Goal: Task Accomplishment & Management: Manage account settings

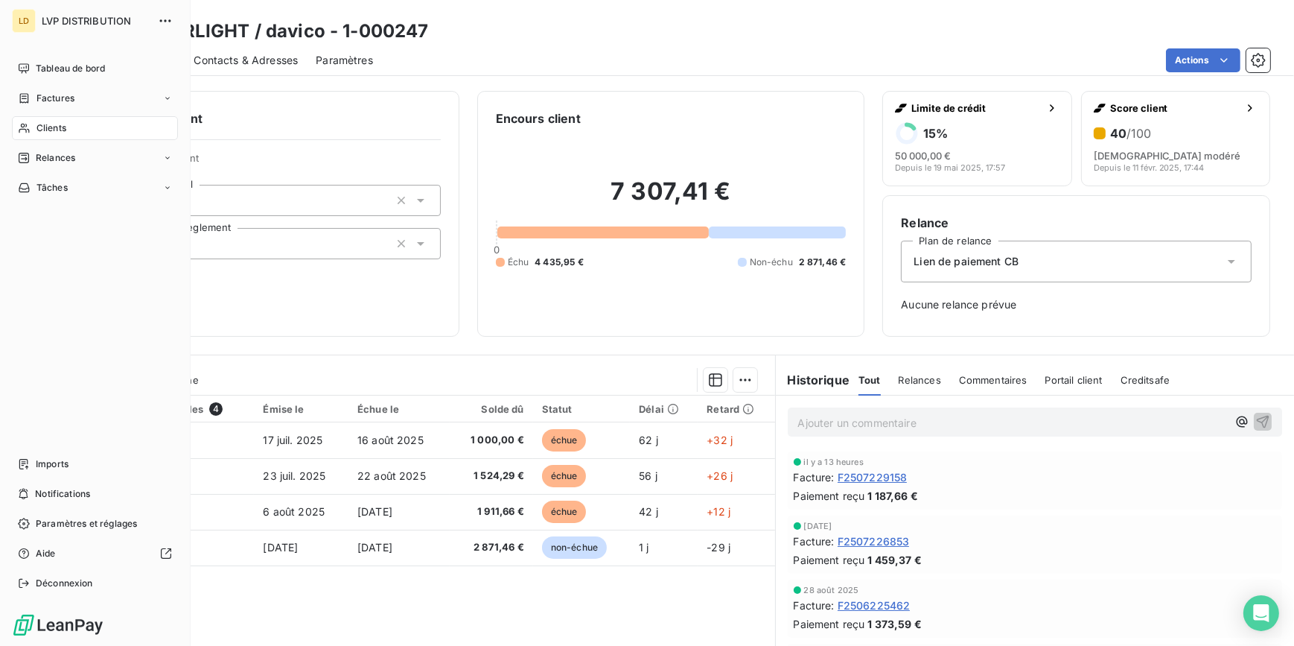
click at [28, 124] on icon at bounding box center [24, 128] width 13 height 12
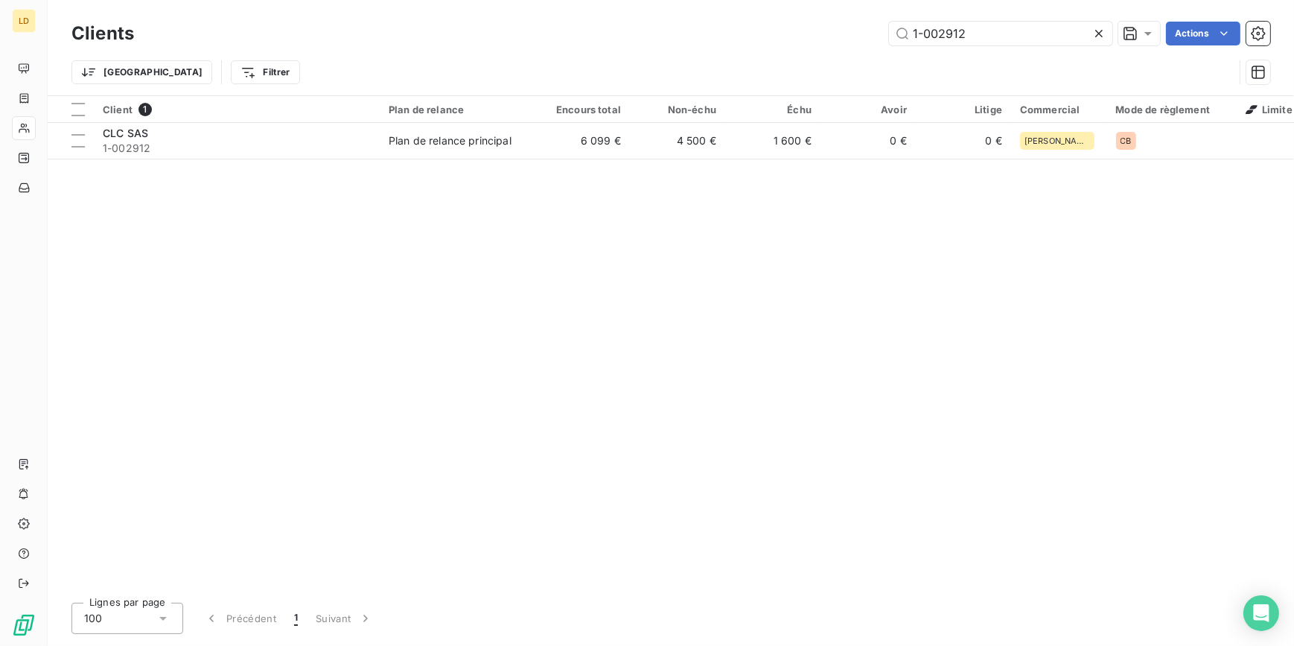
drag, startPoint x: 989, startPoint y: 25, endPoint x: 554, endPoint y: 0, distance: 436.2
click at [713, 24] on div "1-002912 Actions" at bounding box center [711, 34] width 1118 height 24
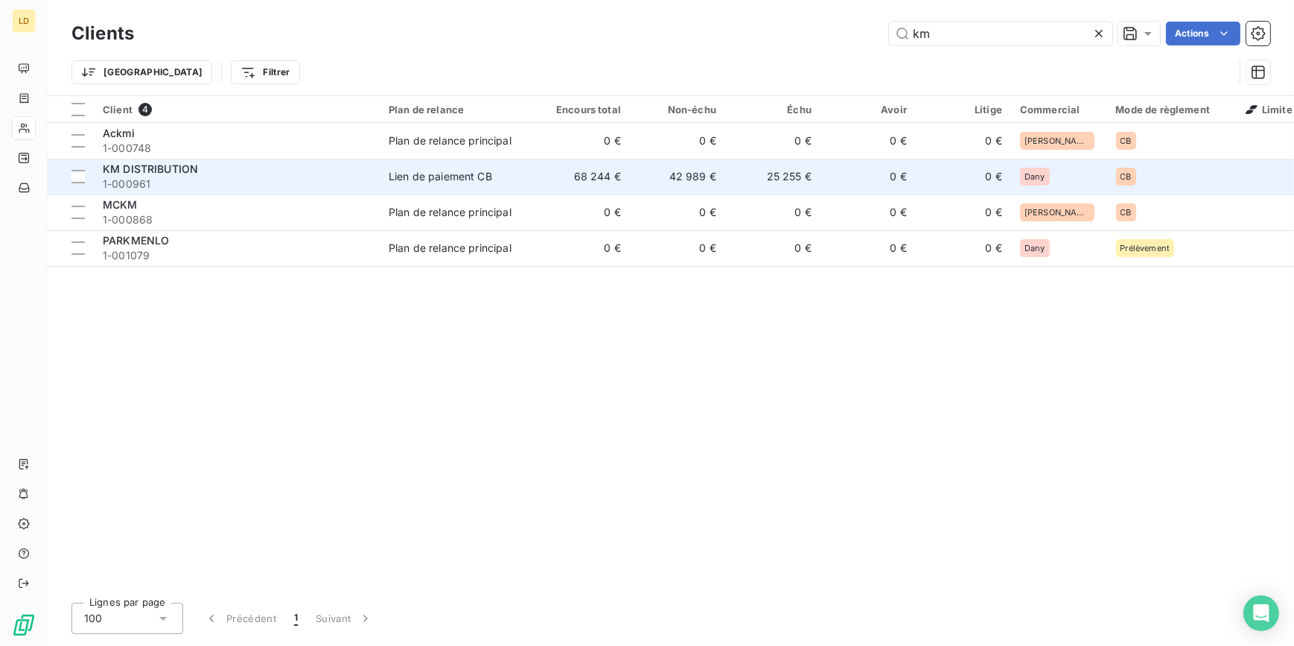
type input "km"
click at [342, 168] on div "KM DISTRIBUTION" at bounding box center [237, 169] width 268 height 15
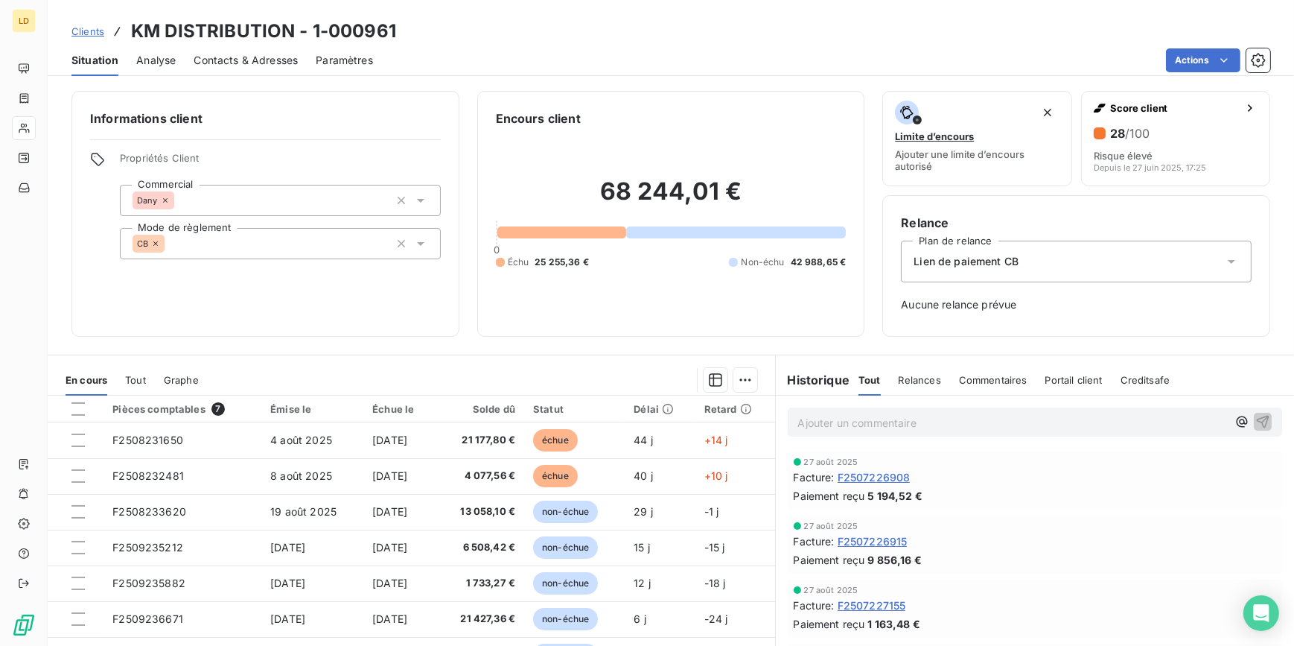
click at [258, 63] on span "Contacts & Adresses" at bounding box center [246, 60] width 104 height 15
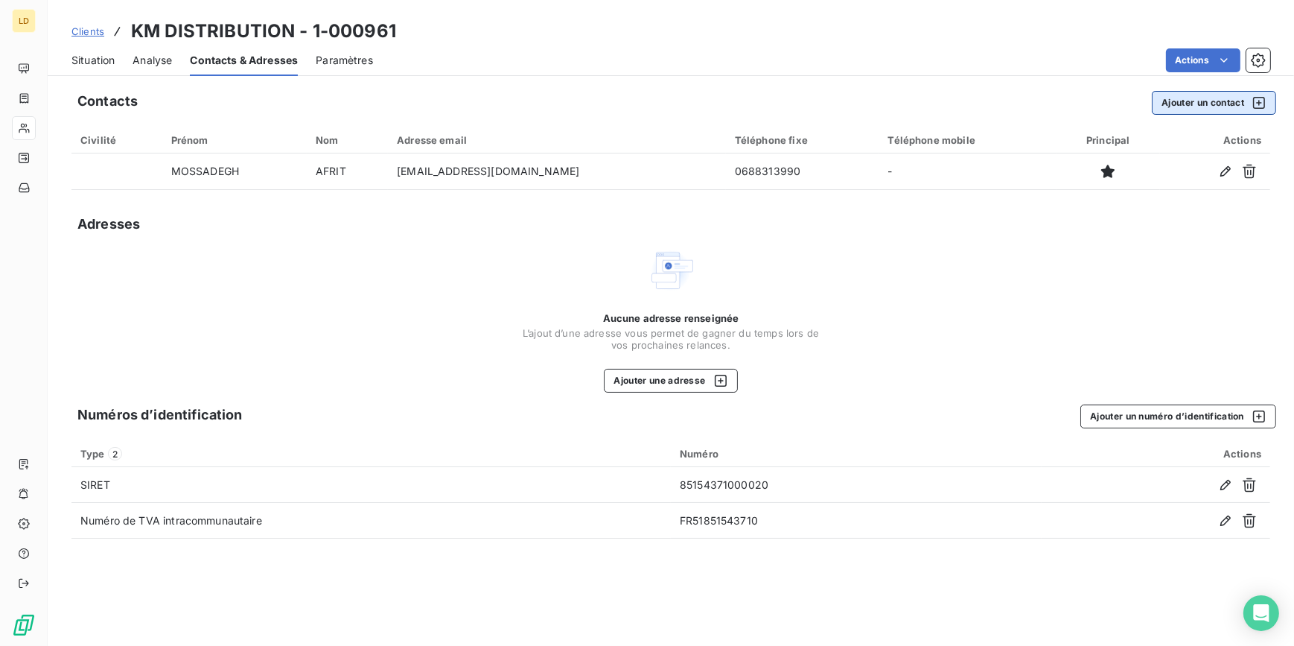
click at [1200, 97] on button "Ajouter un contact" at bounding box center [1214, 103] width 124 height 24
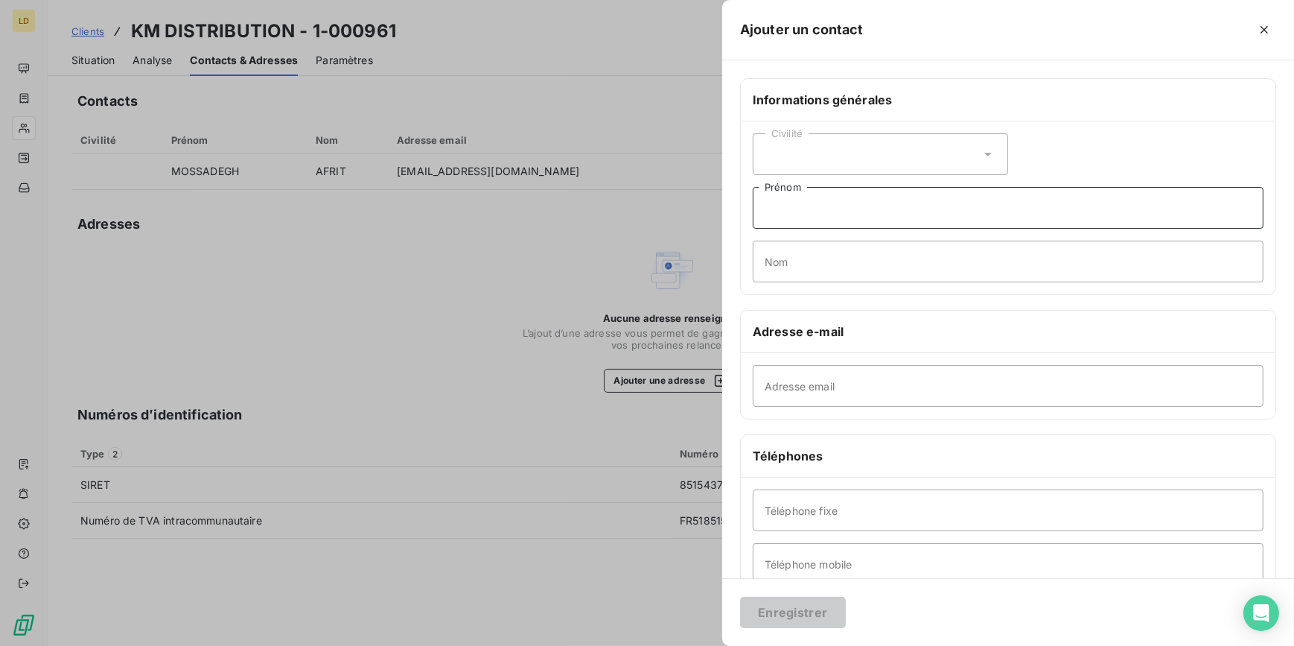
click at [803, 211] on input "Prénom" at bounding box center [1008, 208] width 511 height 42
type input "Marion"
drag, startPoint x: 740, startPoint y: 500, endPoint x: 703, endPoint y: 496, distance: 37.5
click at [703, 645] on div "Ajouter un contact Informations générales Civilité Marion Prénom Nom Adresse e-…" at bounding box center [647, 646] width 1294 height 0
type input "0645845598"
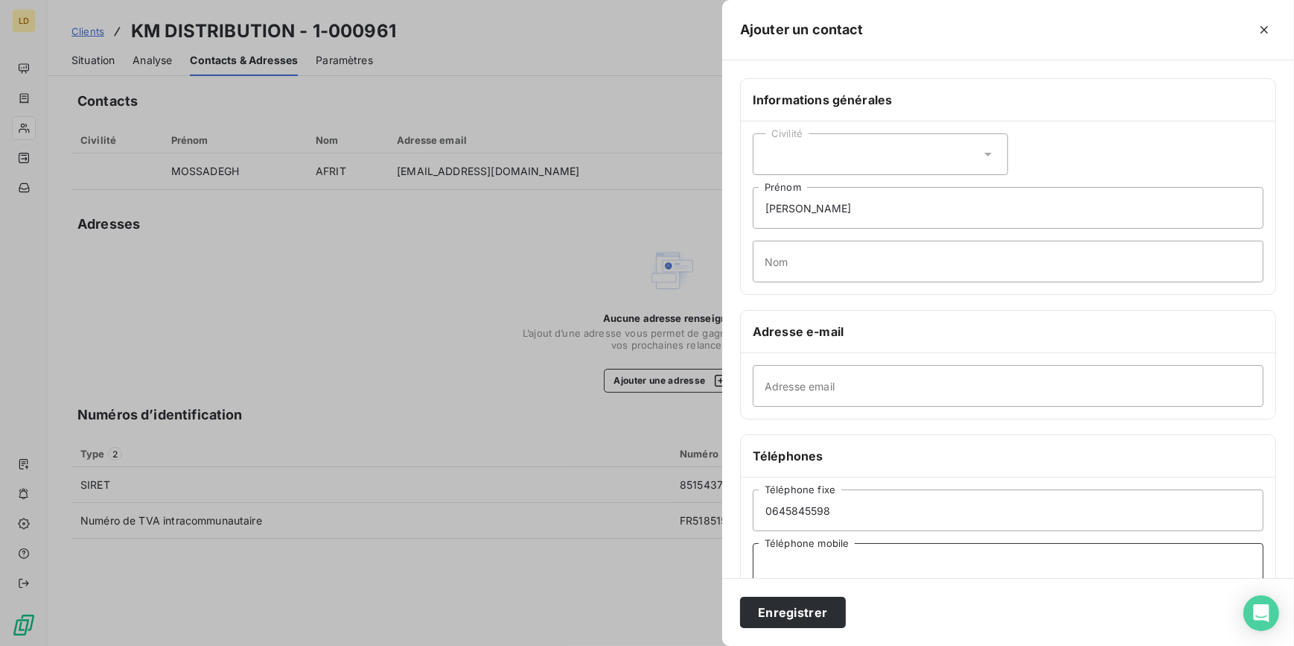
click at [795, 545] on input "Téléphone mobile" at bounding box center [1008, 564] width 511 height 42
paste input "0645845598"
type input "0645845598"
click at [785, 599] on button "Enregistrer" at bounding box center [793, 611] width 106 height 31
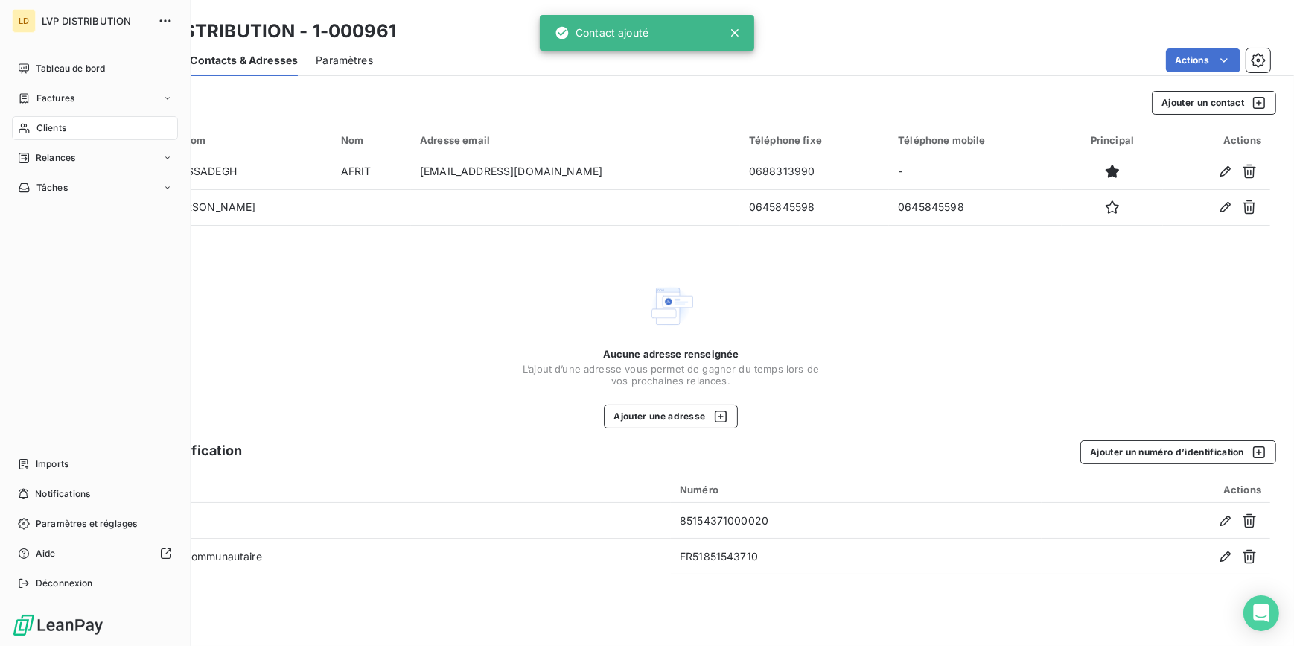
click at [31, 128] on div "Clients" at bounding box center [95, 128] width 166 height 24
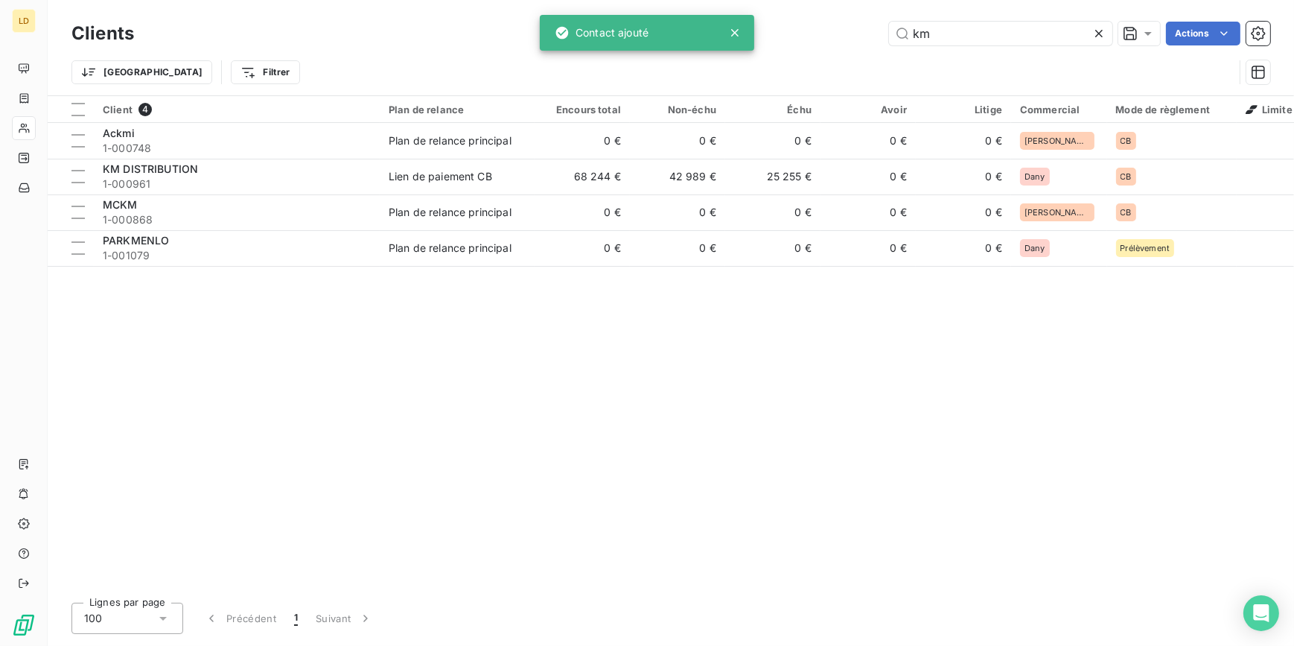
drag, startPoint x: 987, startPoint y: 38, endPoint x: 839, endPoint y: 31, distance: 147.6
click at [839, 31] on div "km Actions" at bounding box center [711, 34] width 1118 height 24
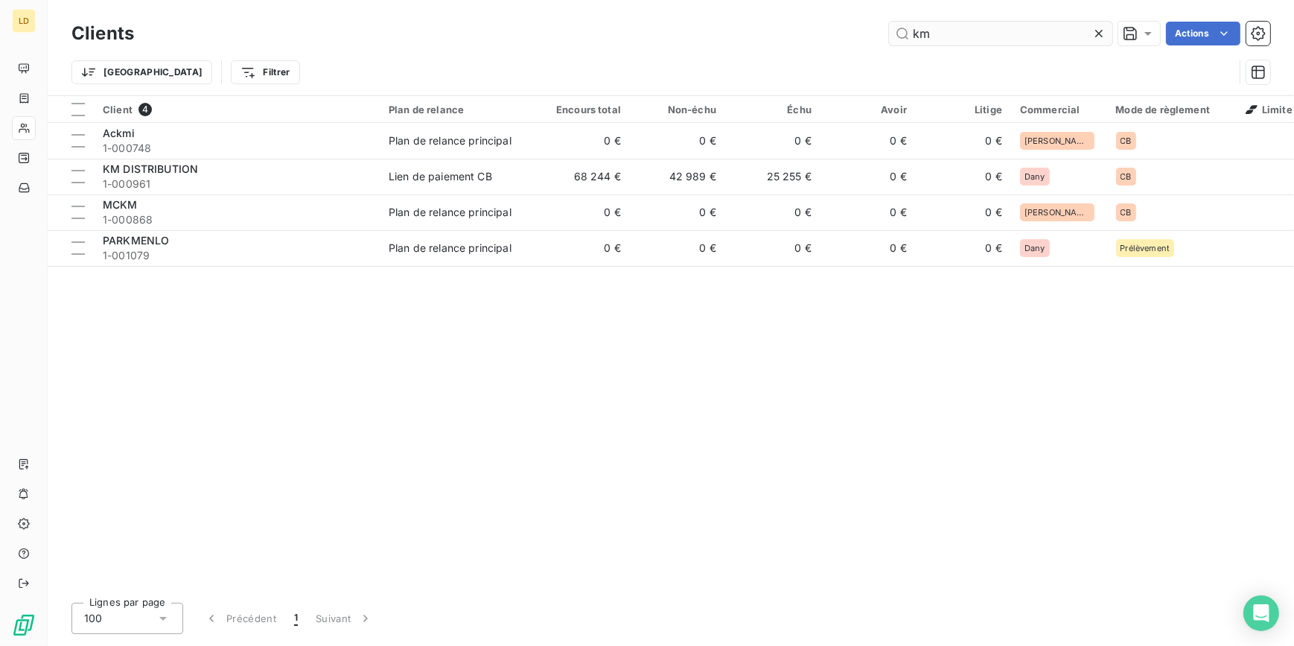
click at [1036, 28] on input "km" at bounding box center [1000, 34] width 223 height 24
drag, startPoint x: 990, startPoint y: 38, endPoint x: 893, endPoint y: 42, distance: 97.6
click at [893, 42] on input "km" at bounding box center [1000, 34] width 223 height 24
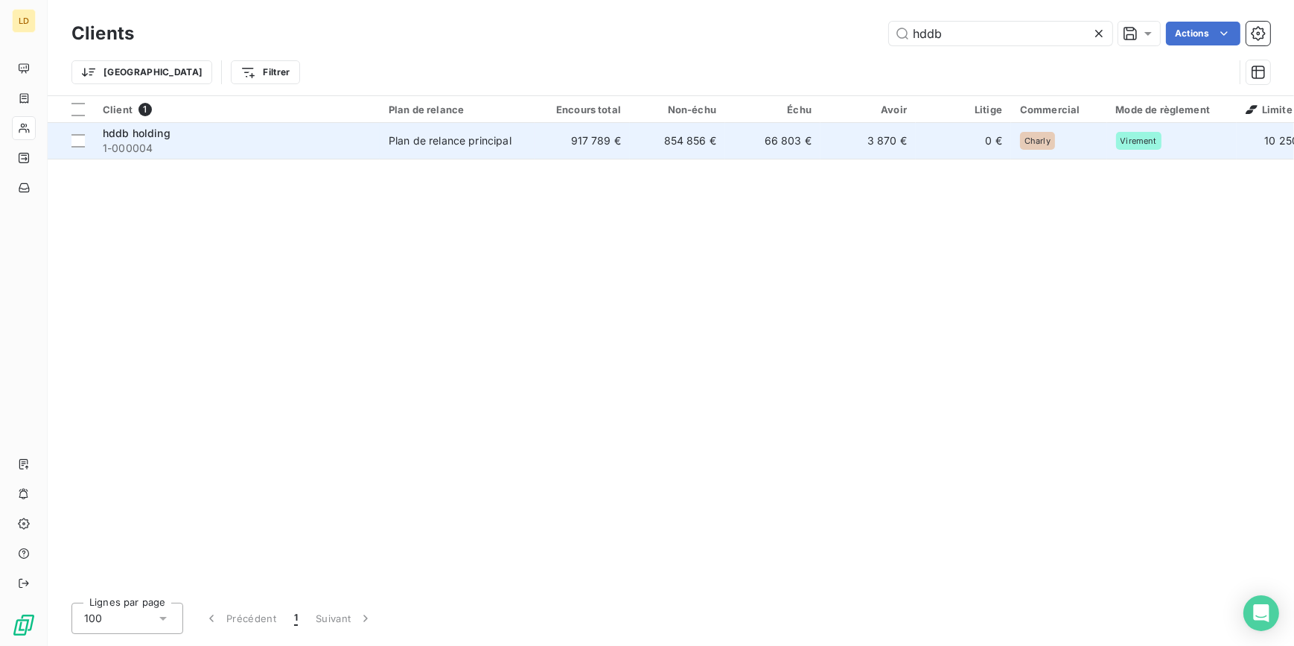
type input "hddb"
click at [491, 130] on td "Plan de relance principal" at bounding box center [457, 141] width 155 height 36
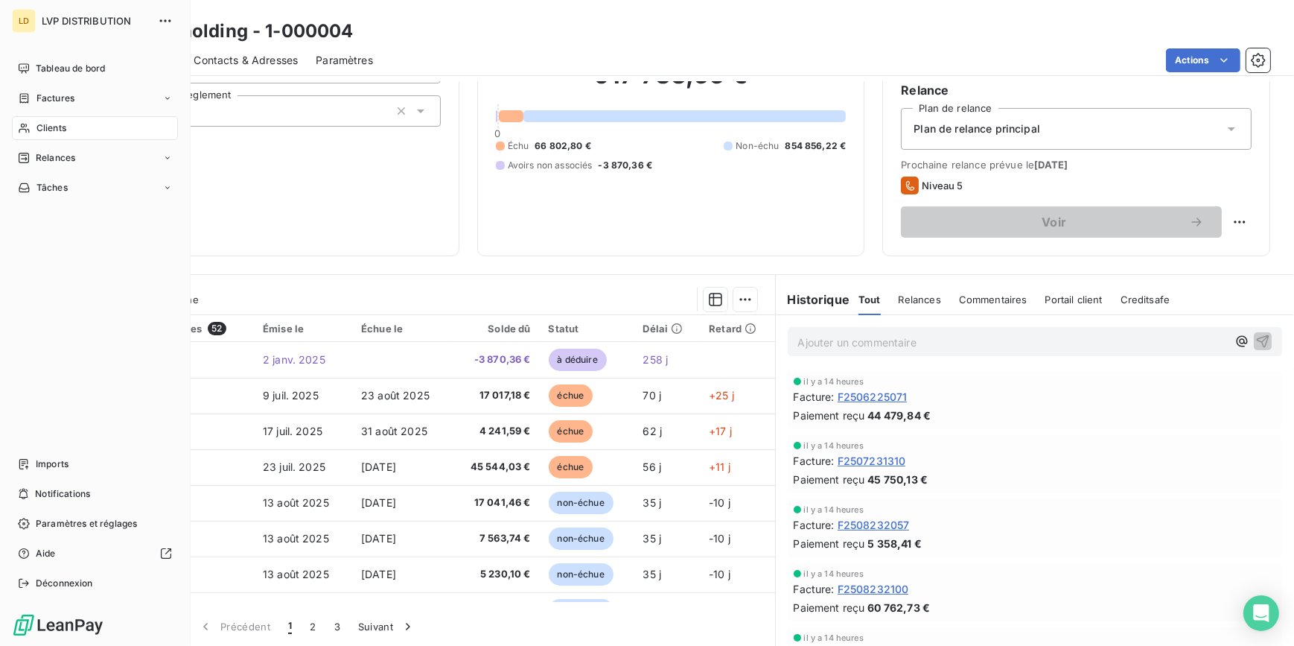
click at [35, 130] on div "Clients" at bounding box center [95, 128] width 166 height 24
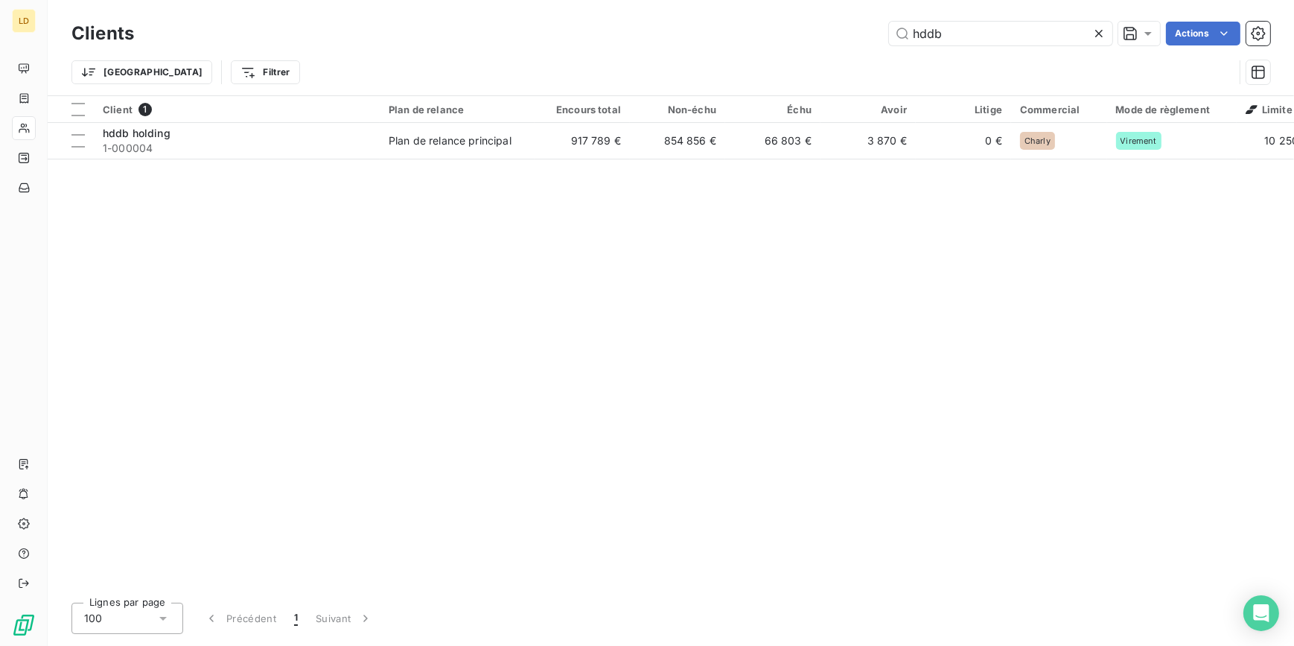
click at [816, 31] on div "hddb Actions" at bounding box center [711, 34] width 1118 height 24
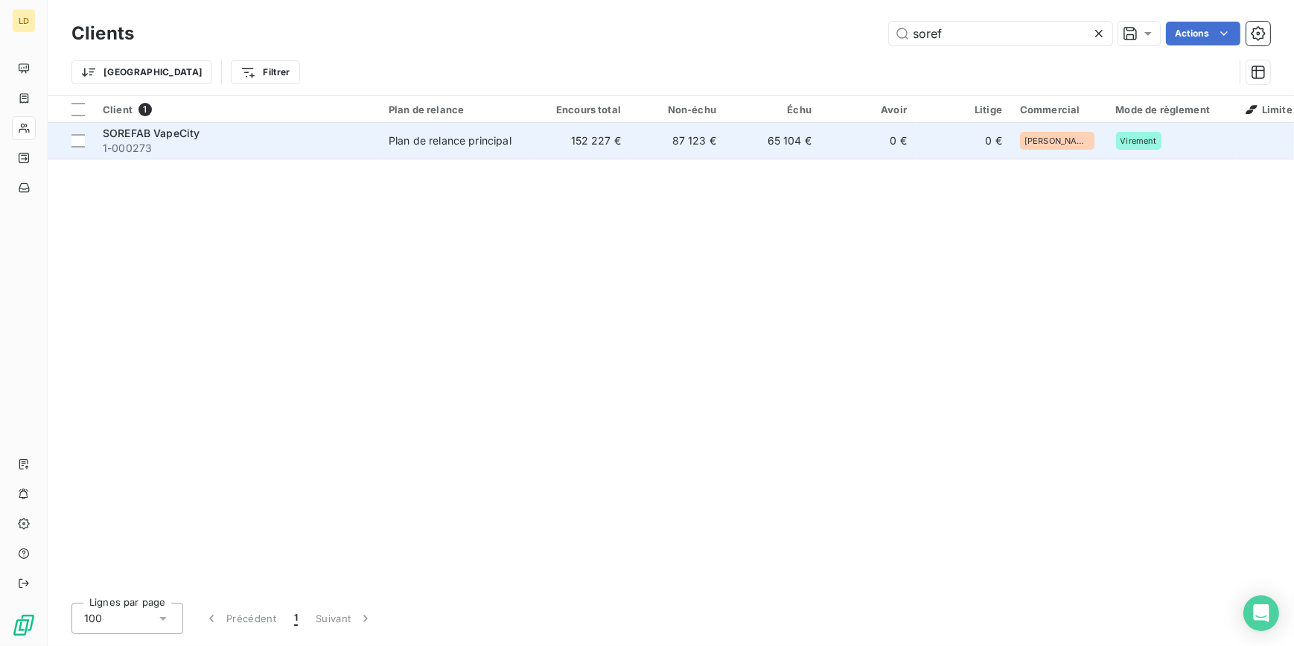
type input "soref"
click at [520, 134] on span "Plan de relance principal" at bounding box center [457, 140] width 137 height 15
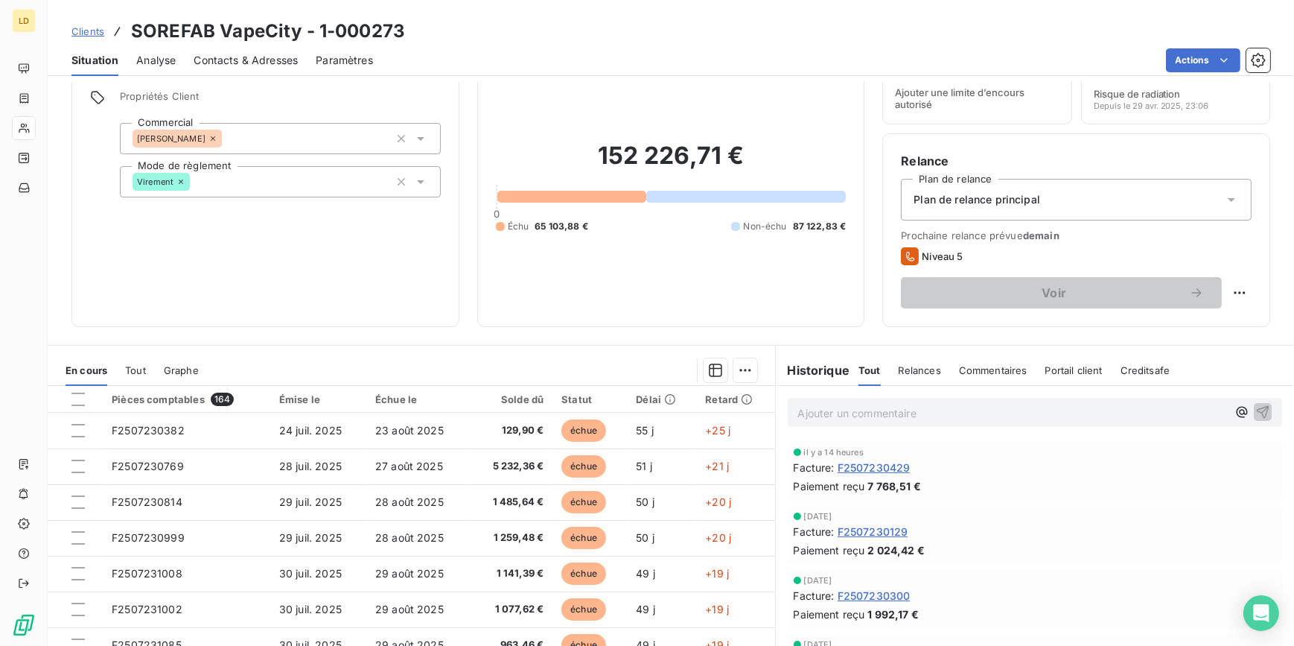
scroll to position [133, 0]
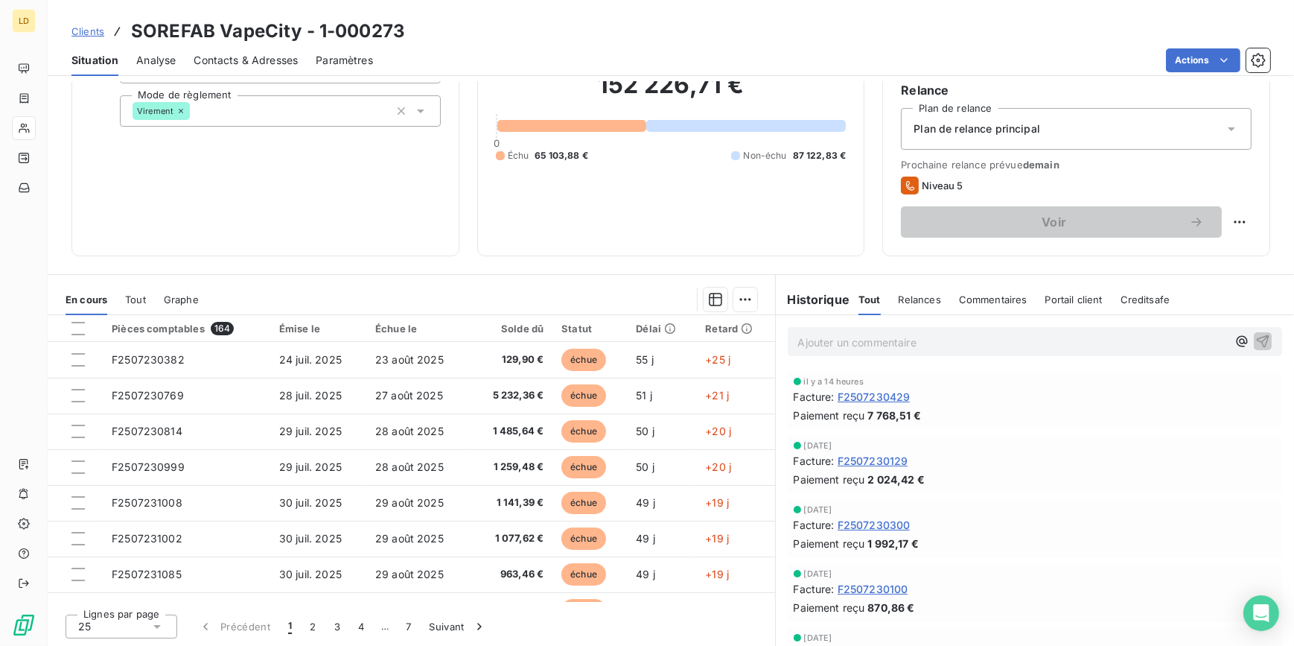
click at [104, 624] on div "25" at bounding box center [122, 626] width 112 height 24
click at [116, 597] on li "100" at bounding box center [122, 597] width 112 height 27
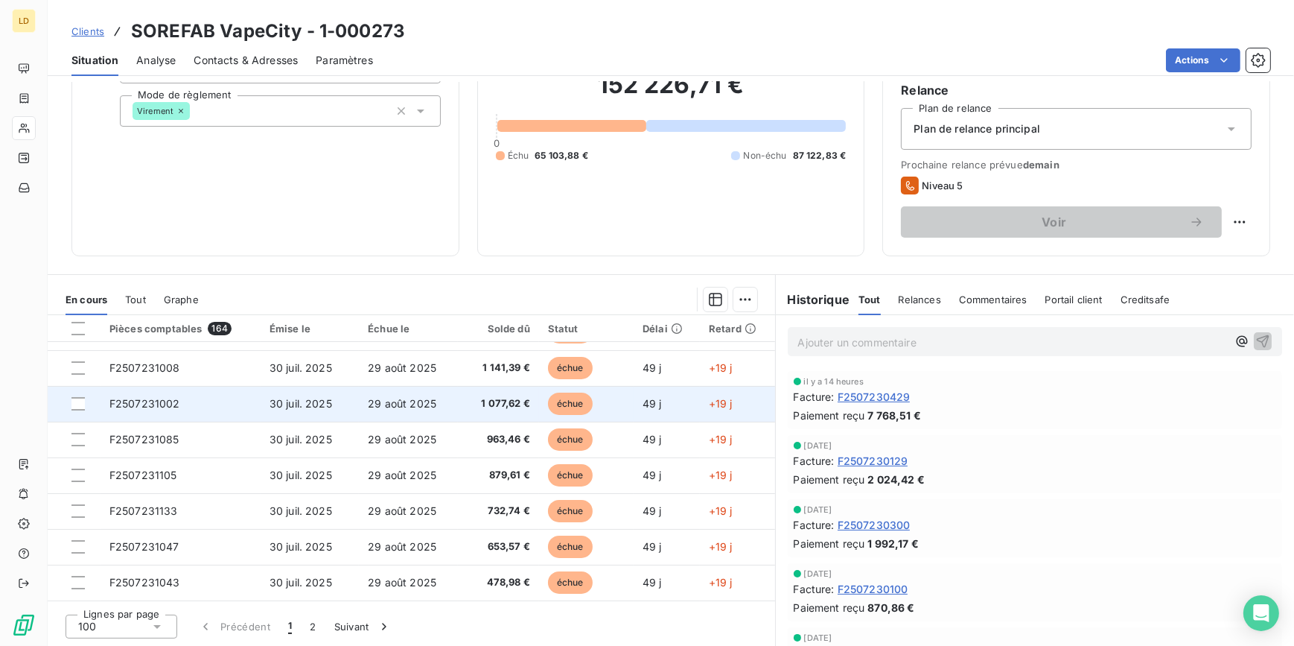
scroll to position [0, 0]
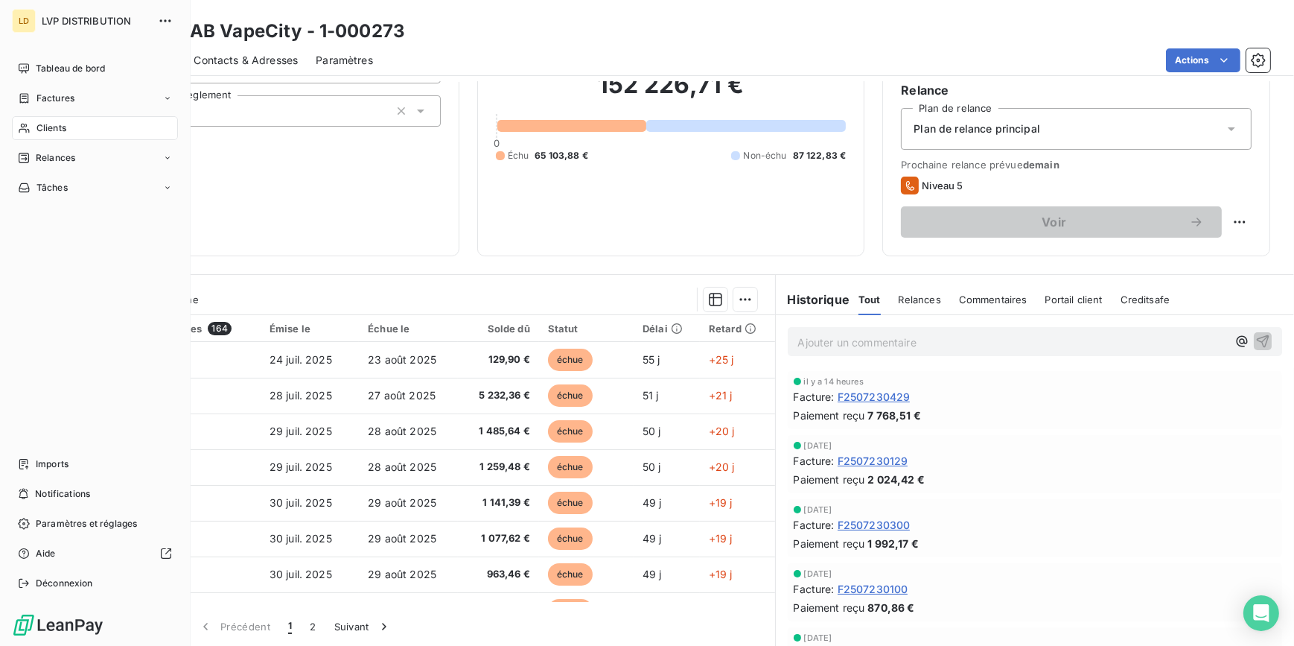
click at [37, 129] on span "Clients" at bounding box center [51, 127] width 30 height 13
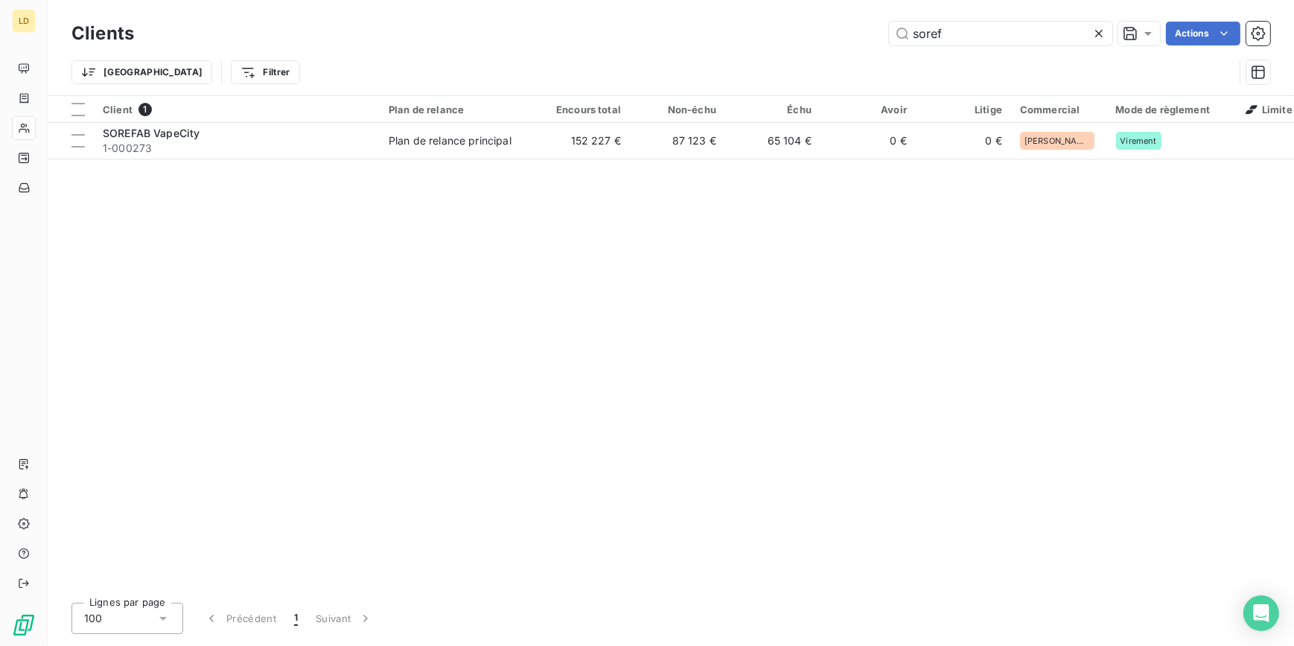
drag, startPoint x: 792, startPoint y: 48, endPoint x: 687, endPoint y: 82, distance: 110.4
click at [783, 50] on div "Clients soref Actions Trier Filtrer" at bounding box center [670, 56] width 1199 height 77
type input "hddb"
click at [660, 159] on div "Client 1 Plan de relance Encours total Non-échu Échu Avoir Litige Commercial Mo…" at bounding box center [671, 343] width 1246 height 494
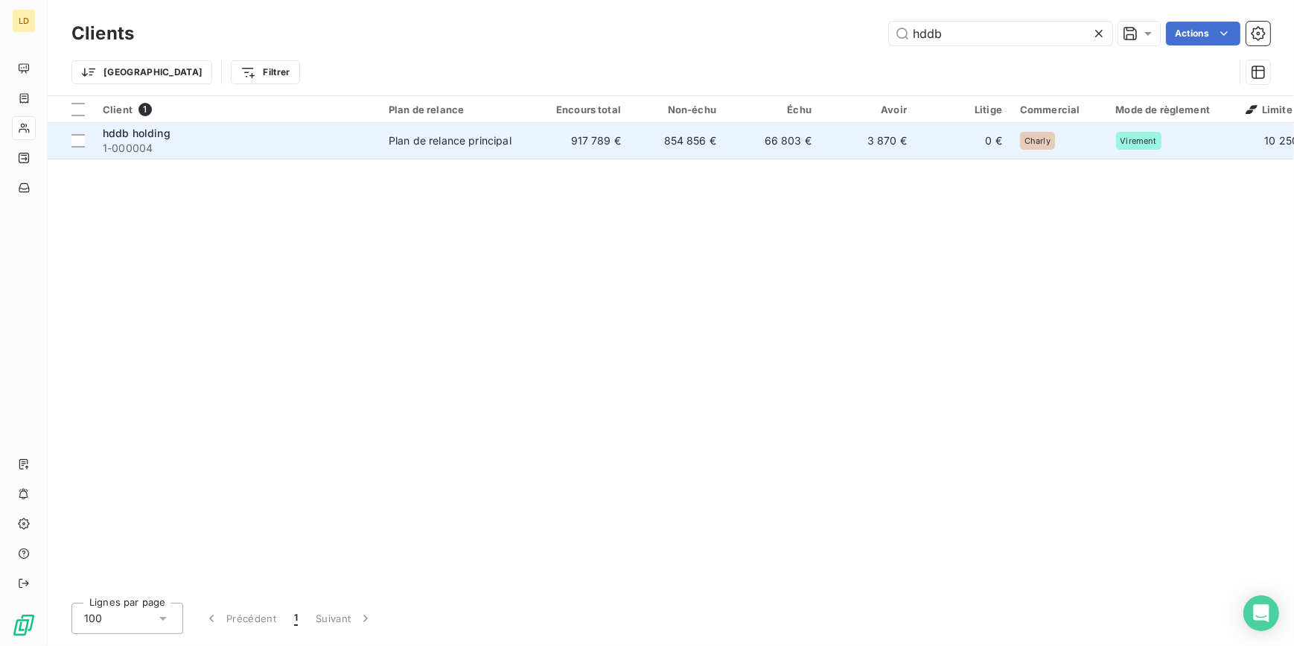
click at [656, 131] on td "854 856 €" at bounding box center [677, 141] width 95 height 36
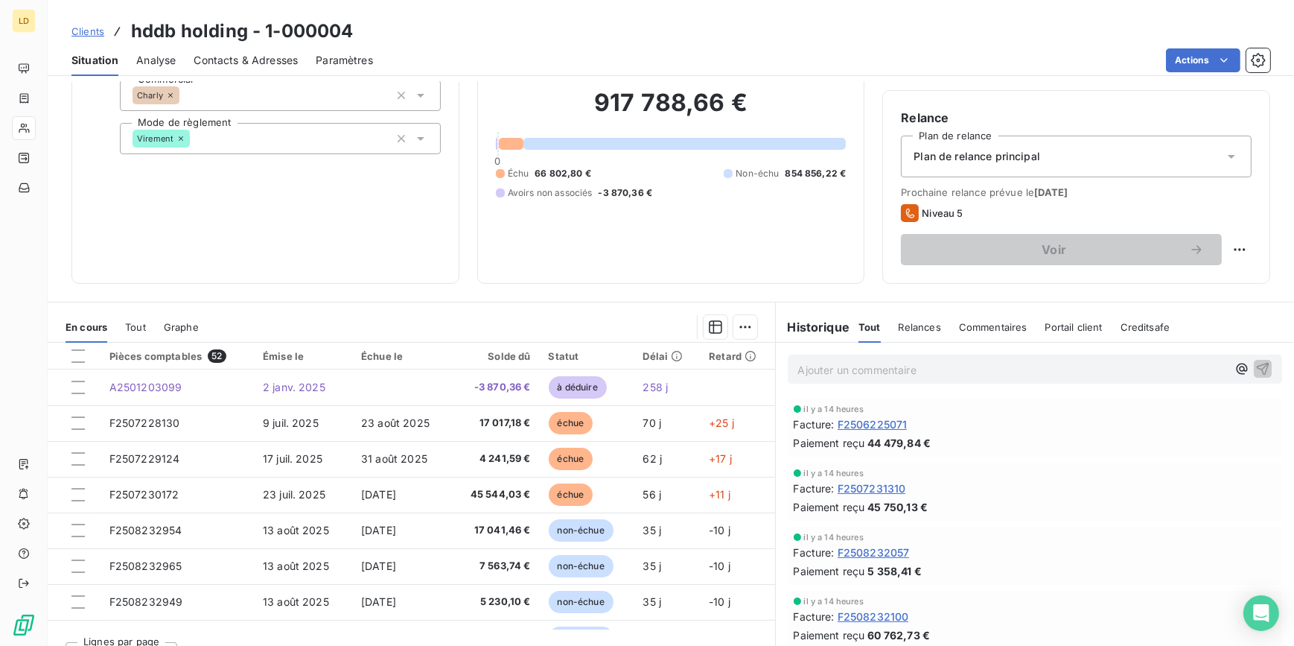
scroll to position [133, 0]
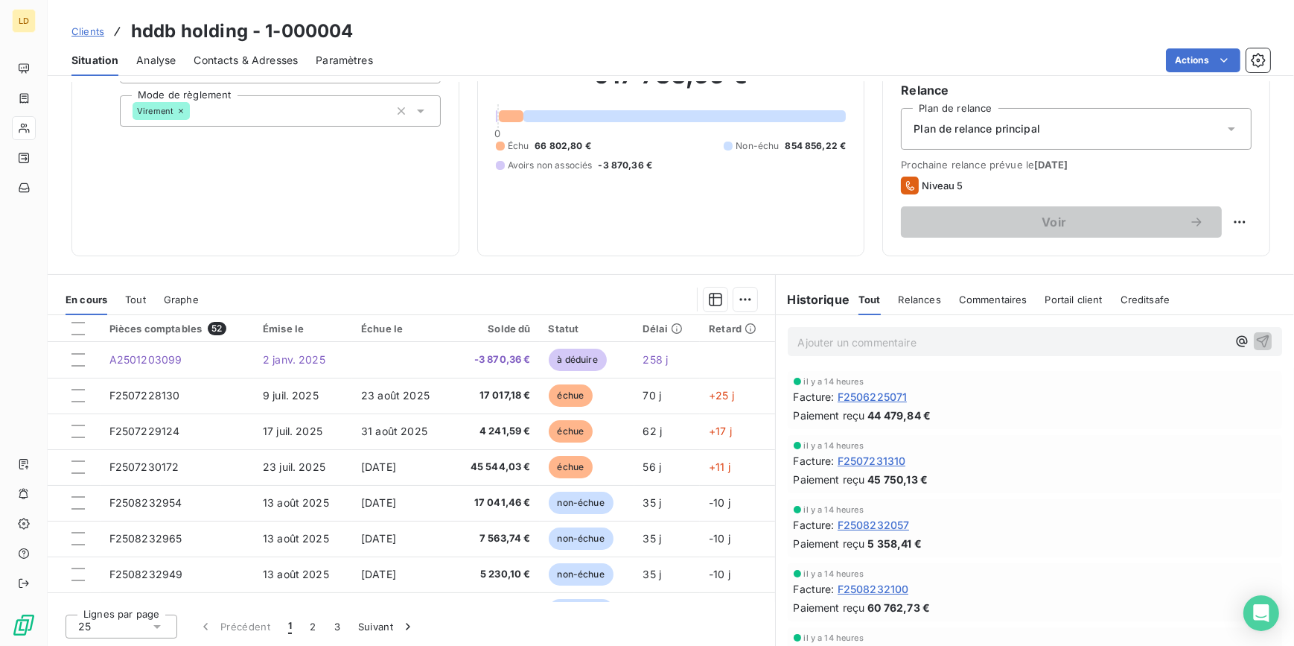
click at [132, 636] on div "25" at bounding box center [122, 626] width 112 height 24
click at [115, 593] on li "100" at bounding box center [122, 597] width 112 height 27
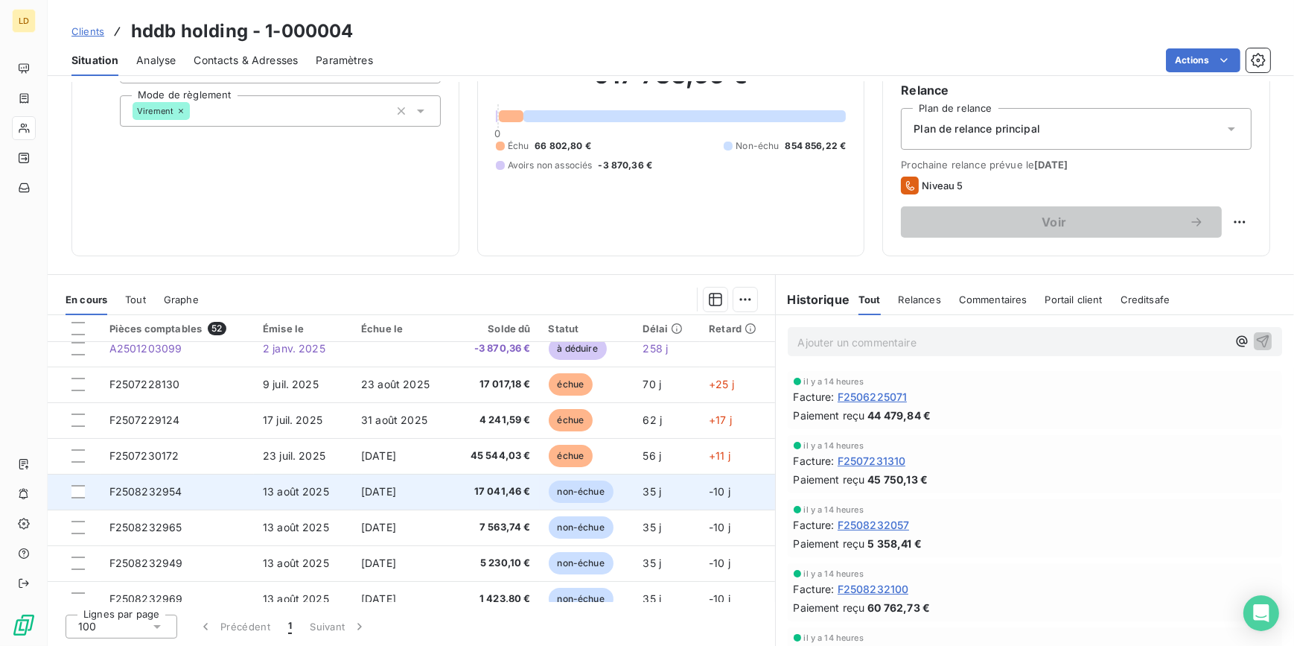
scroll to position [0, 0]
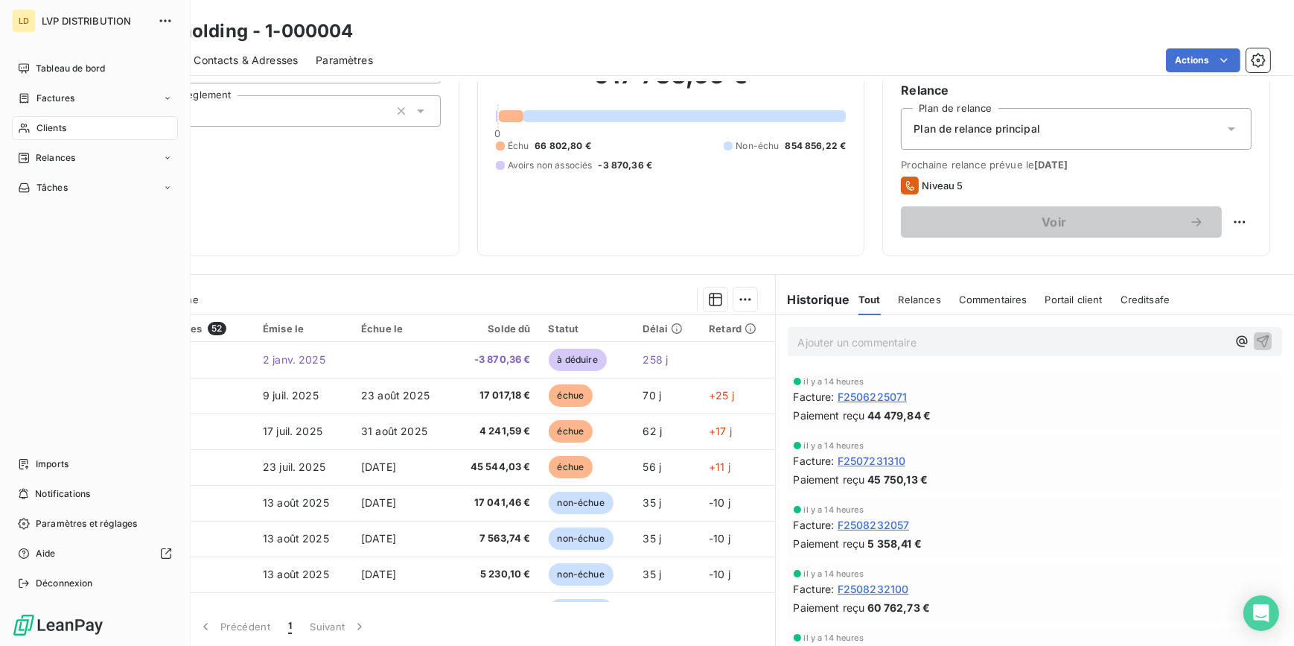
click at [47, 121] on span "Clients" at bounding box center [51, 127] width 30 height 13
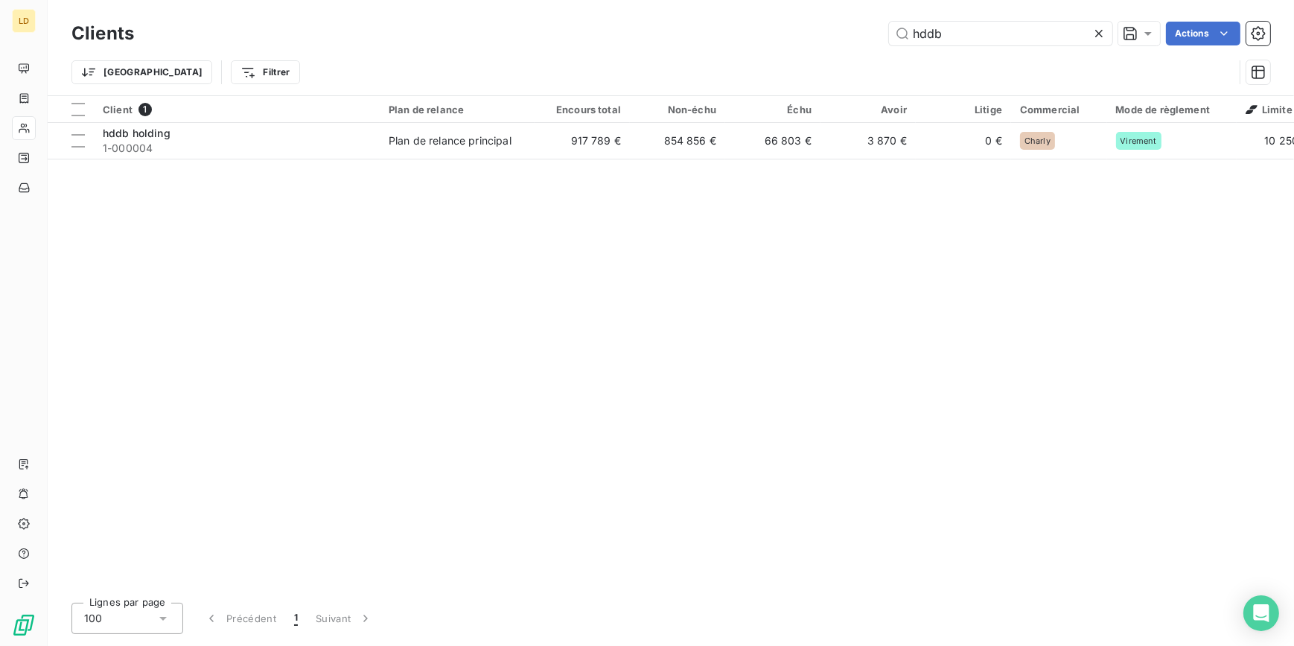
drag, startPoint x: 893, startPoint y: 34, endPoint x: 852, endPoint y: 38, distance: 41.9
click at [855, 38] on div "hddb Actions" at bounding box center [711, 34] width 1118 height 24
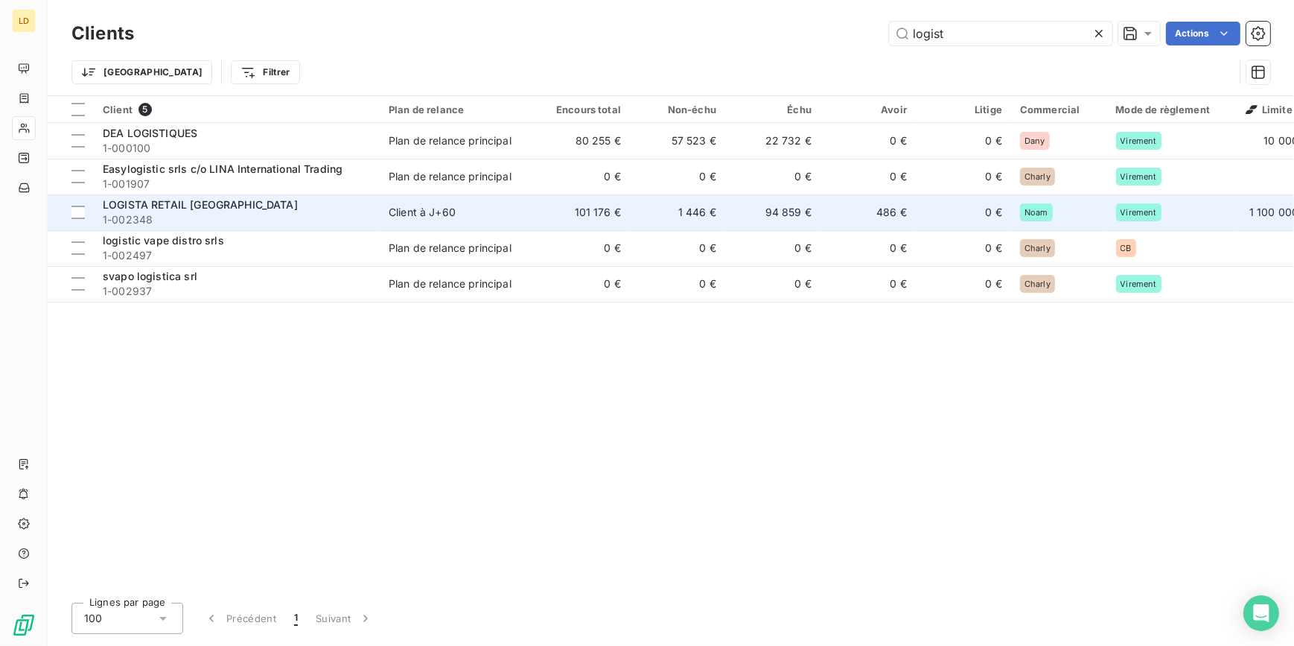
type input "logist"
click at [226, 205] on span "LOGISTA RETAIL FRANCE" at bounding box center [200, 204] width 195 height 13
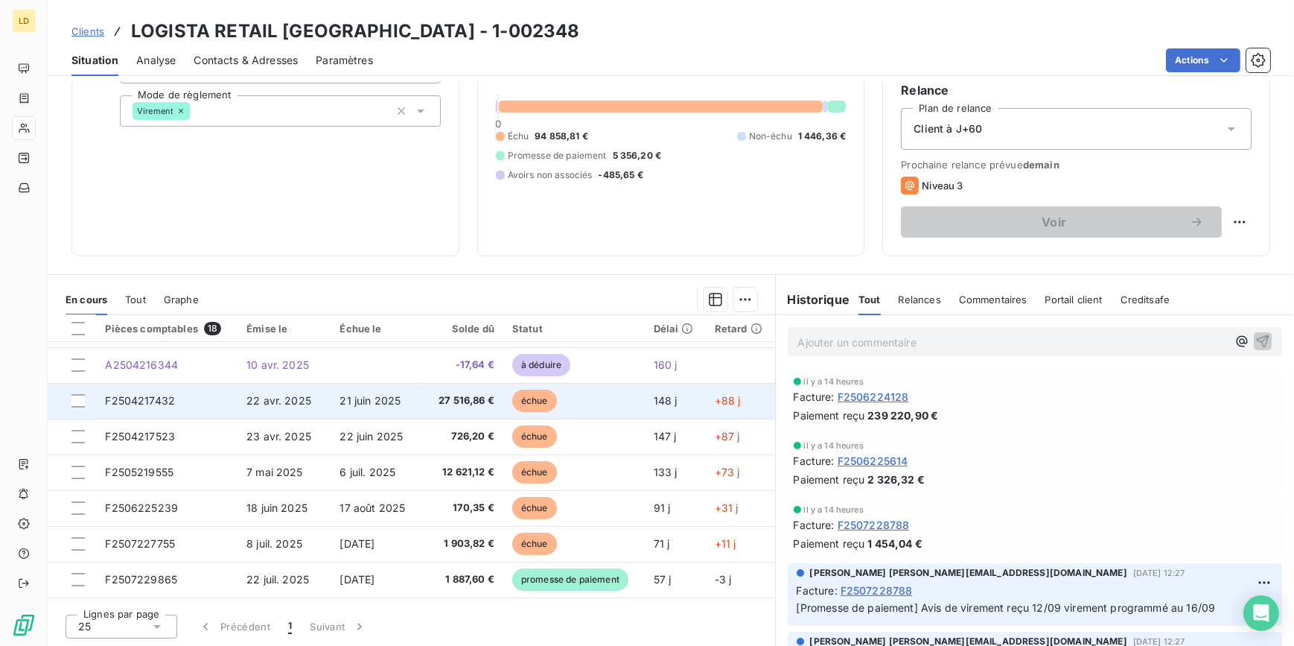
scroll to position [225, 0]
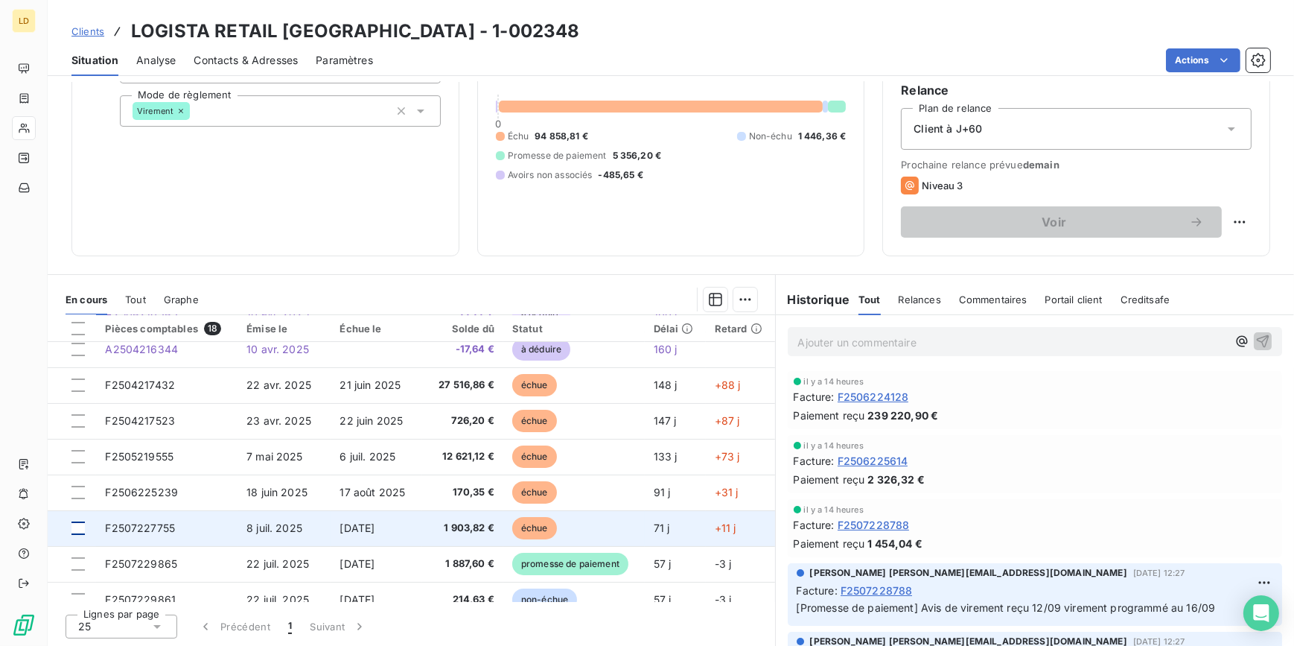
click at [76, 526] on div at bounding box center [77, 527] width 13 height 13
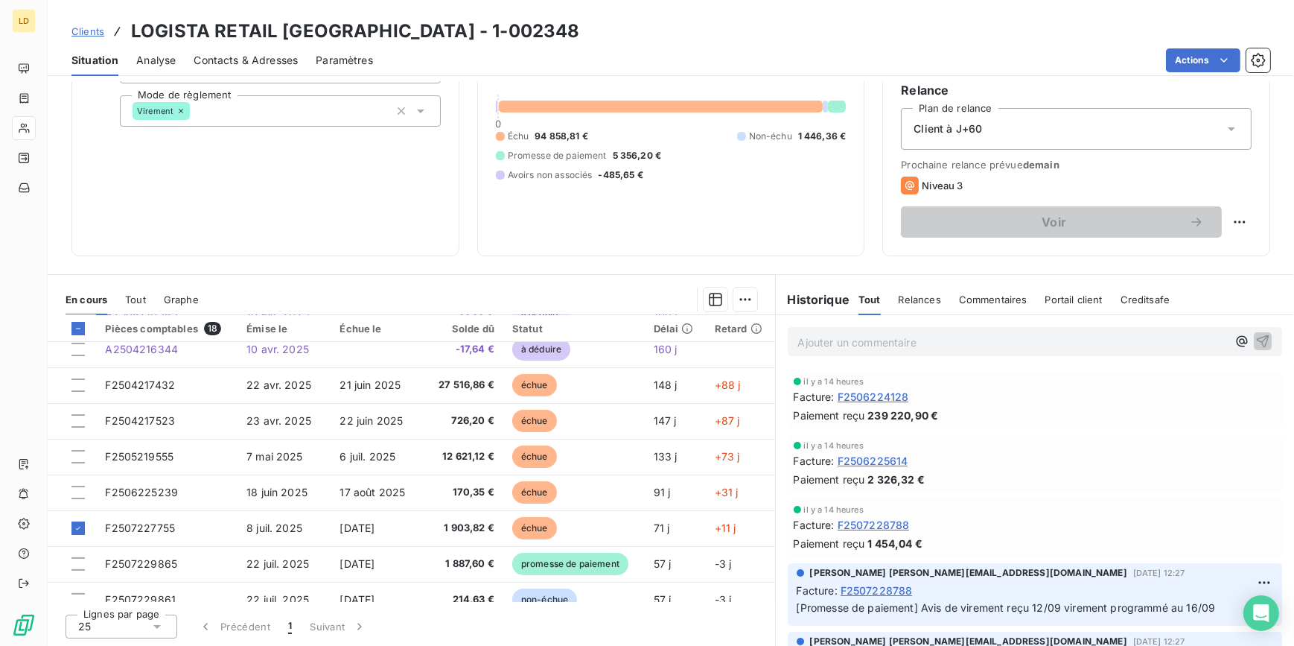
click at [736, 295] on html "LD Clients LOGISTA RETAIL FRANCE - 1-002348 Situation Analyse Contacts & Adress…" at bounding box center [647, 323] width 1294 height 646
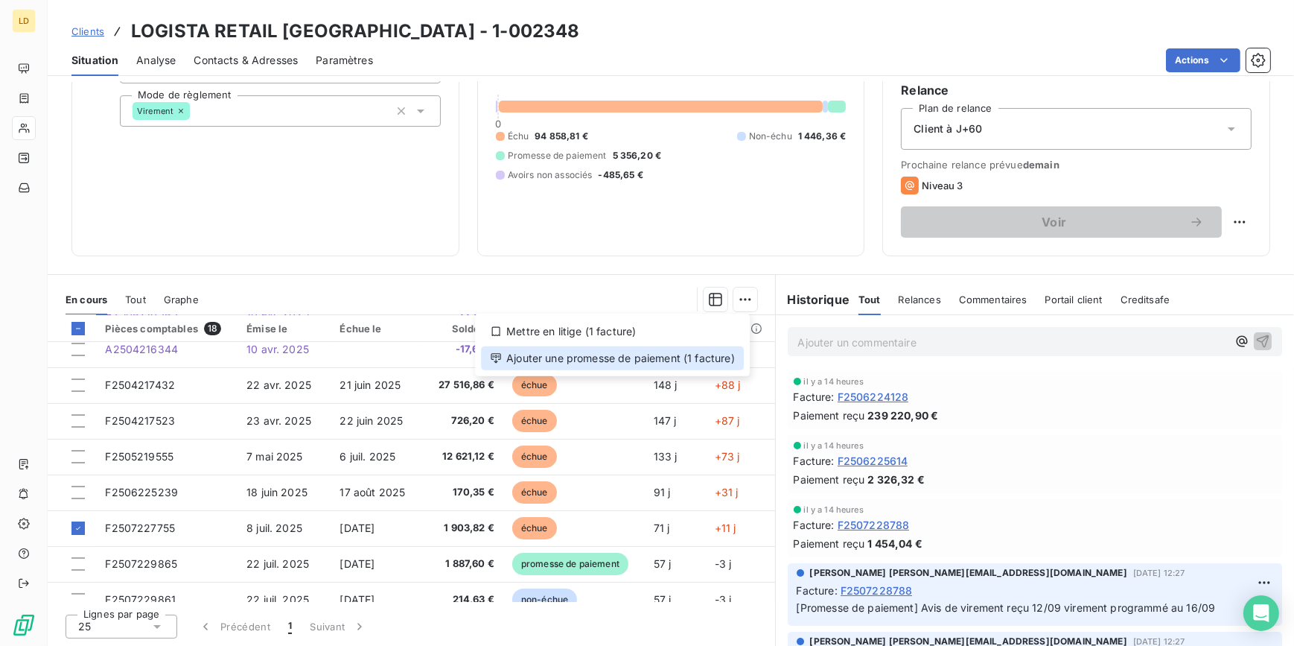
click at [696, 364] on div "Ajouter une promesse de paiement (1 facture)" at bounding box center [612, 358] width 263 height 24
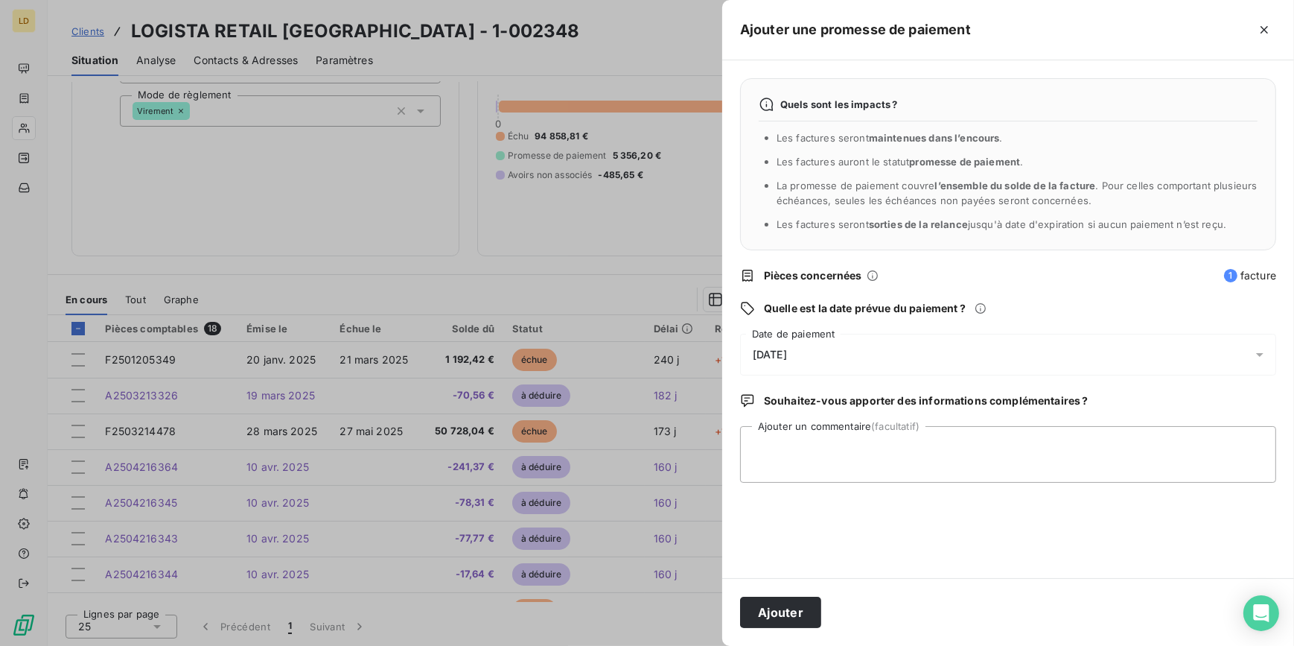
click at [775, 340] on div "18/09/2025" at bounding box center [1008, 355] width 536 height 42
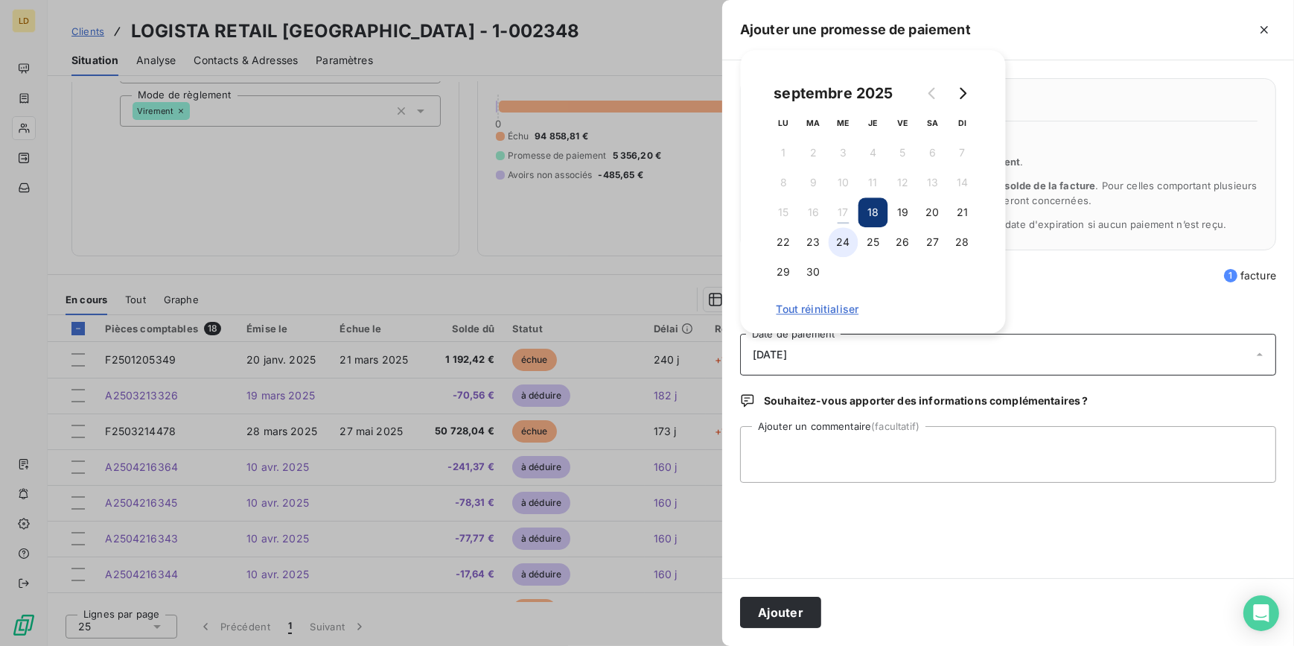
click at [845, 248] on button "24" at bounding box center [844, 242] width 30 height 30
click at [844, 439] on textarea "Ajouter un commentaire (facultatif)" at bounding box center [1008, 454] width 536 height 57
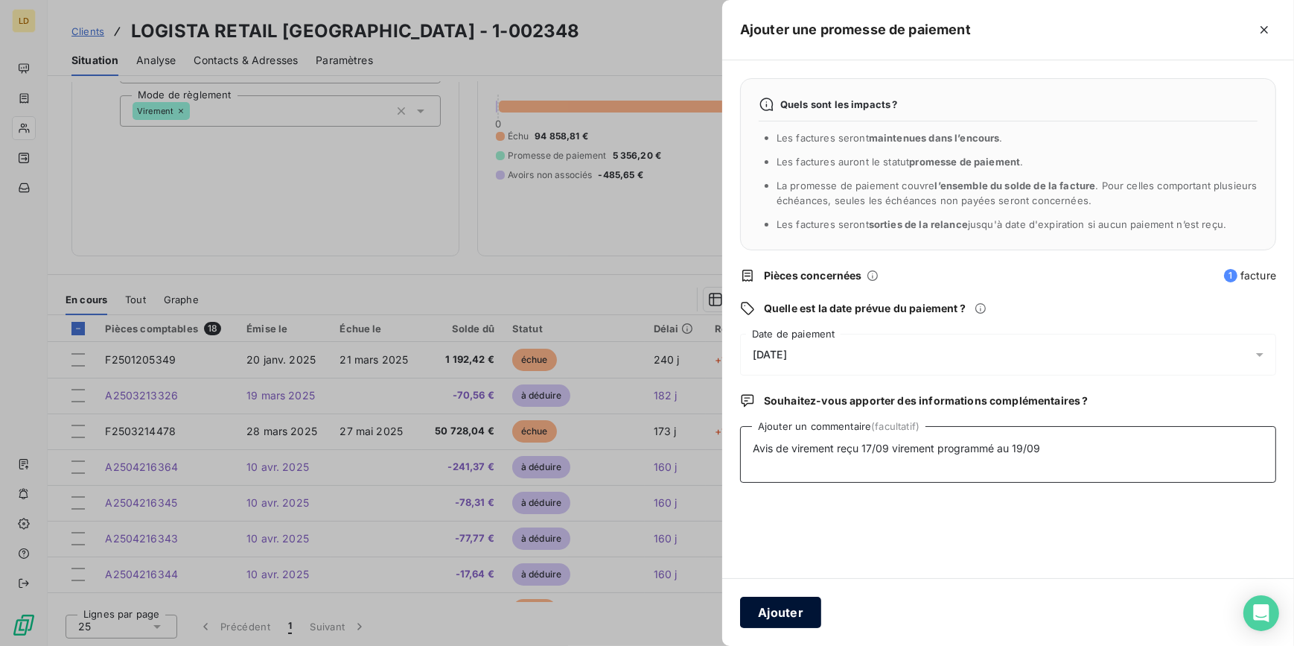
type textarea "Avis de virement reçu 17/09 virement programmé au 19/09"
click at [800, 618] on button "Ajouter" at bounding box center [780, 611] width 81 height 31
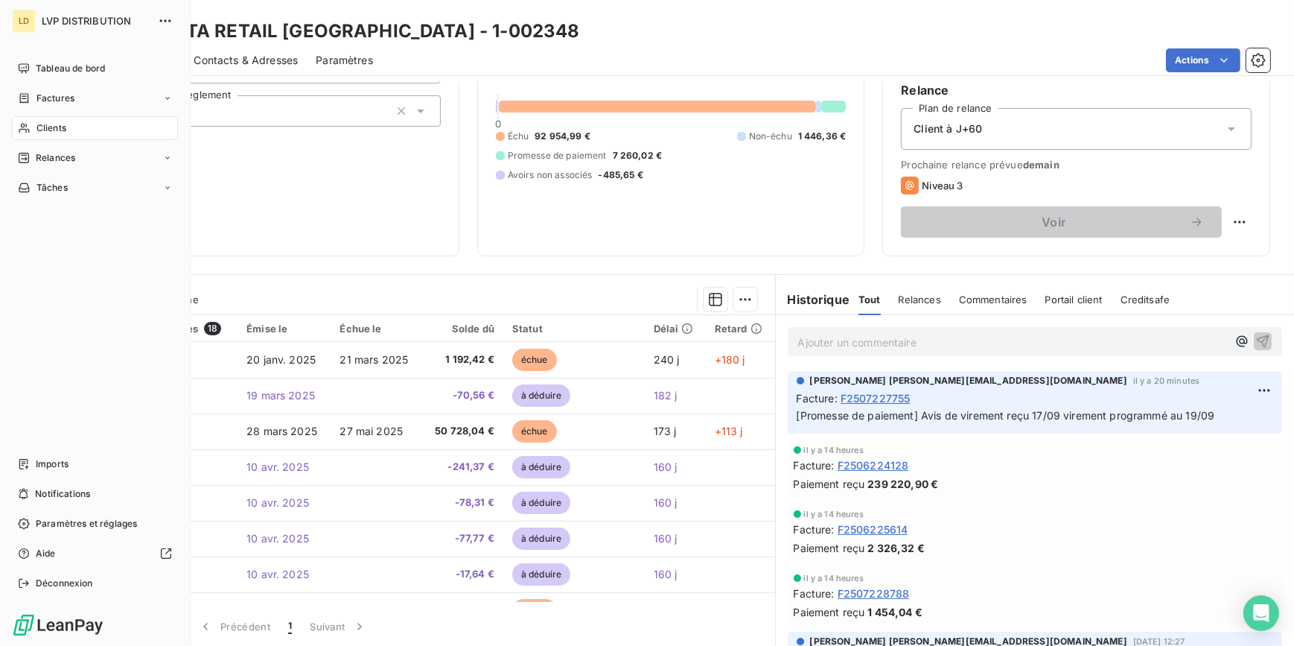
click at [32, 131] on div "Clients" at bounding box center [95, 128] width 166 height 24
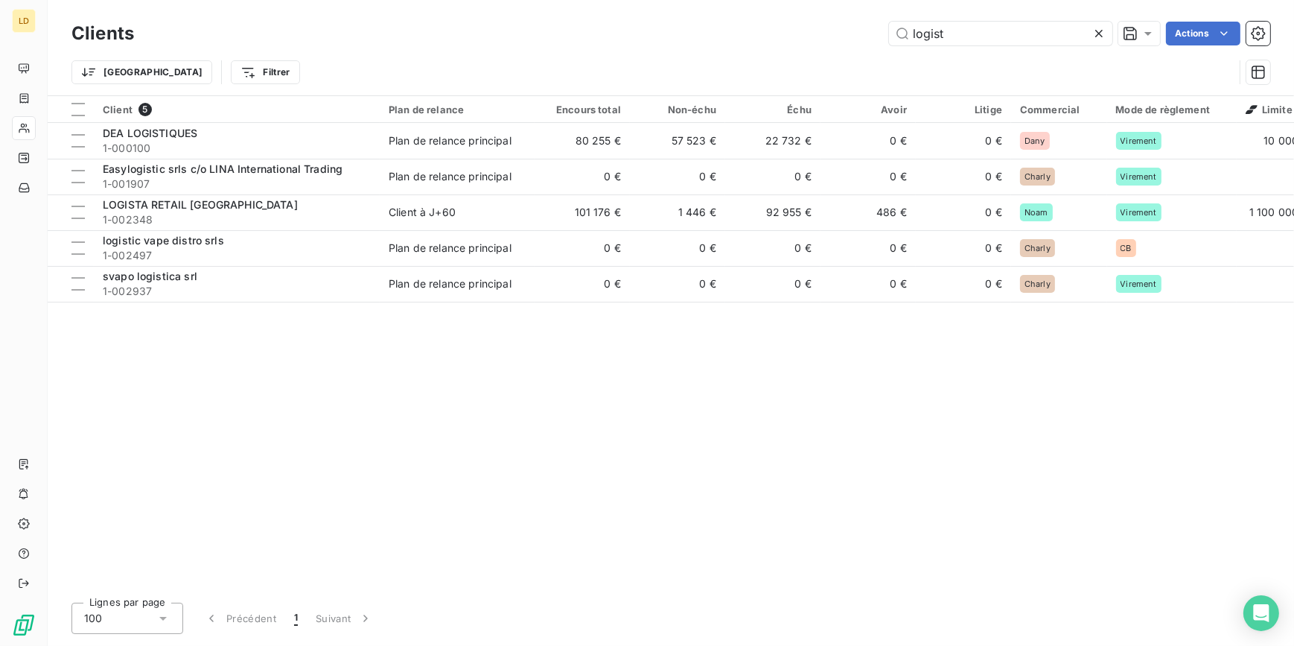
drag, startPoint x: 922, startPoint y: 30, endPoint x: 780, endPoint y: 35, distance: 142.3
click at [799, 28] on div "logist Actions" at bounding box center [711, 34] width 1118 height 24
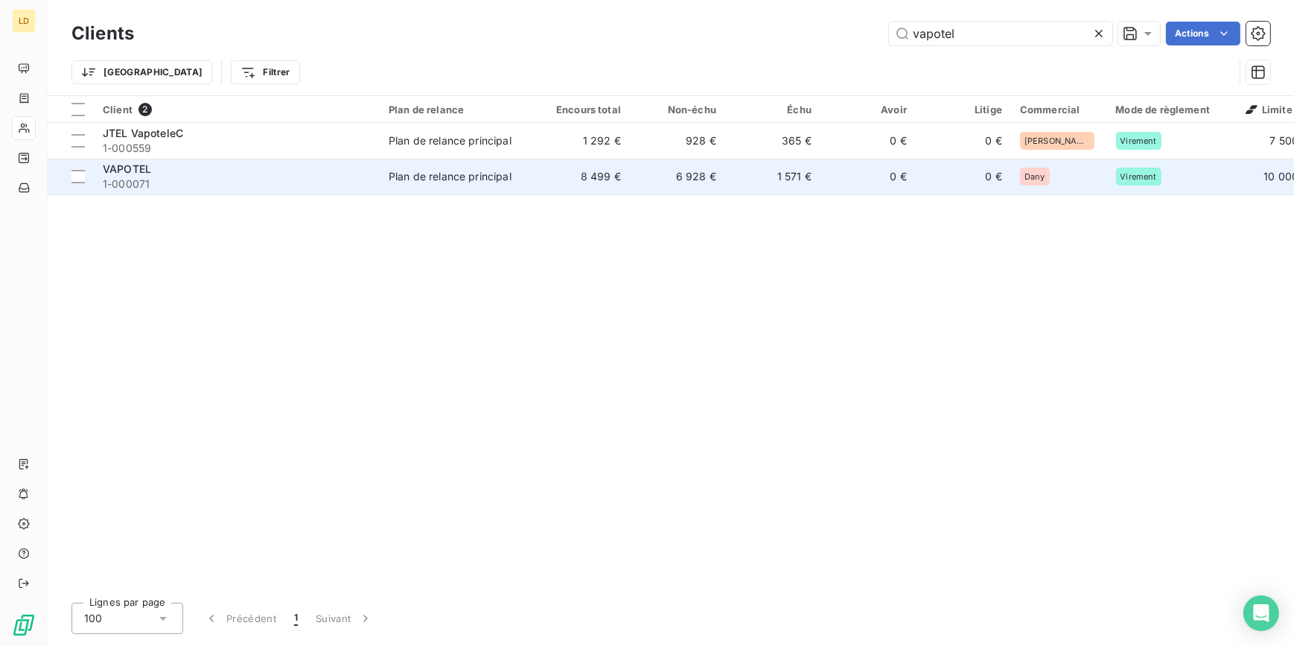
type input "vapotel"
click at [183, 179] on span "1-000071" at bounding box center [237, 183] width 268 height 15
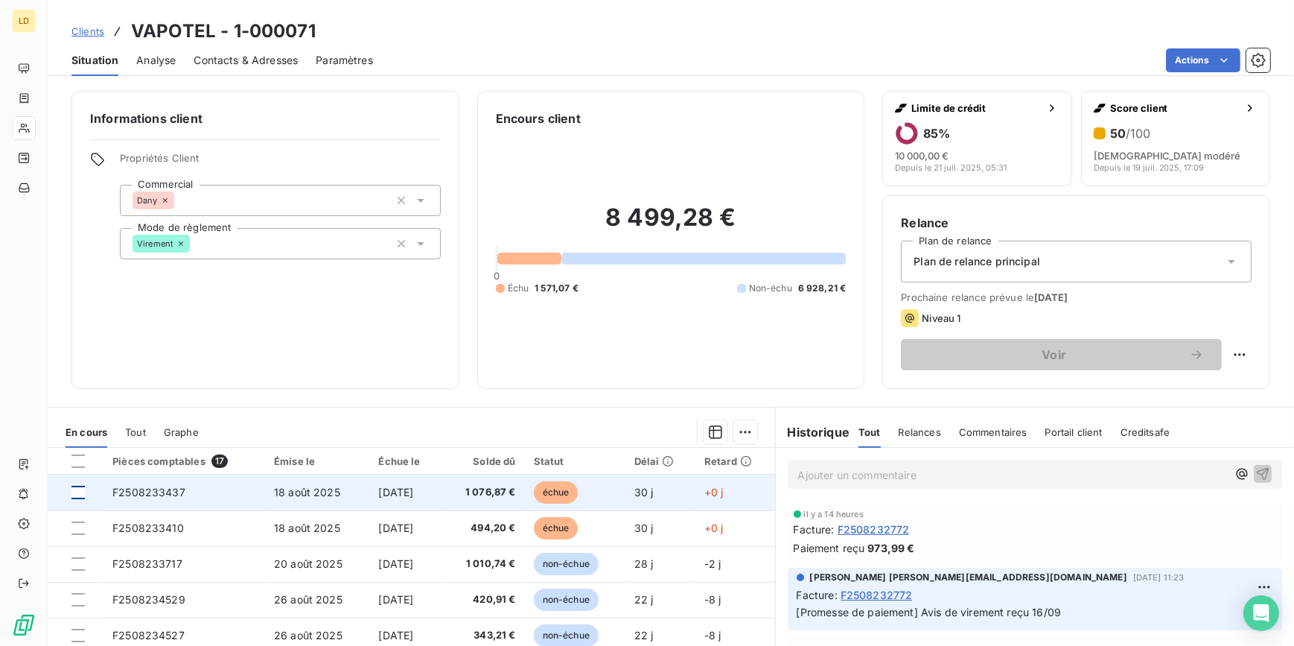
click at [74, 494] on div at bounding box center [77, 491] width 13 height 13
drag, startPoint x: 76, startPoint y: 532, endPoint x: 270, endPoint y: 491, distance: 197.7
click at [76, 532] on div at bounding box center [77, 527] width 13 height 13
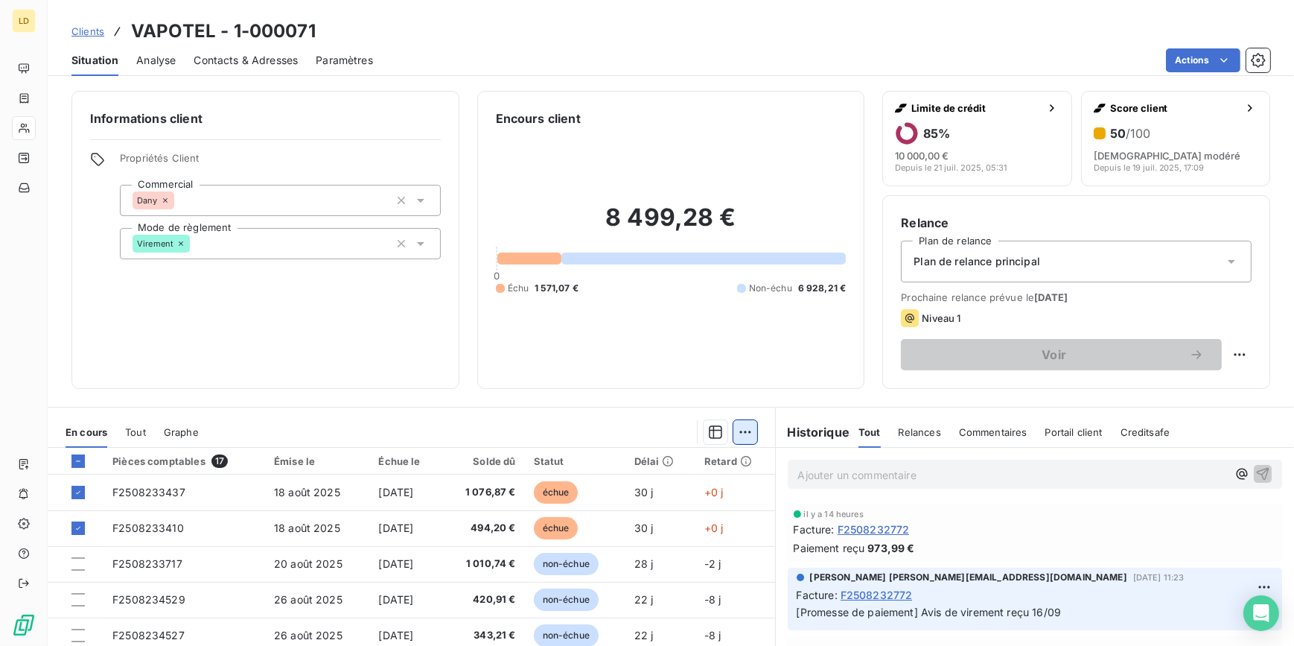
click at [733, 435] on html "LD Clients VAPOTEL - 1-000071 Situation Analyse Contacts & Adresses Paramètres …" at bounding box center [647, 323] width 1294 height 646
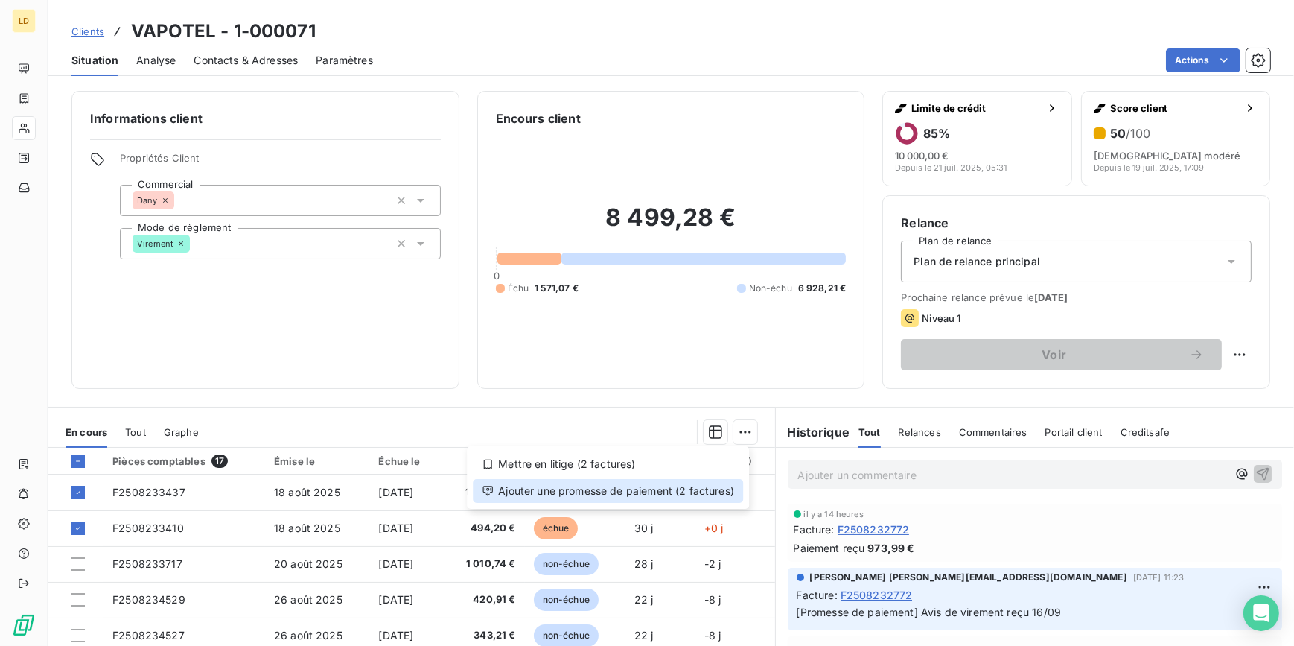
click at [684, 484] on div "Ajouter une promesse de paiement (2 factures)" at bounding box center [608, 491] width 270 height 24
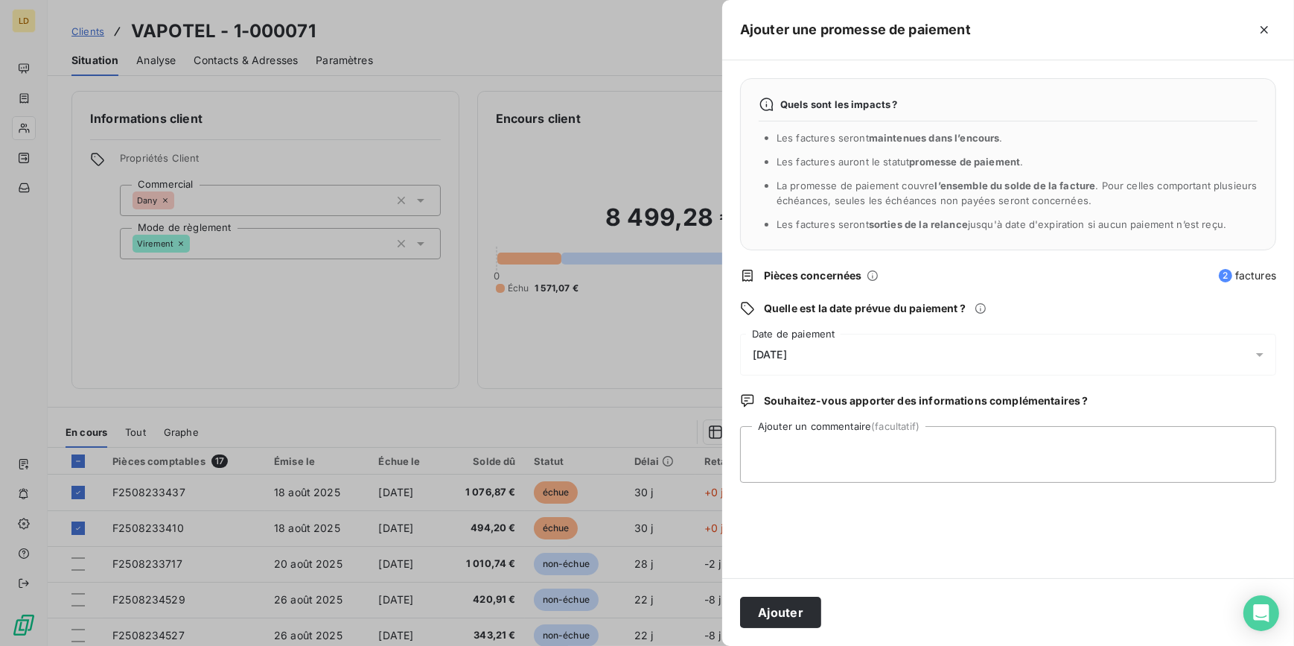
click at [767, 349] on span "18/09/2025" at bounding box center [770, 354] width 34 height 12
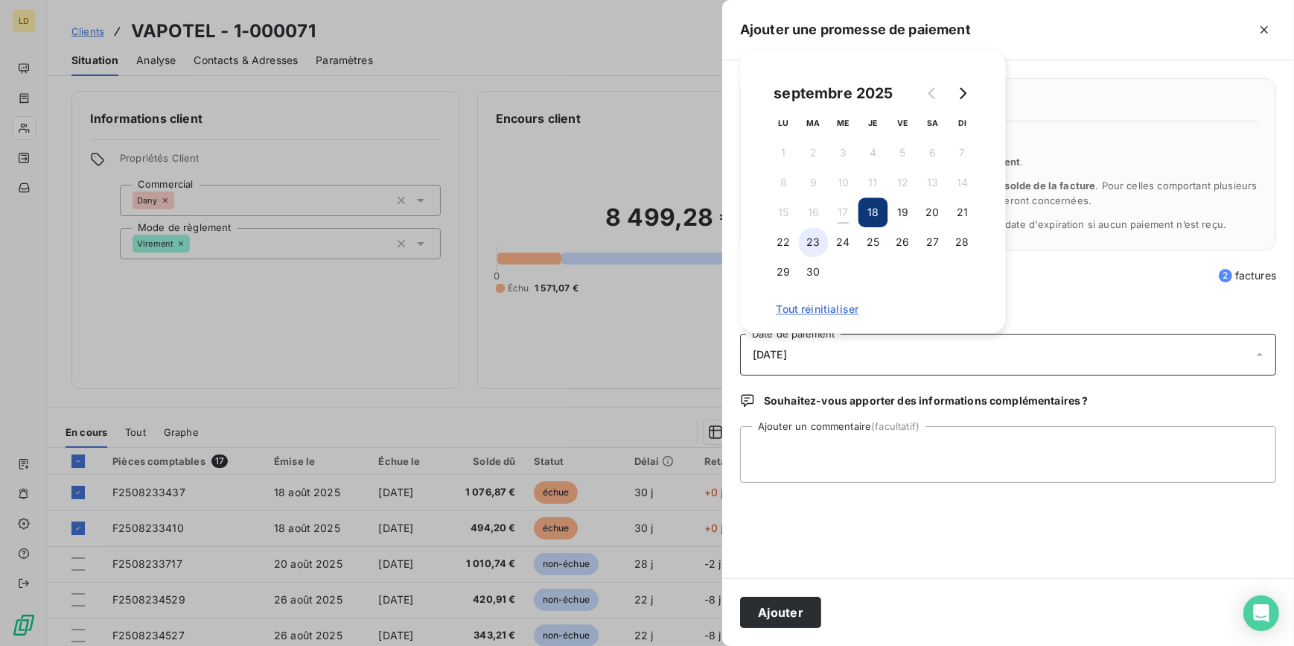
click at [812, 248] on button "23" at bounding box center [814, 242] width 30 height 30
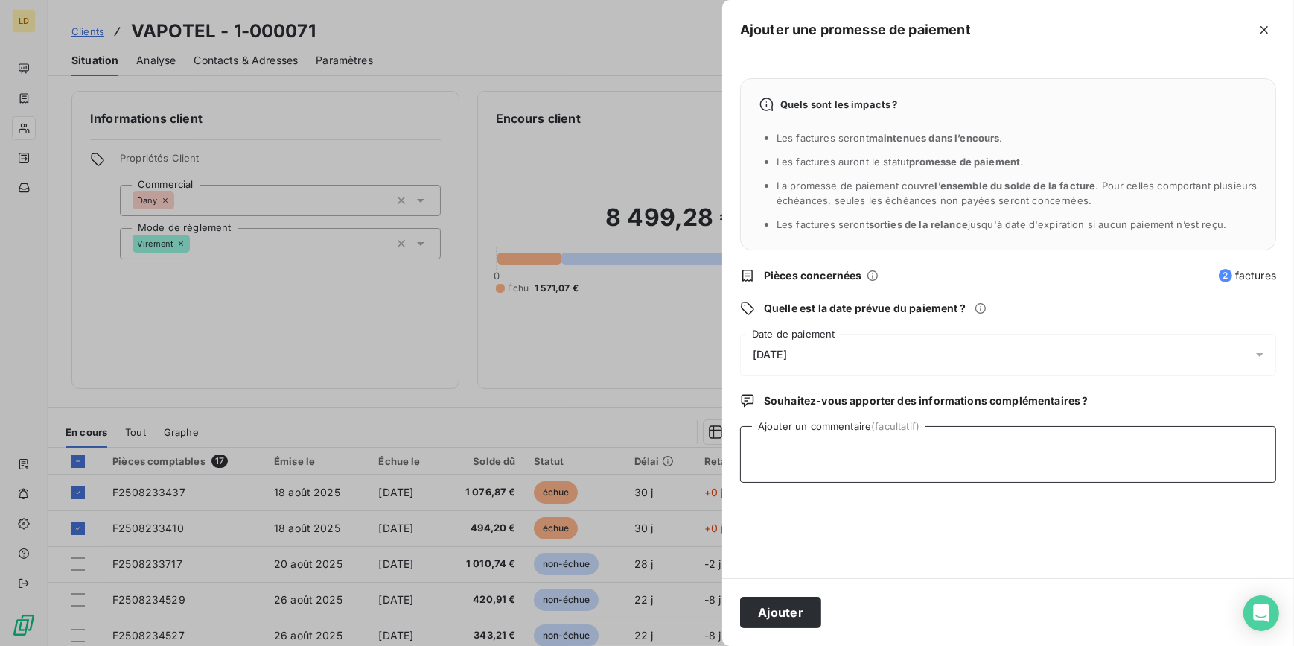
click at [835, 433] on textarea "Ajouter un commentaire (facultatif)" at bounding box center [1008, 454] width 536 height 57
drag, startPoint x: 799, startPoint y: 460, endPoint x: 716, endPoint y: 471, distance: 83.4
click at [799, 459] on textarea "Av" at bounding box center [1008, 454] width 536 height 57
type textarea "Avis de virement reçu 17/09"
click at [803, 619] on button "Ajouter" at bounding box center [780, 611] width 81 height 31
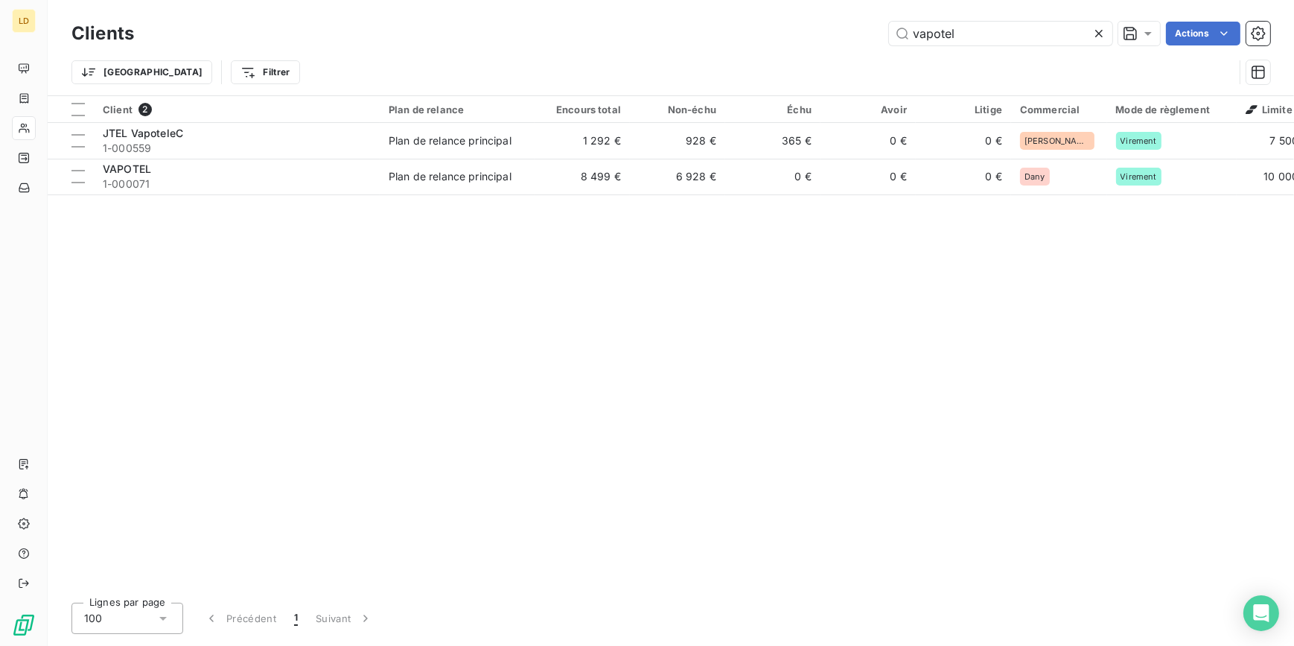
drag, startPoint x: 1007, startPoint y: 42, endPoint x: 756, endPoint y: 31, distance: 251.9
click at [774, 31] on div "vapotel Actions" at bounding box center [711, 34] width 1118 height 24
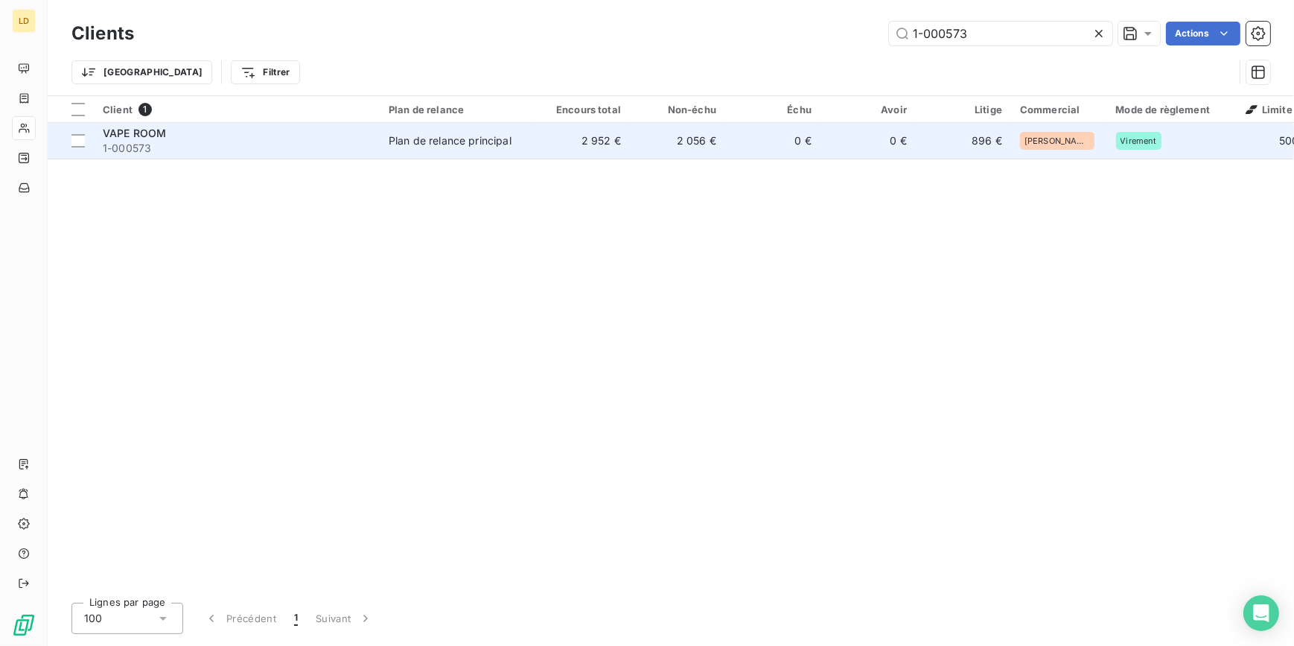
type input "1-000573"
click at [455, 130] on td "Plan de relance principal" at bounding box center [457, 141] width 155 height 36
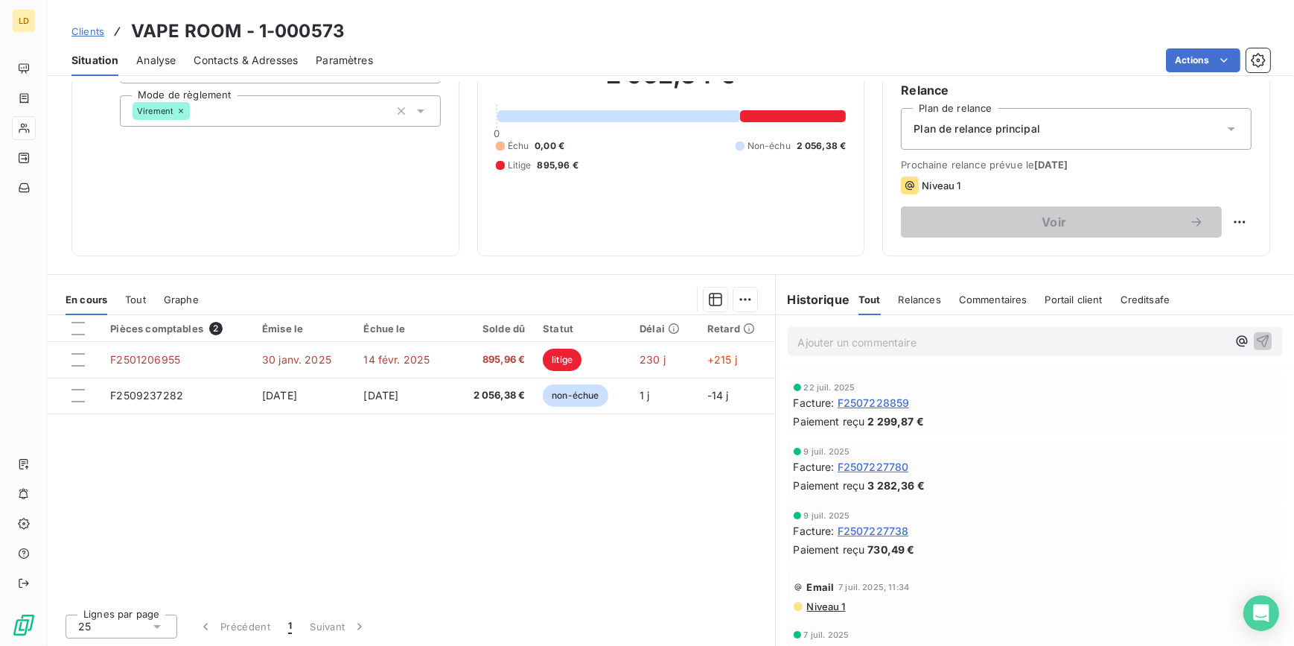
scroll to position [1354, 0]
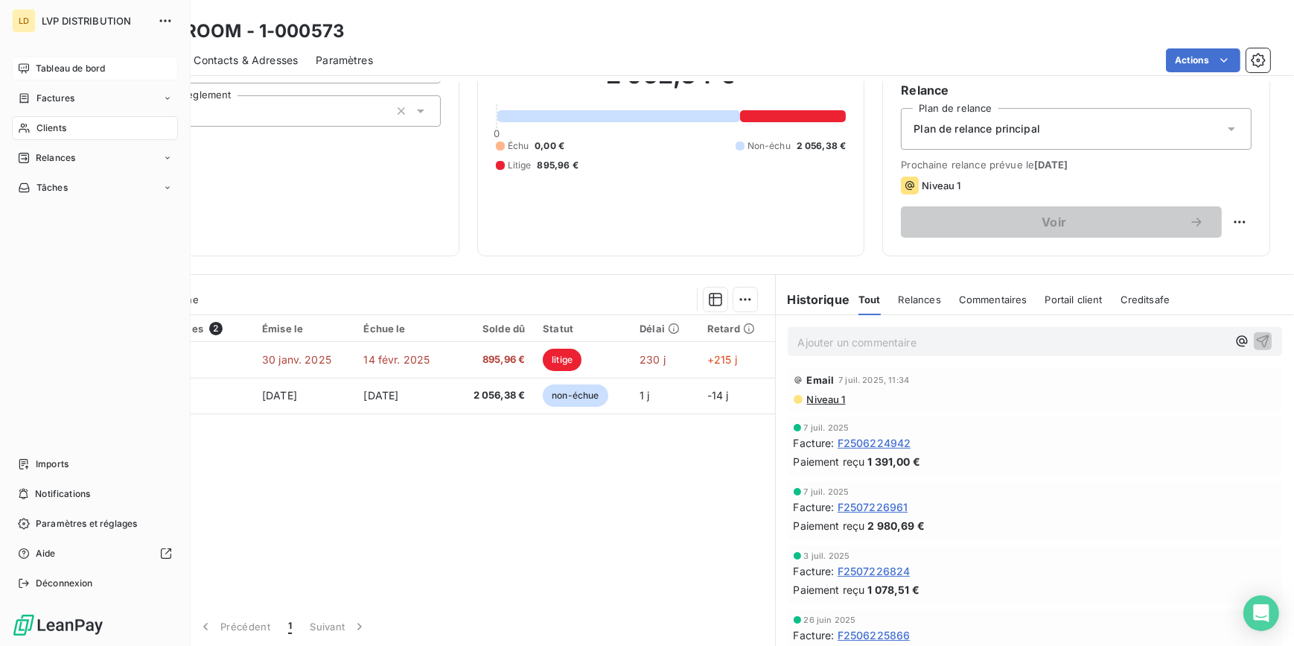
click at [51, 71] on span "Tableau de bord" at bounding box center [70, 68] width 69 height 13
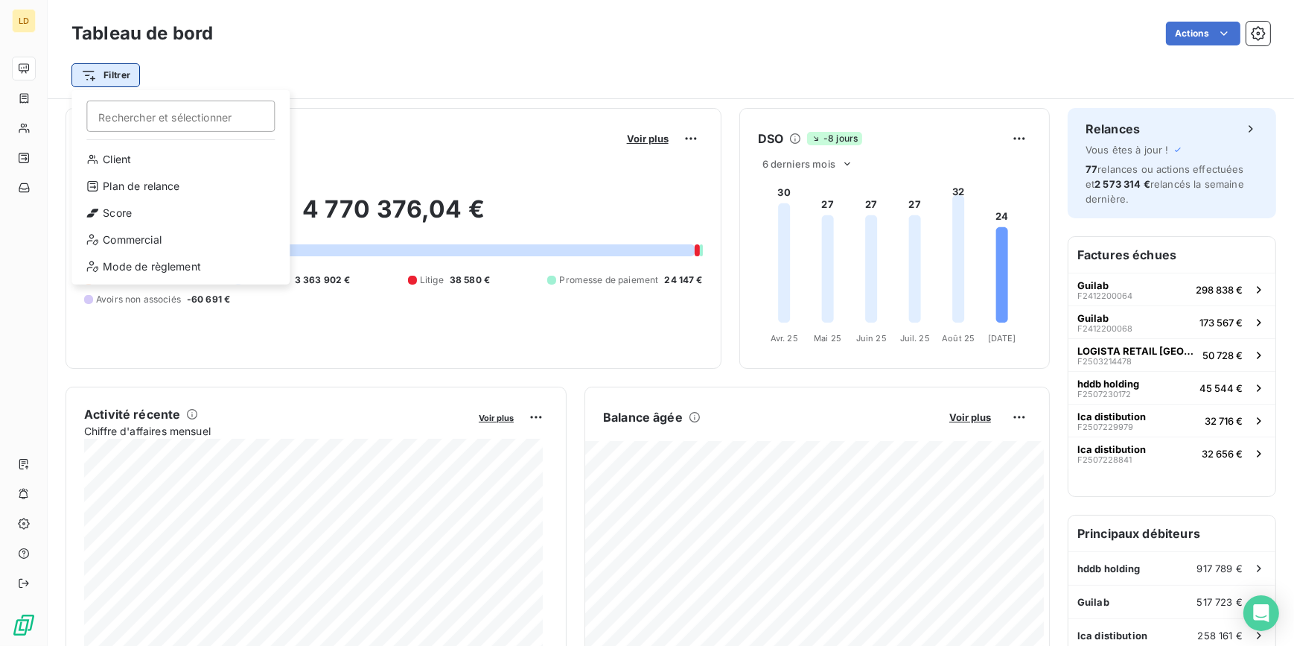
click at [115, 82] on html "LD Tableau de bord Actions Filtrer Rechercher et sélectionner Client Plan de re…" at bounding box center [647, 323] width 1294 height 646
click at [415, 89] on html "LD Tableau de bord Actions Filtrer Rechercher et sélectionner Client Plan de re…" at bounding box center [647, 323] width 1294 height 646
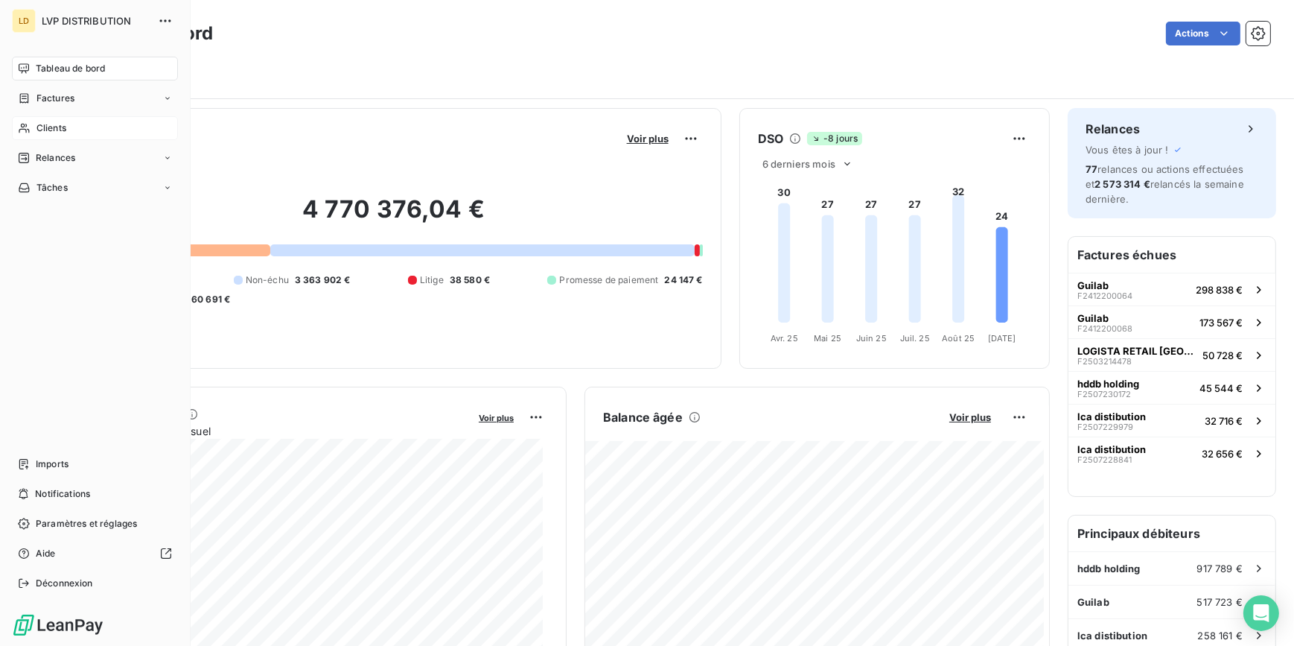
click at [75, 130] on div "Clients" at bounding box center [95, 128] width 166 height 24
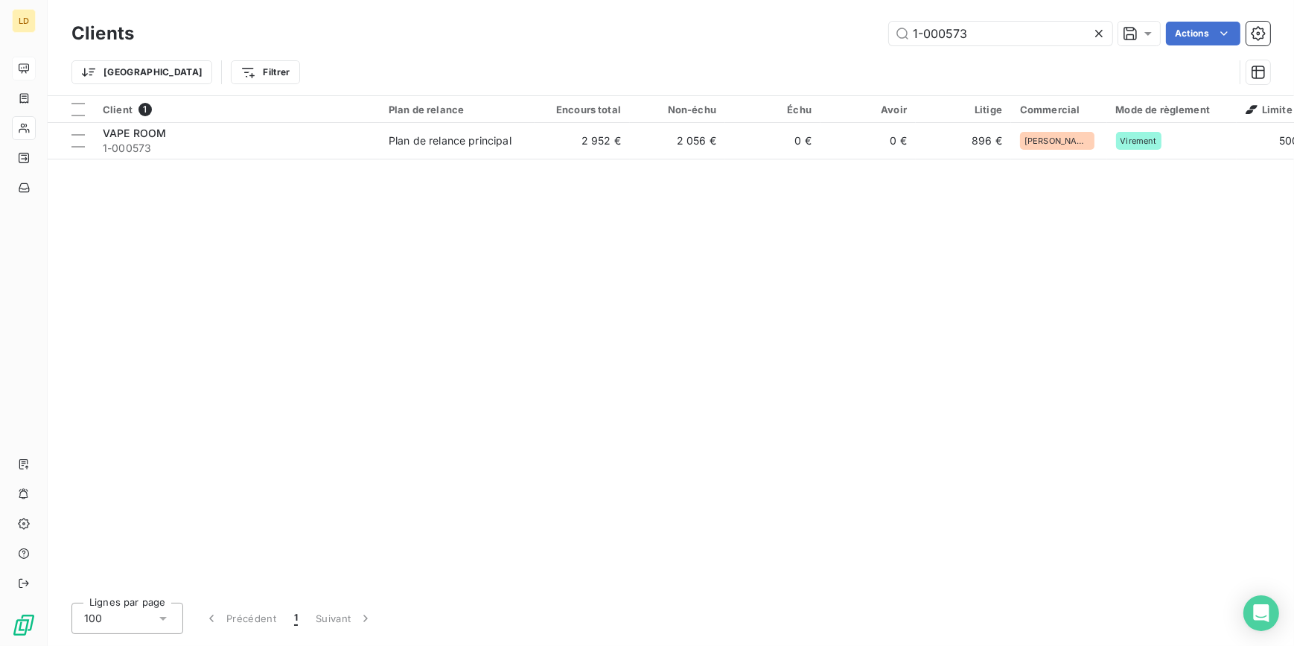
drag, startPoint x: 975, startPoint y: 29, endPoint x: 817, endPoint y: 24, distance: 157.9
click at [826, 24] on div "1-000573 Actions" at bounding box center [711, 34] width 1118 height 24
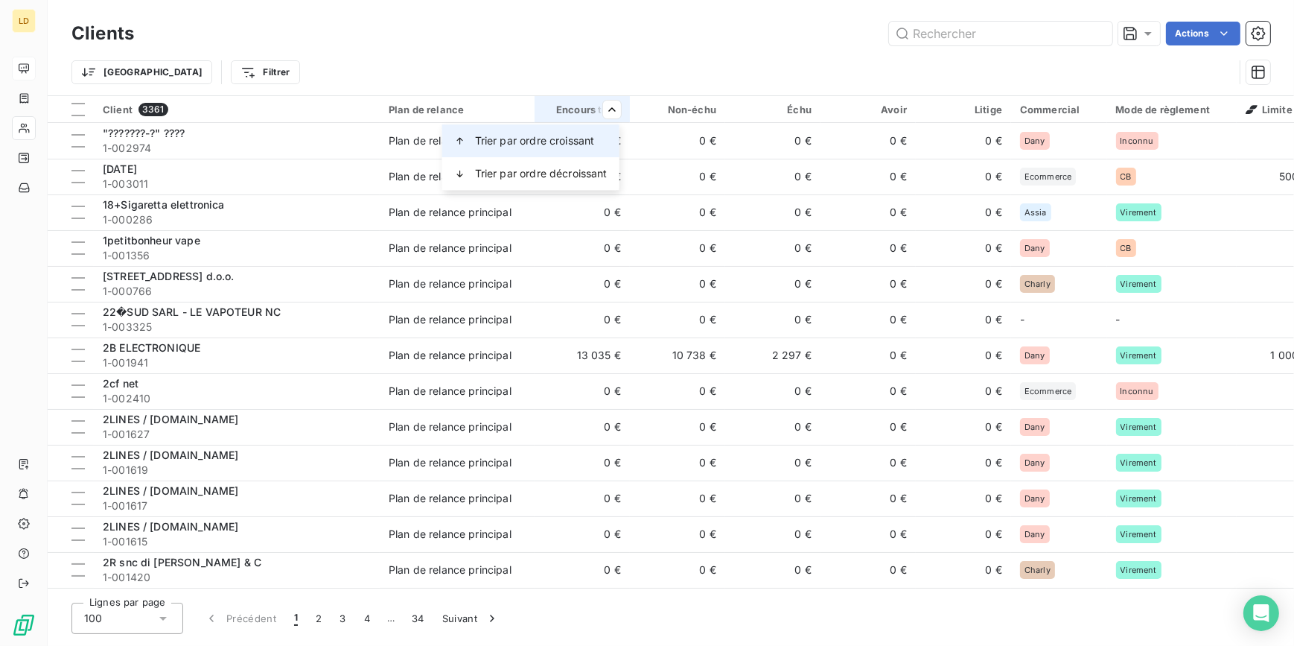
click at [561, 137] on span "Trier par ordre croissant" at bounding box center [535, 140] width 120 height 15
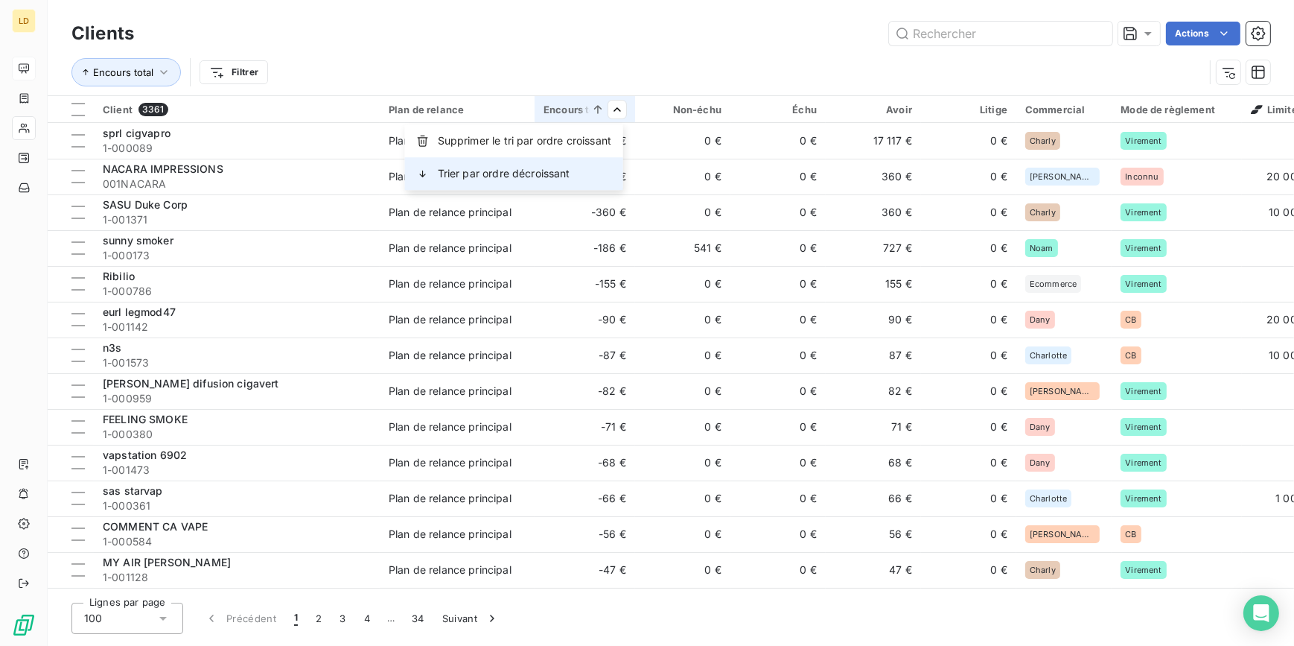
click at [535, 174] on span "Trier par ordre décroissant" at bounding box center [504, 173] width 133 height 15
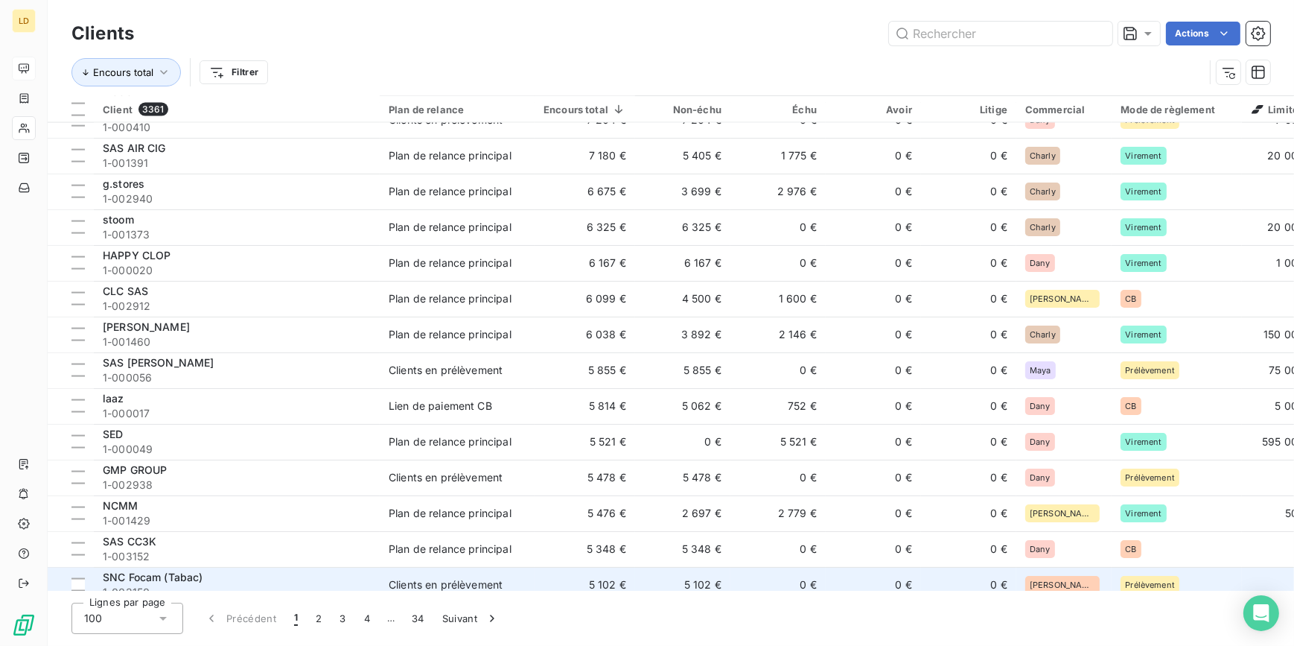
scroll to position [3111, 0]
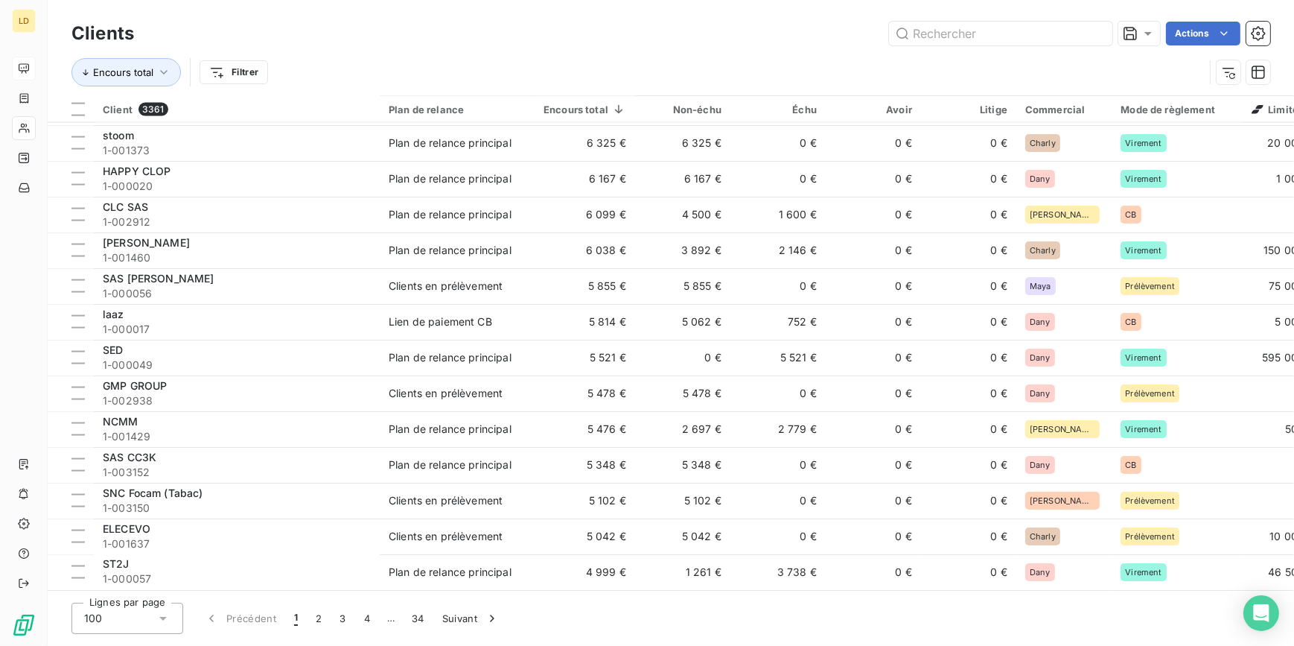
drag, startPoint x: 319, startPoint y: 615, endPoint x: 386, endPoint y: 614, distance: 66.3
click at [319, 615] on button "2" at bounding box center [319, 617] width 24 height 31
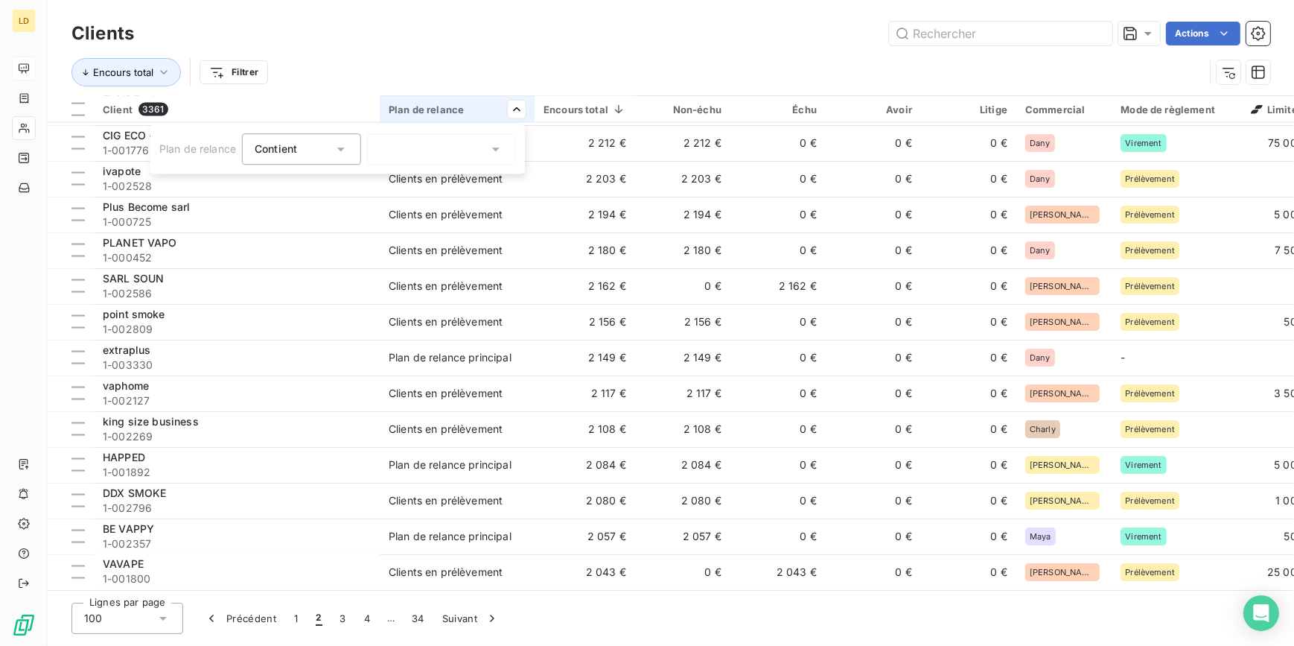
click at [395, 147] on div at bounding box center [441, 148] width 149 height 31
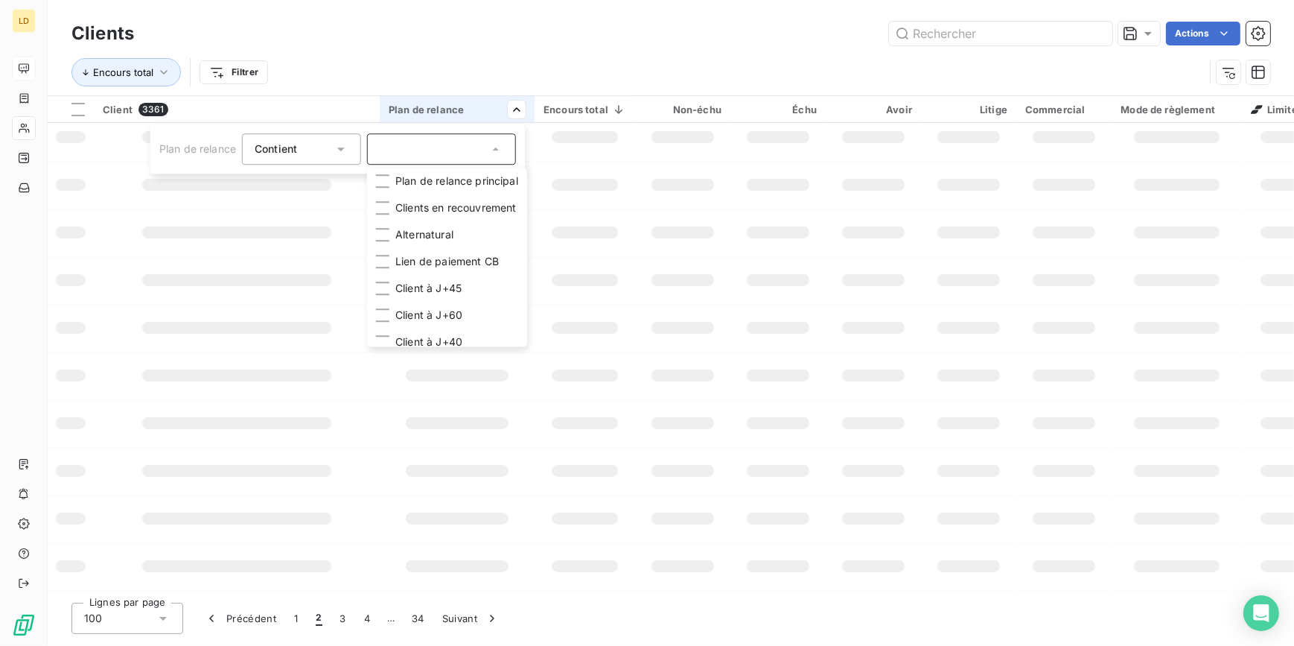
scroll to position [252, 0]
click at [31, 100] on html "LD Clients Actions Encours total Filtrer Client 3361 Plan de relance Encours to…" at bounding box center [647, 323] width 1294 height 646
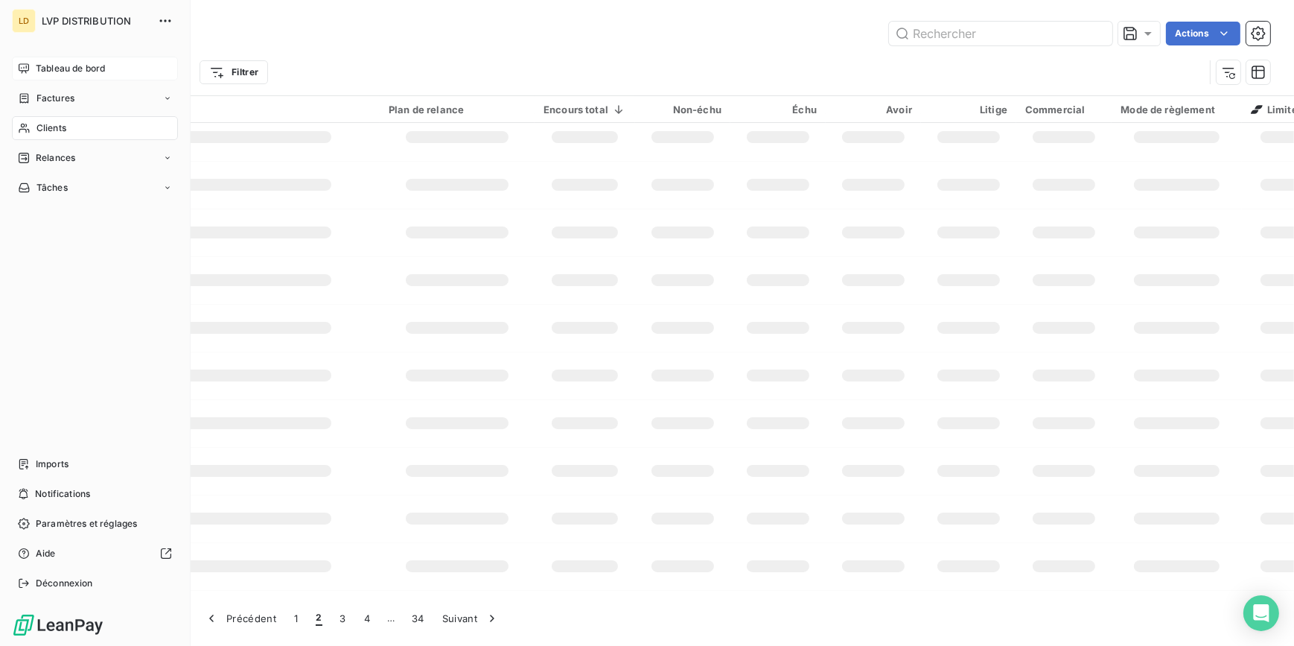
click at [25, 126] on icon at bounding box center [24, 128] width 13 height 12
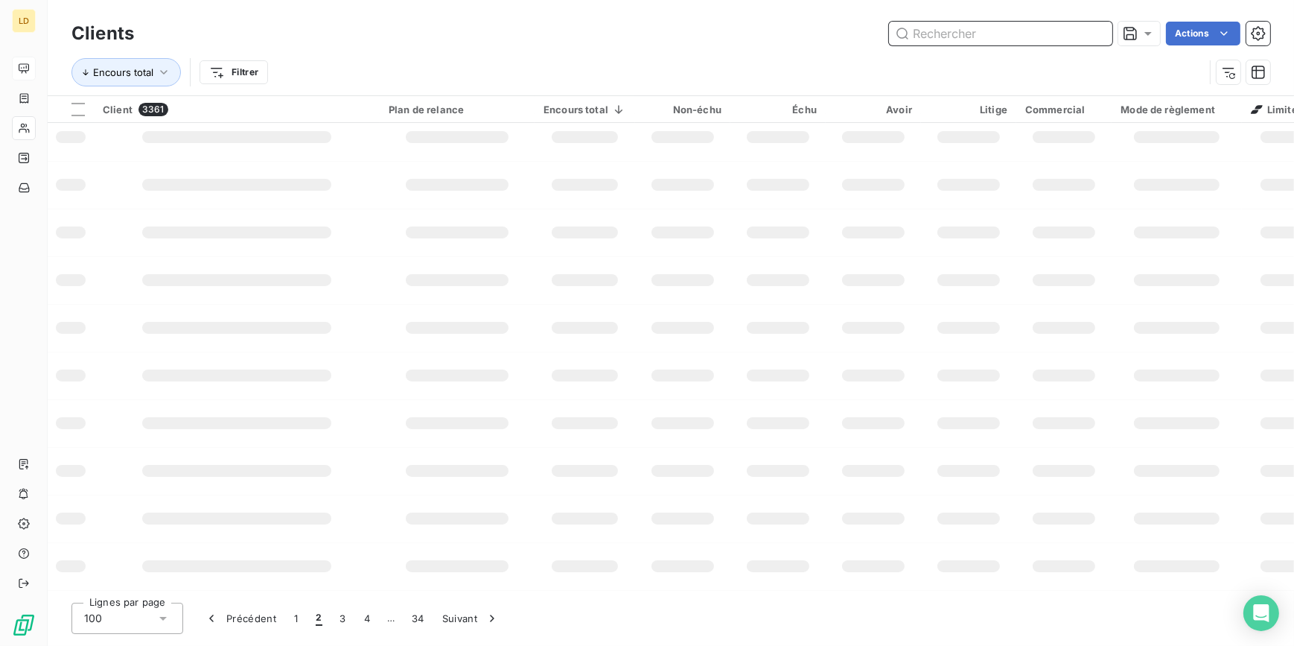
click at [989, 42] on input "text" at bounding box center [1000, 34] width 223 height 24
paste input "1-000049"
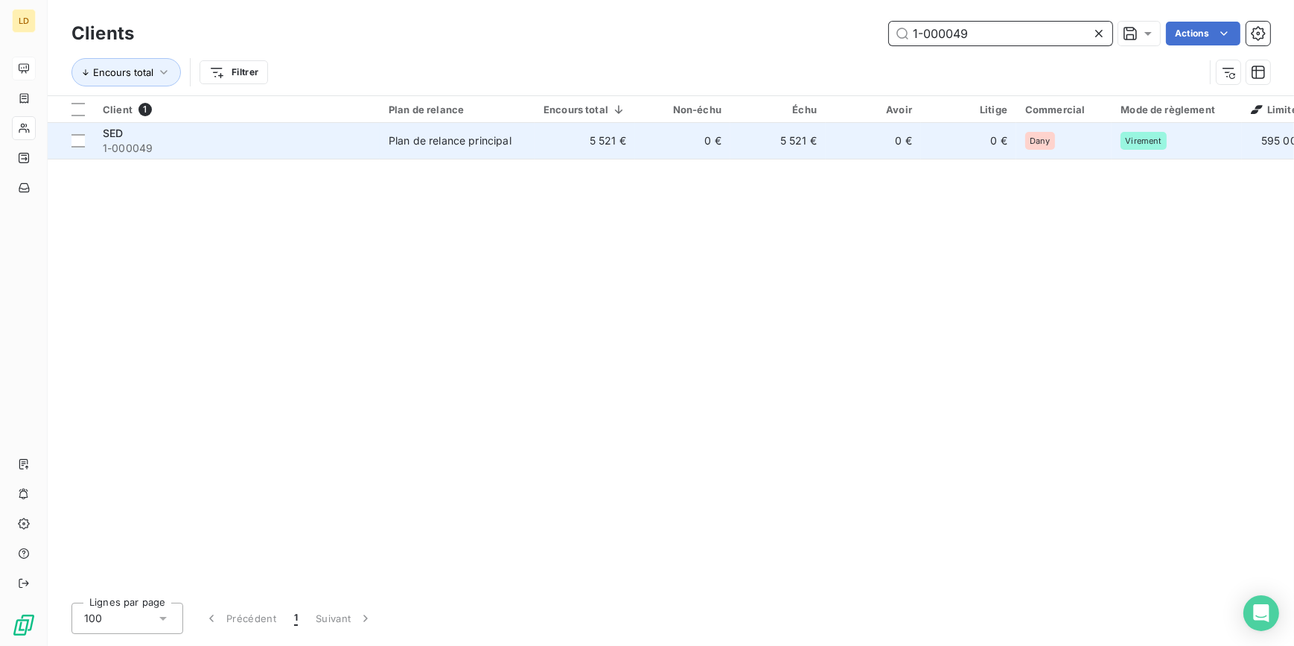
scroll to position [0, 0]
type input "1-000049"
click at [416, 135] on div "Plan de relance principal" at bounding box center [450, 140] width 123 height 15
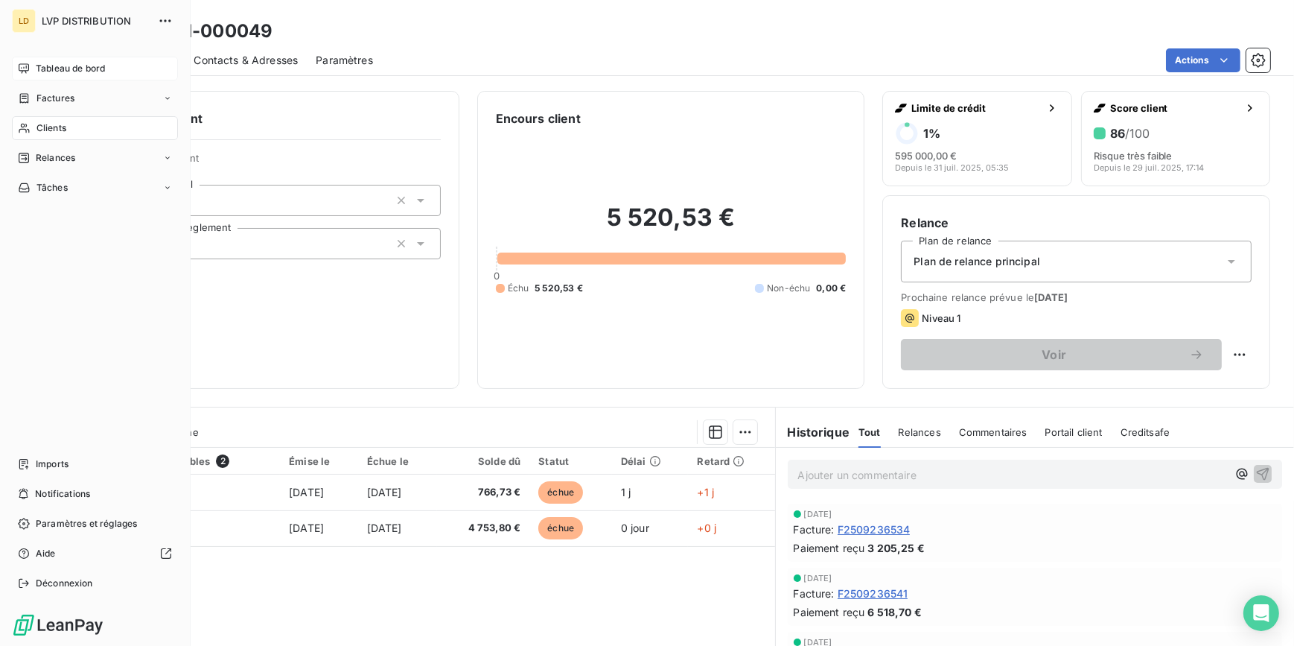
click at [49, 124] on span "Clients" at bounding box center [51, 127] width 30 height 13
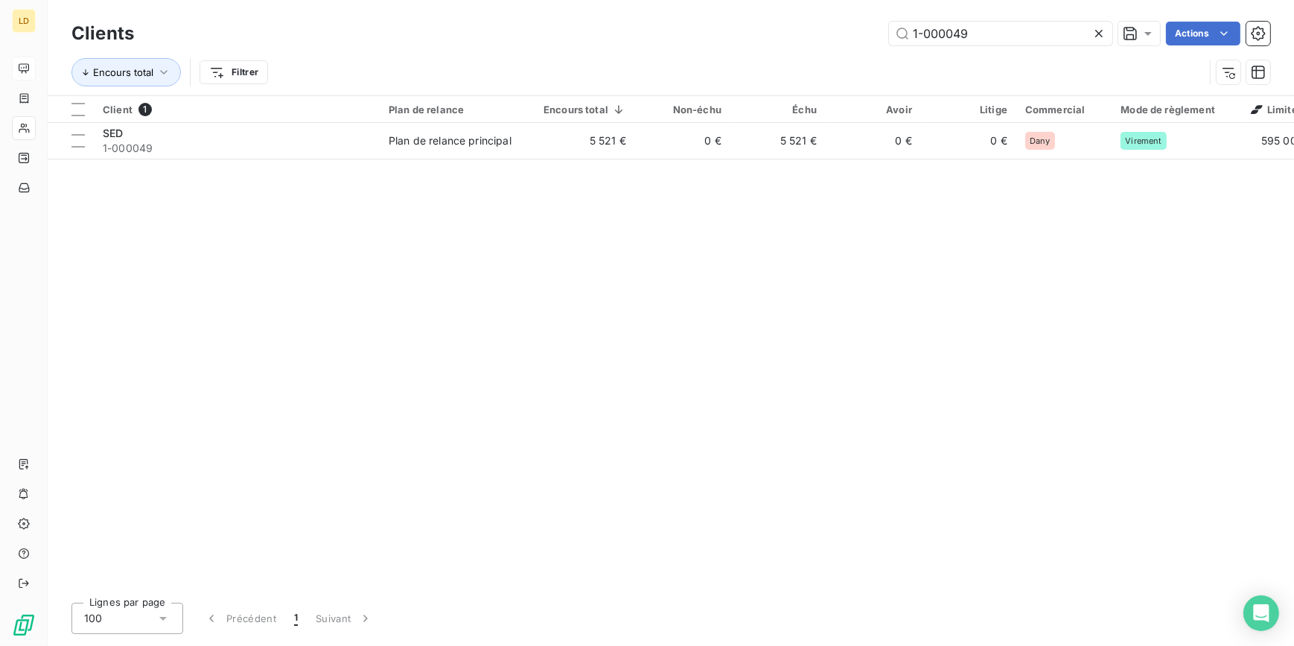
drag, startPoint x: 981, startPoint y: 24, endPoint x: 807, endPoint y: 28, distance: 173.5
click at [826, 30] on div "1-000049 Actions" at bounding box center [711, 34] width 1118 height 24
drag, startPoint x: 987, startPoint y: 33, endPoint x: 802, endPoint y: 31, distance: 184.6
click at [820, 28] on div "1-000049 Actions" at bounding box center [711, 34] width 1118 height 24
paste input "71"
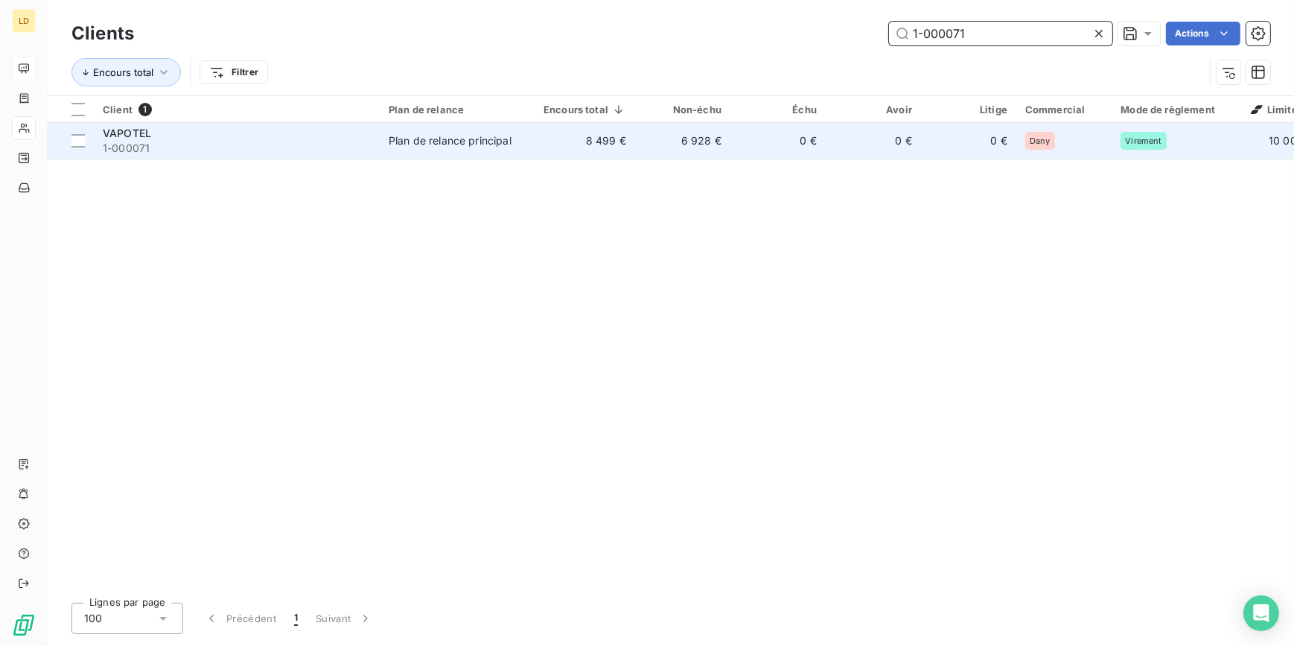
type input "1-000071"
click at [459, 149] on td "Plan de relance principal" at bounding box center [457, 141] width 155 height 36
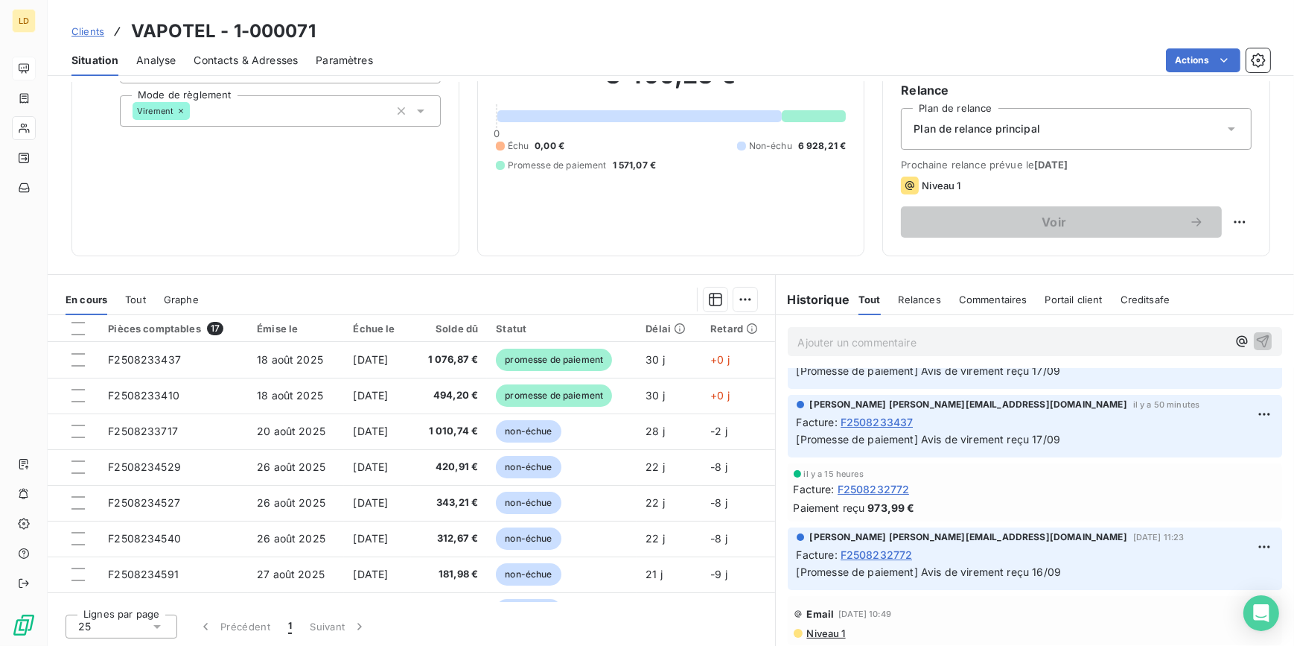
scroll to position [180, 0]
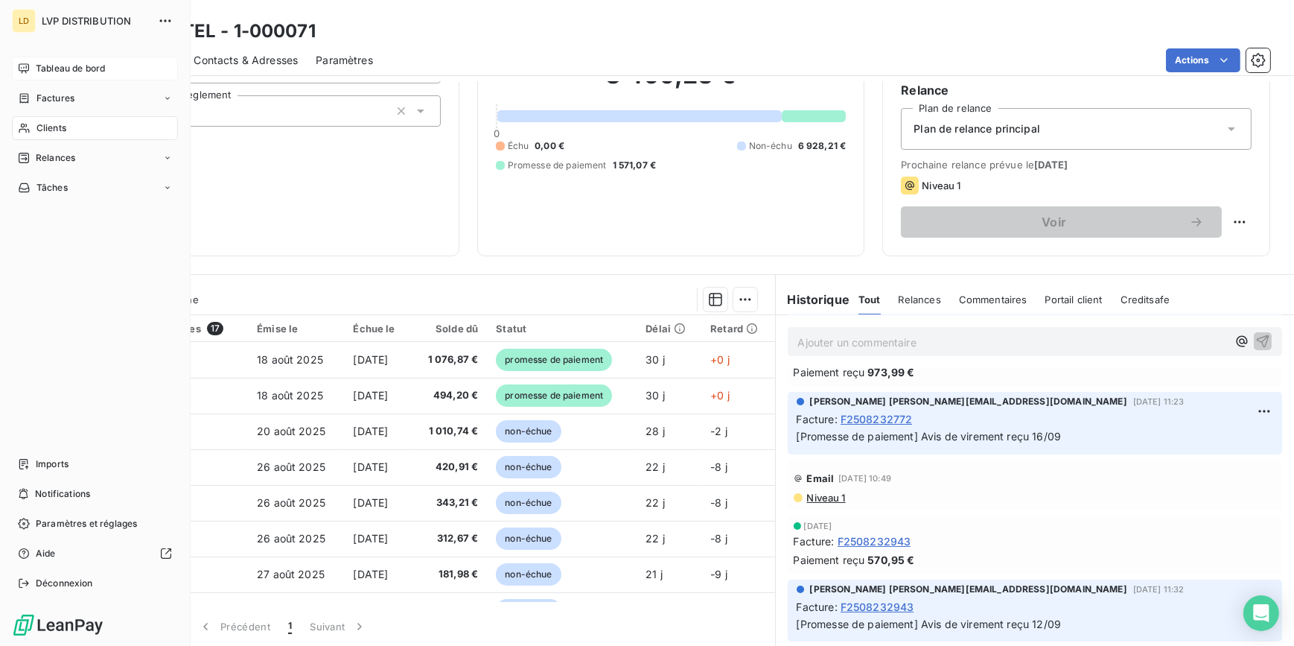
drag, startPoint x: 31, startPoint y: 123, endPoint x: 50, endPoint y: 122, distance: 18.6
click at [31, 123] on div "Clients" at bounding box center [95, 128] width 166 height 24
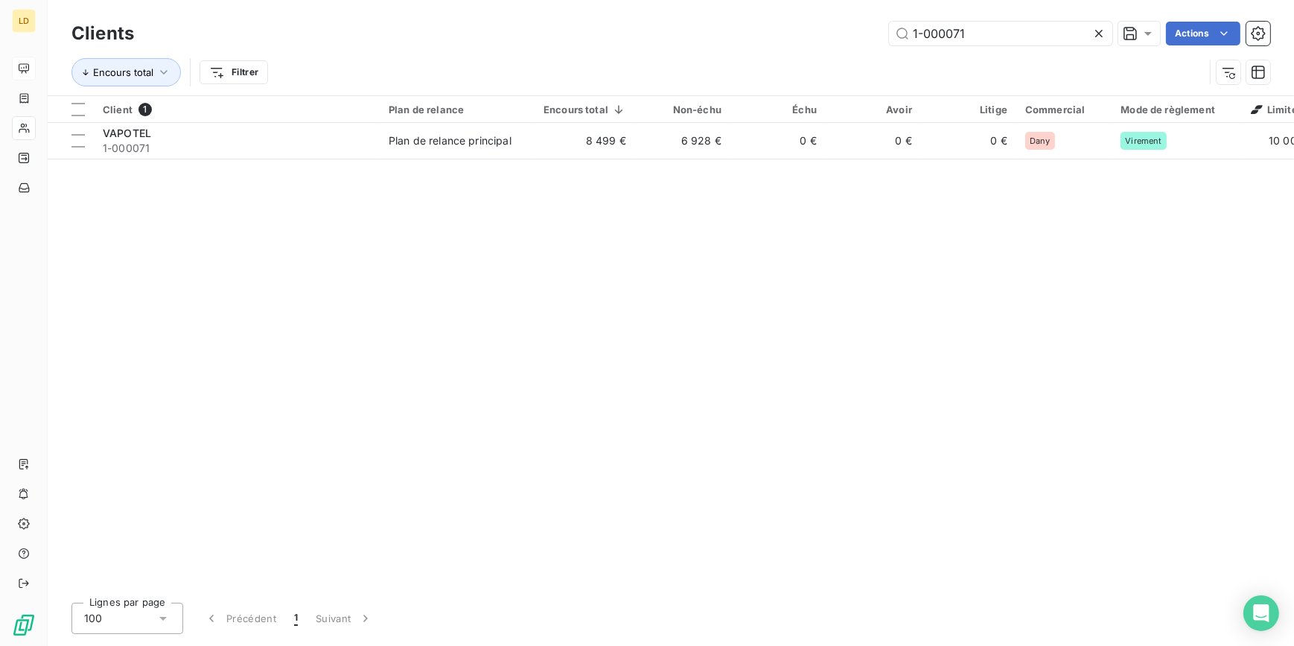
drag, startPoint x: 979, startPoint y: 37, endPoint x: 754, endPoint y: 38, distance: 224.8
click at [775, 34] on div "1-000071 Actions" at bounding box center [711, 34] width 1118 height 24
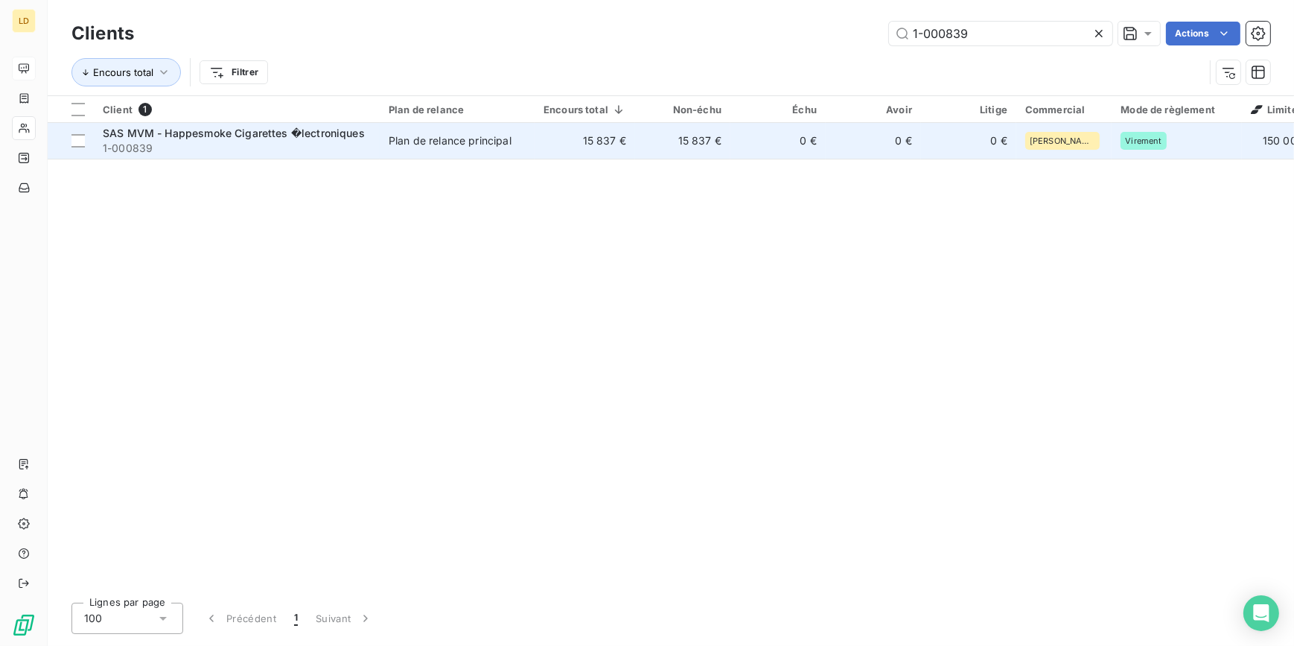
type input "1-000839"
click at [293, 141] on span "1-000839" at bounding box center [237, 148] width 268 height 15
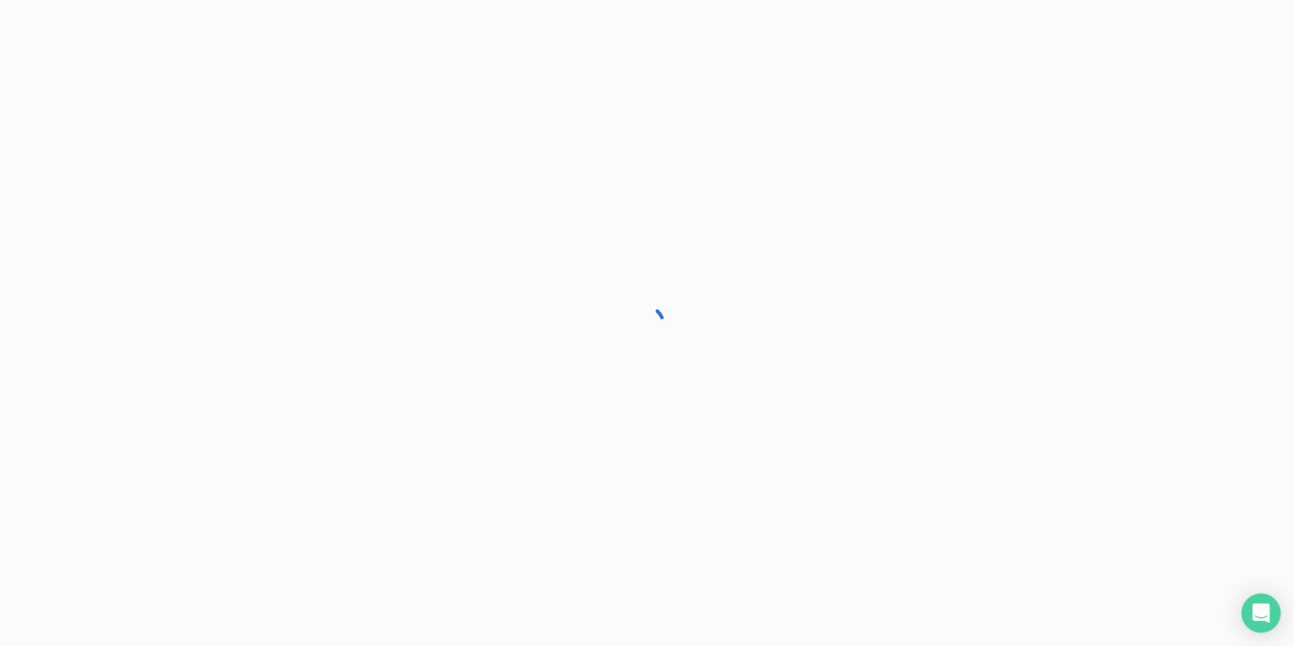
drag, startPoint x: 1281, startPoint y: 545, endPoint x: 976, endPoint y: 412, distance: 332.1
click at [1277, 603] on body "LD Clients SAS MVM - Happesmoke Cigarettes �lectroniques - 1-000839 Situation A…" at bounding box center [647, 323] width 1294 height 646
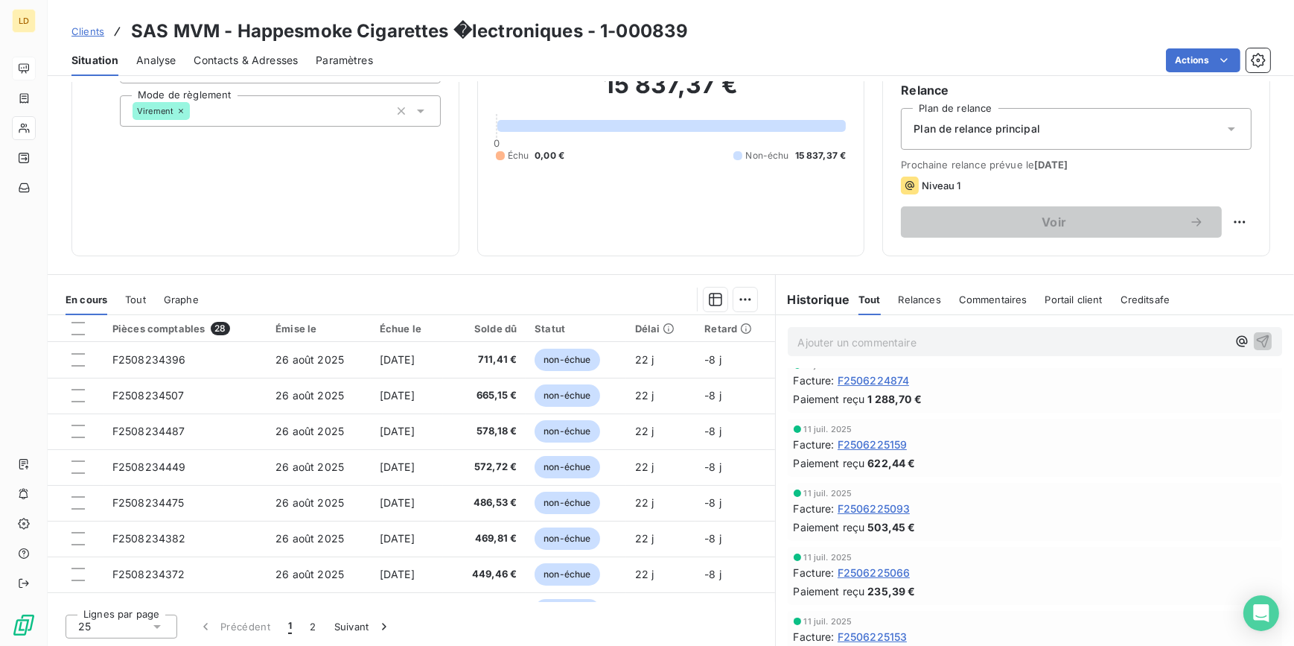
scroll to position [7079, 0]
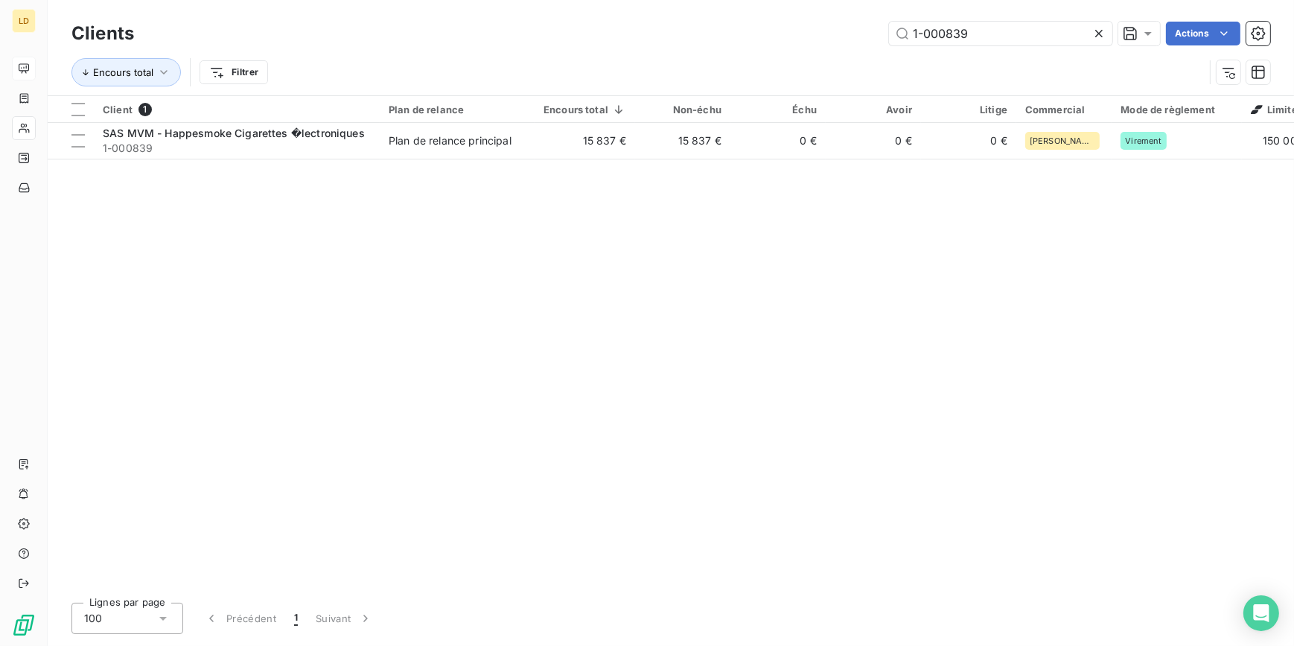
drag, startPoint x: 979, startPoint y: 34, endPoint x: 782, endPoint y: 22, distance: 197.6
click at [797, 22] on div "1-000839 Actions" at bounding box center [711, 34] width 1118 height 24
type input "1-000846"
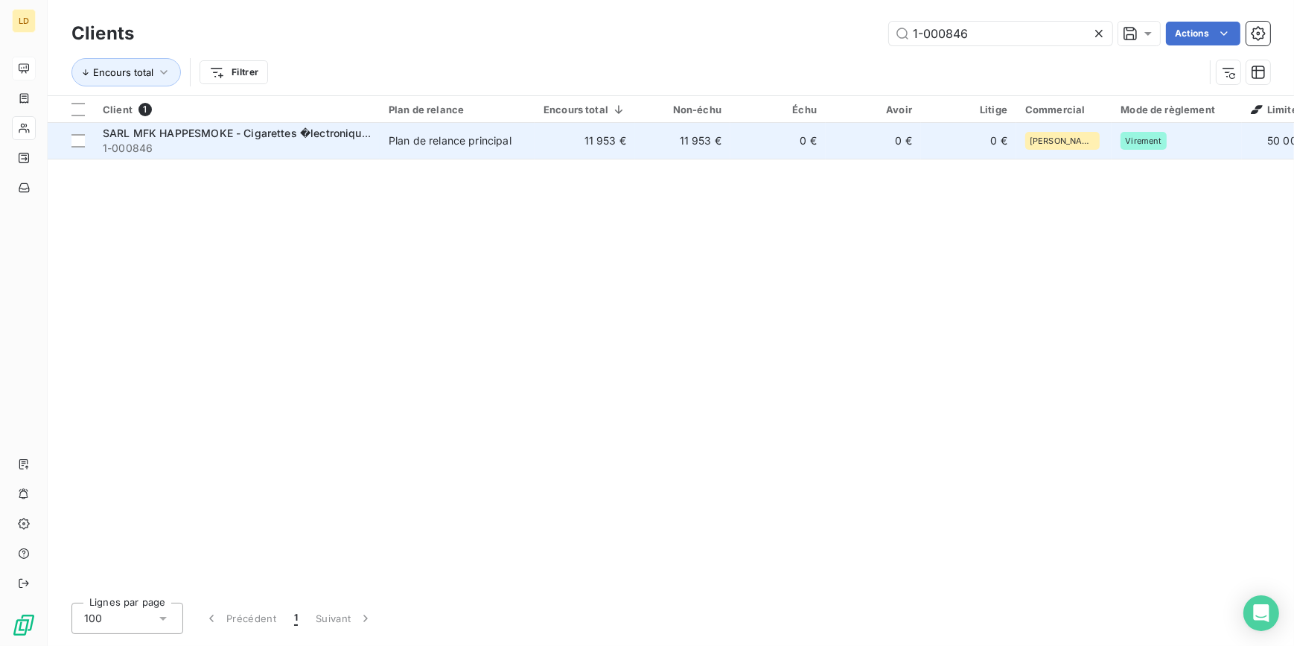
drag, startPoint x: 353, startPoint y: 163, endPoint x: 354, endPoint y: 152, distance: 11.3
click at [353, 162] on div "Client 1 Plan de relance Encours total Non-échu Échu Avoir Litige Commercial Mo…" at bounding box center [671, 343] width 1246 height 494
click at [355, 149] on span "1-000846" at bounding box center [237, 148] width 268 height 15
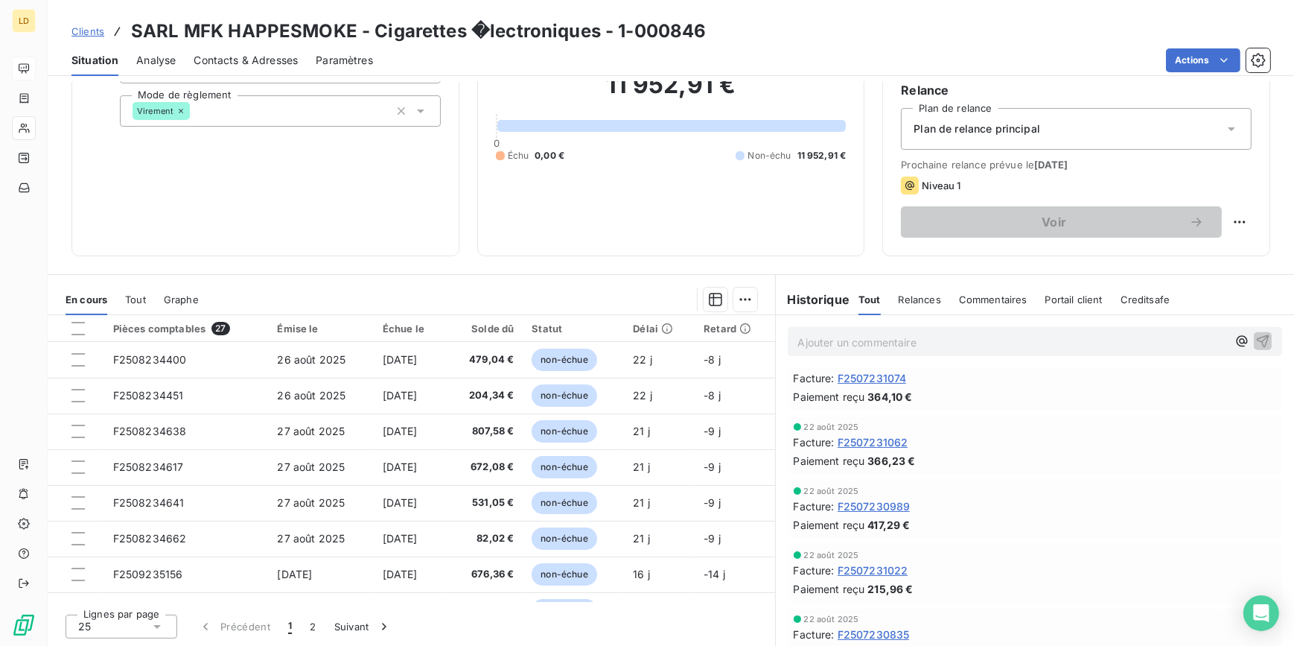
scroll to position [2128, 0]
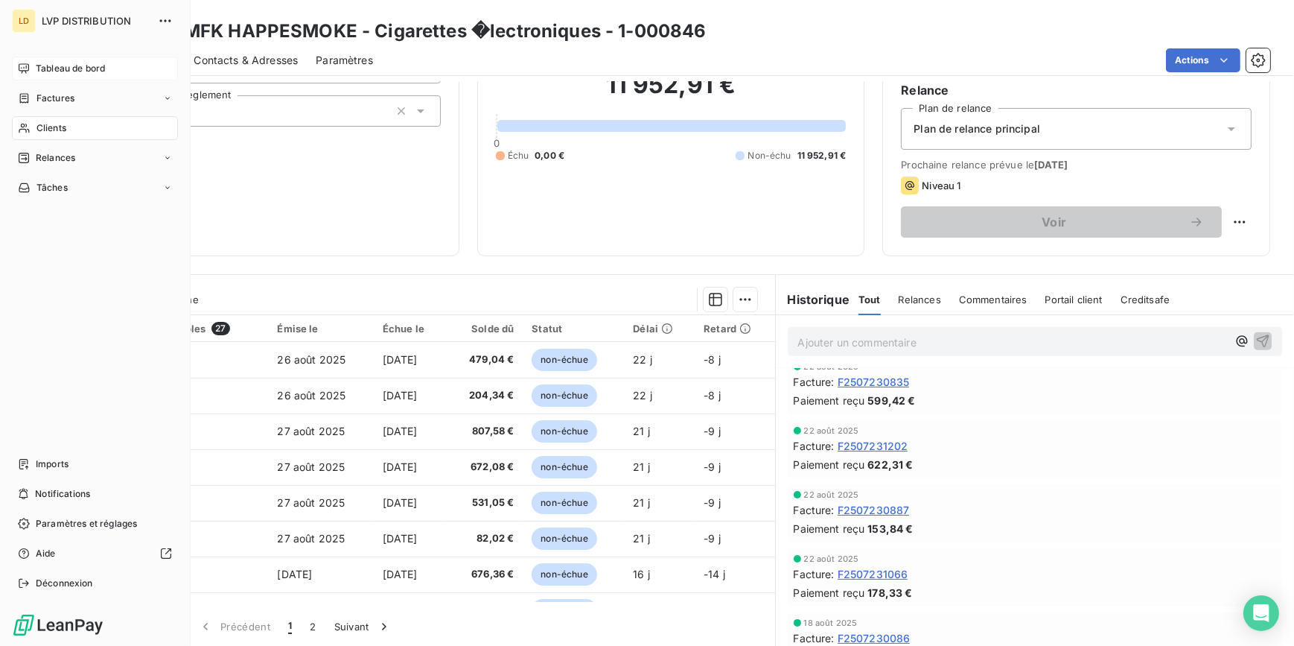
click at [31, 128] on div "Clients" at bounding box center [95, 128] width 166 height 24
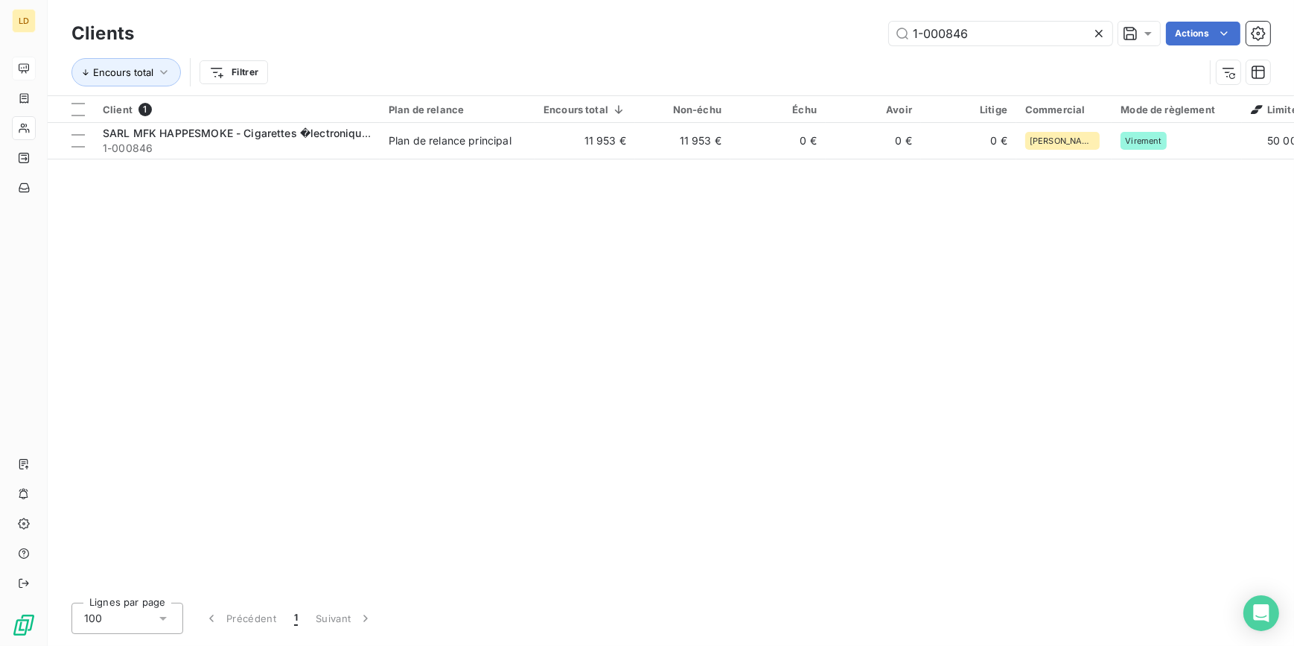
drag, startPoint x: 963, startPoint y: 36, endPoint x: 774, endPoint y: 40, distance: 189.2
click at [864, 37] on div "1-000846 Actions" at bounding box center [711, 34] width 1118 height 24
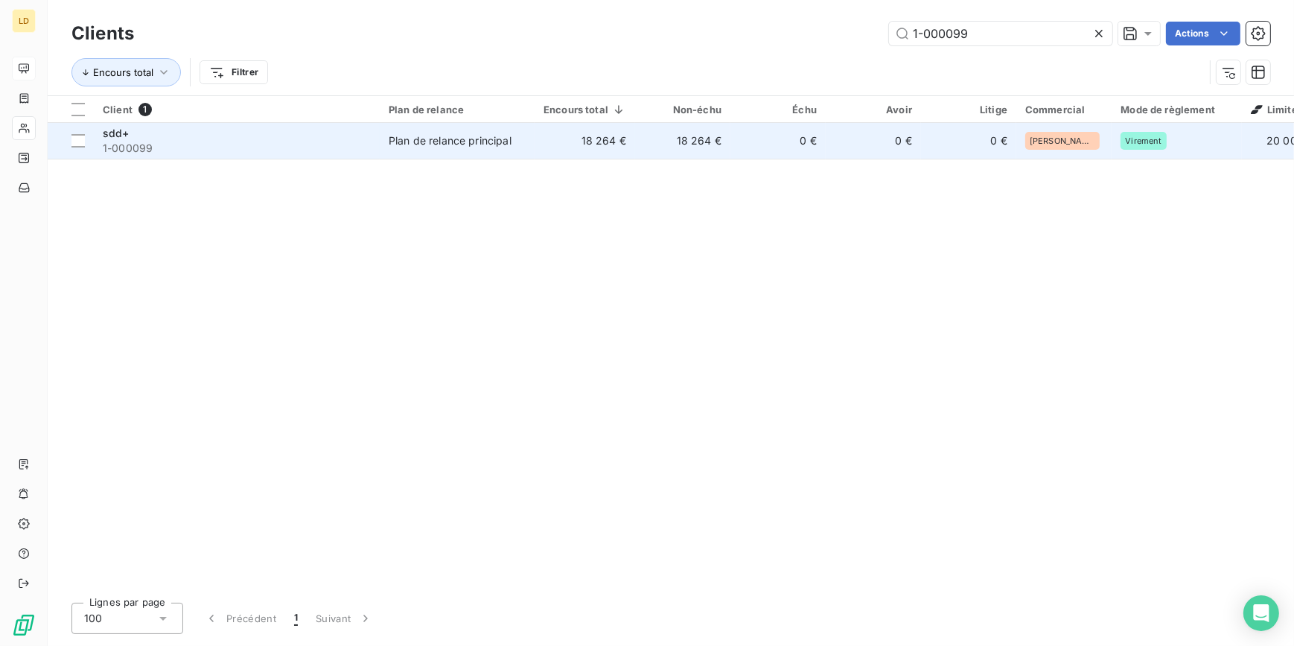
type input "1-000099"
click at [499, 158] on td "Plan de relance principal" at bounding box center [457, 141] width 155 height 36
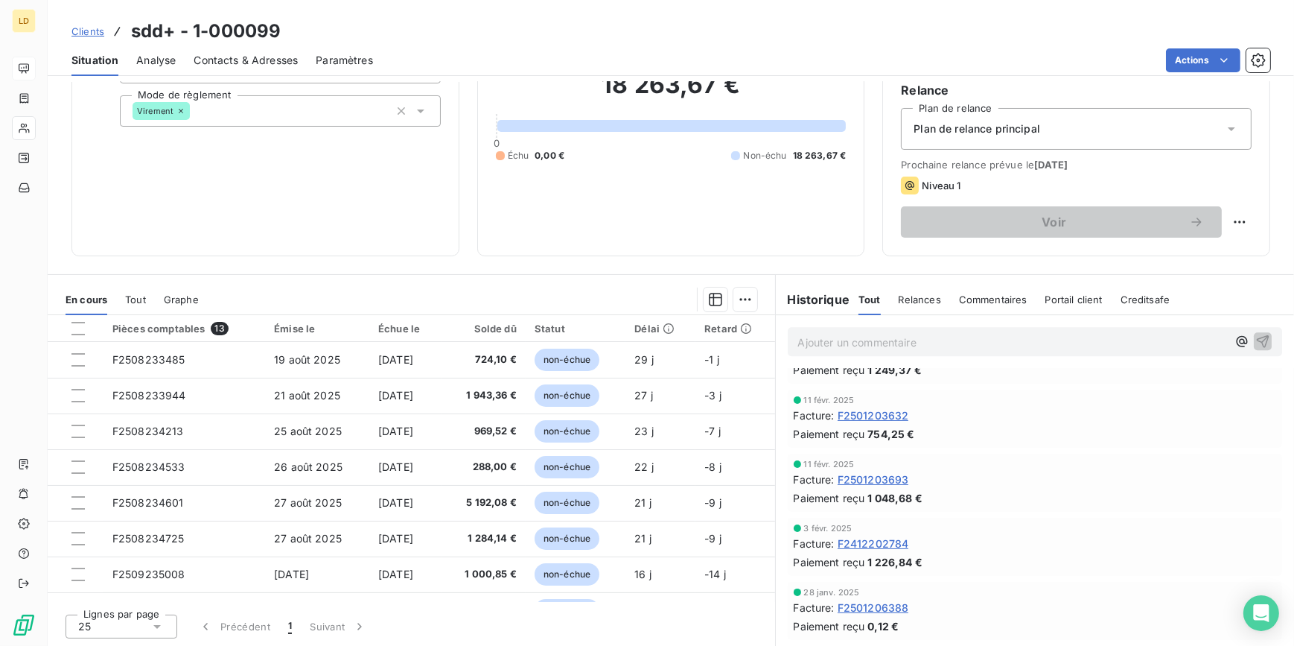
scroll to position [5416, 0]
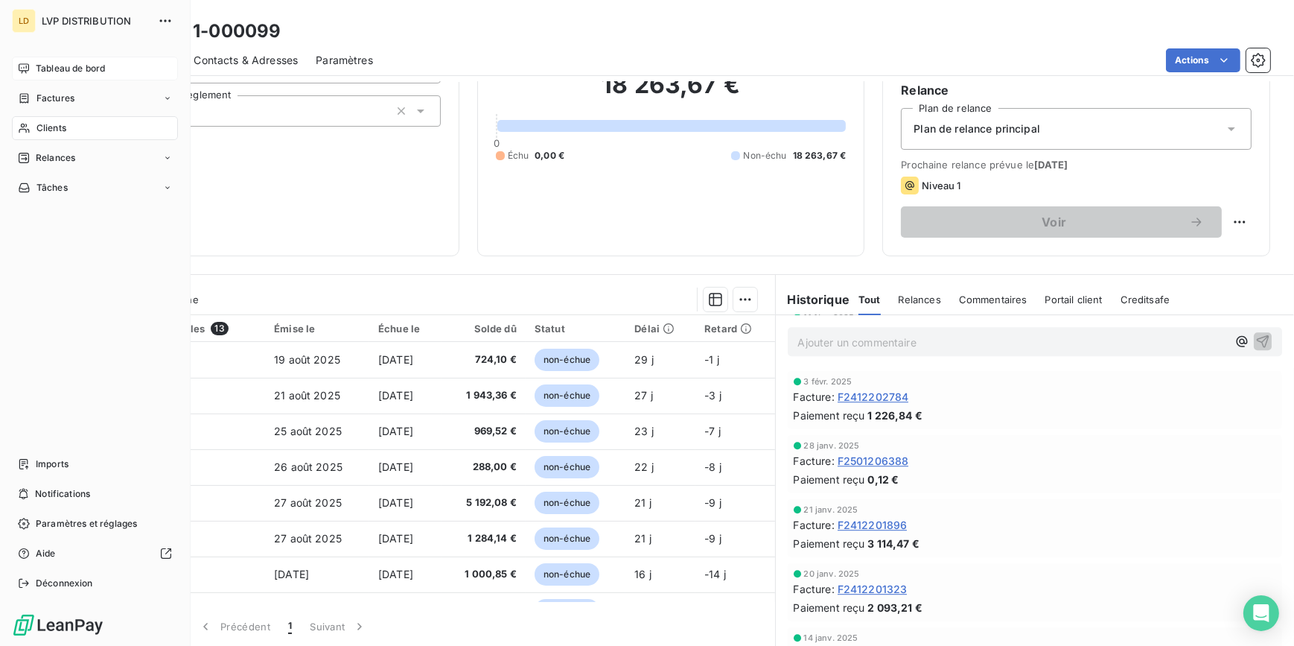
click at [36, 127] on span "Clients" at bounding box center [51, 127] width 30 height 13
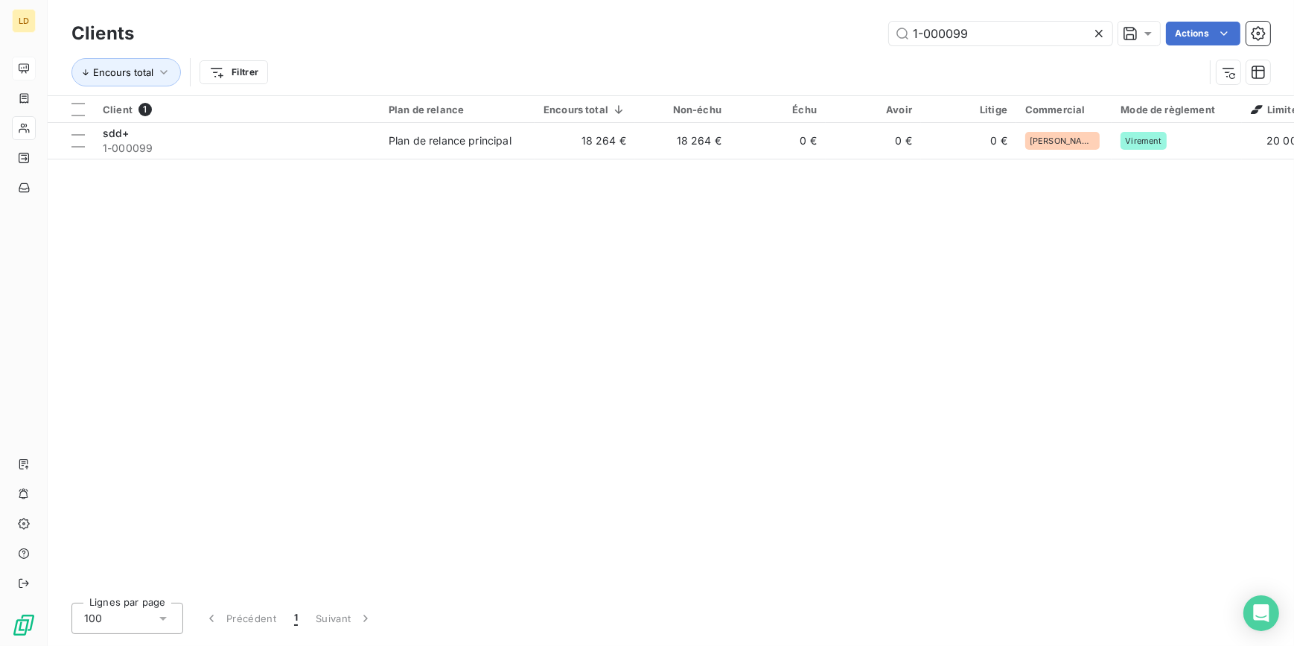
drag, startPoint x: 1001, startPoint y: 29, endPoint x: 815, endPoint y: 39, distance: 186.4
click at [850, 36] on div "1-000099 Actions" at bounding box center [711, 34] width 1118 height 24
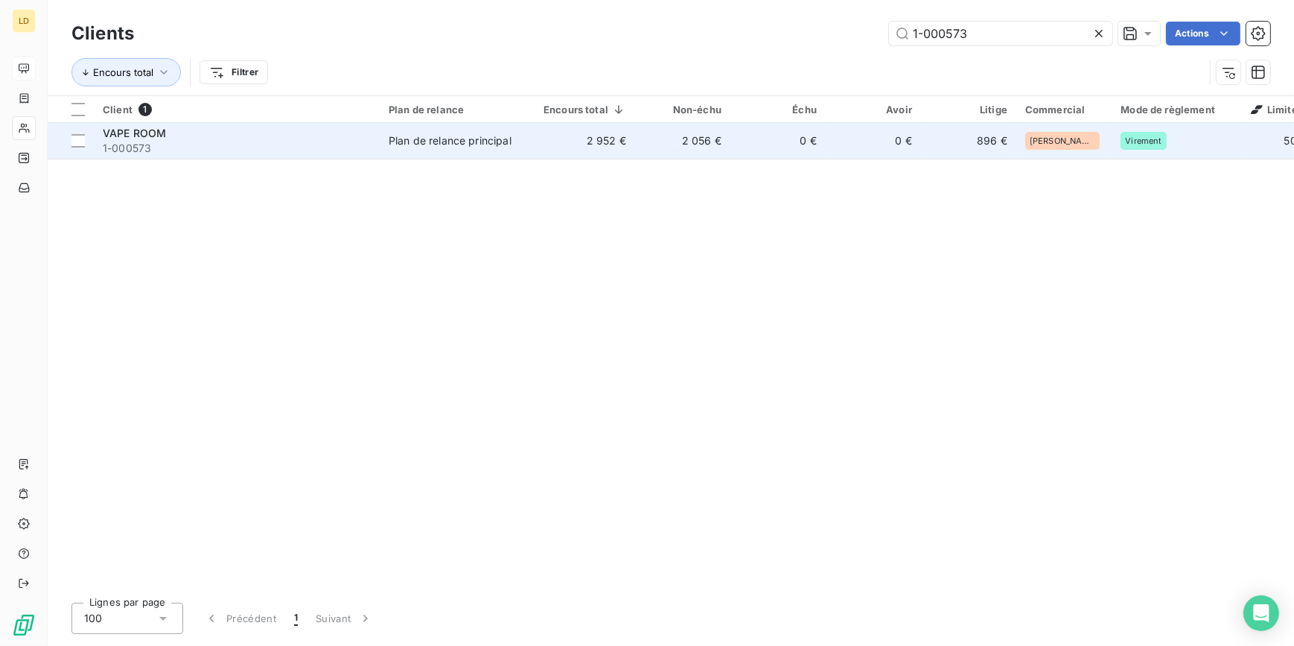
type input "1-000573"
click at [541, 136] on td "2 952 €" at bounding box center [585, 141] width 101 height 36
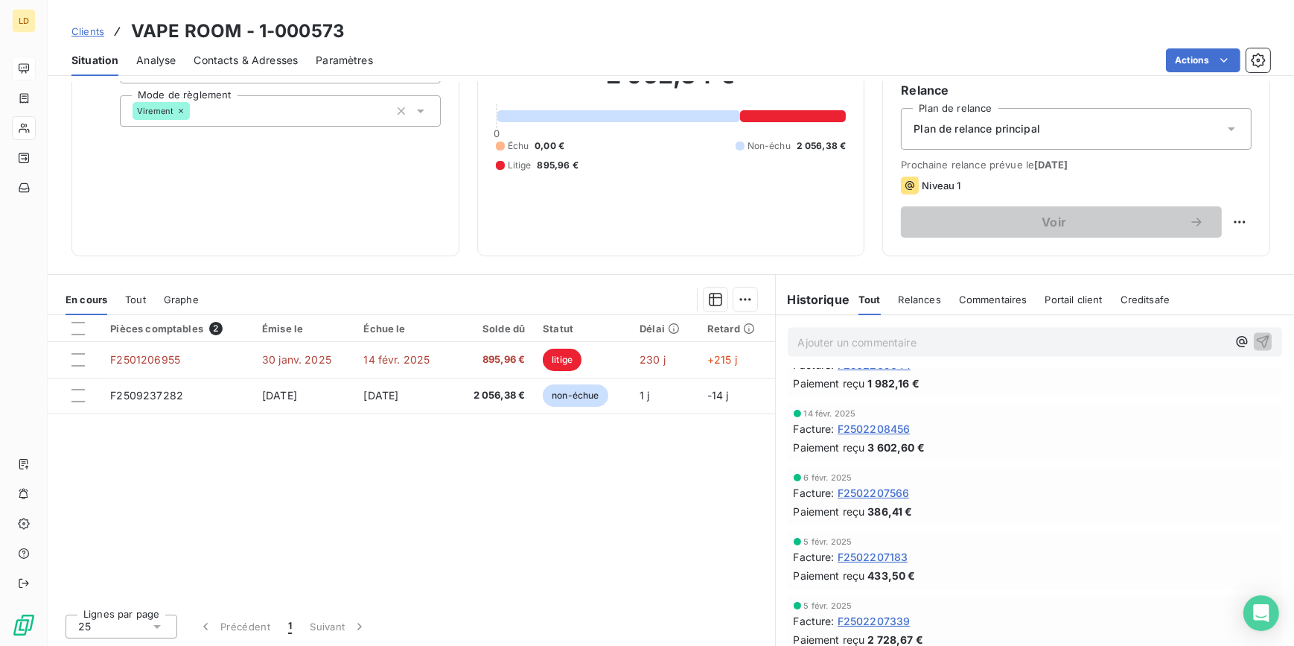
scroll to position [4196, 0]
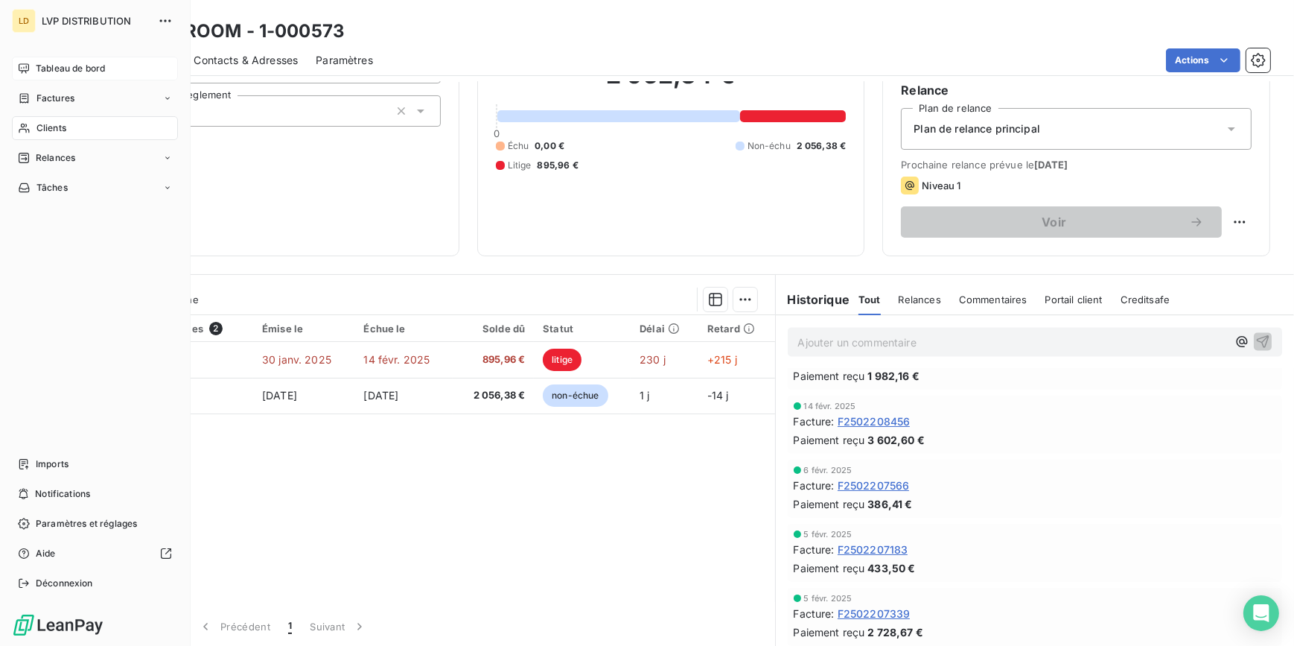
drag, startPoint x: 45, startPoint y: 124, endPoint x: 180, endPoint y: 112, distance: 136.0
click at [37, 124] on span "Clients" at bounding box center [51, 127] width 30 height 13
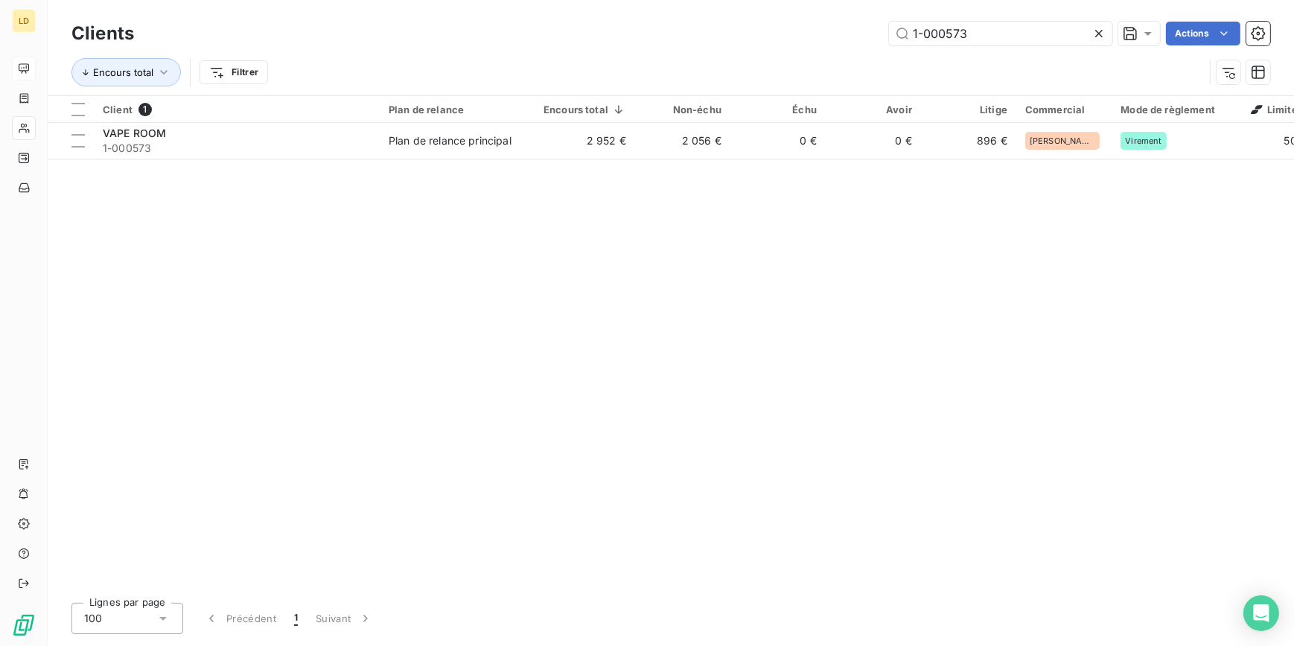
drag, startPoint x: 884, startPoint y: 33, endPoint x: 769, endPoint y: 36, distance: 114.7
click at [826, 35] on div "1-000573 Actions" at bounding box center [711, 34] width 1118 height 24
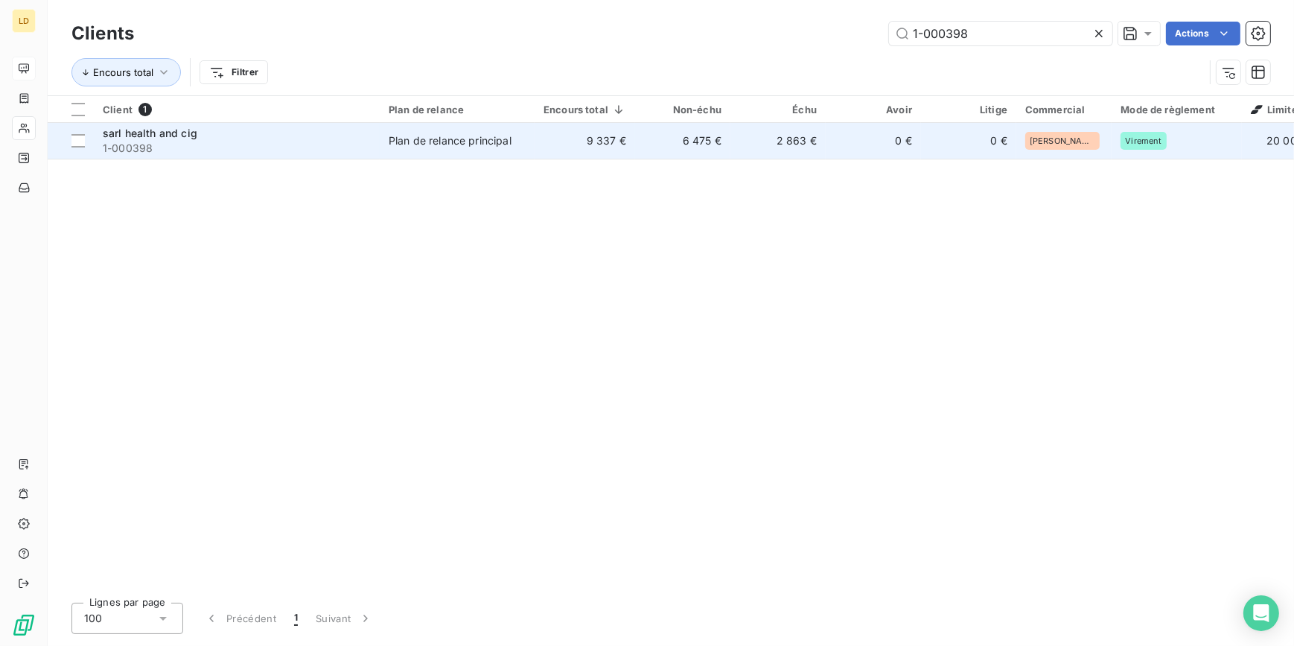
type input "1-000398"
click at [442, 138] on div "Plan de relance principal" at bounding box center [450, 140] width 123 height 15
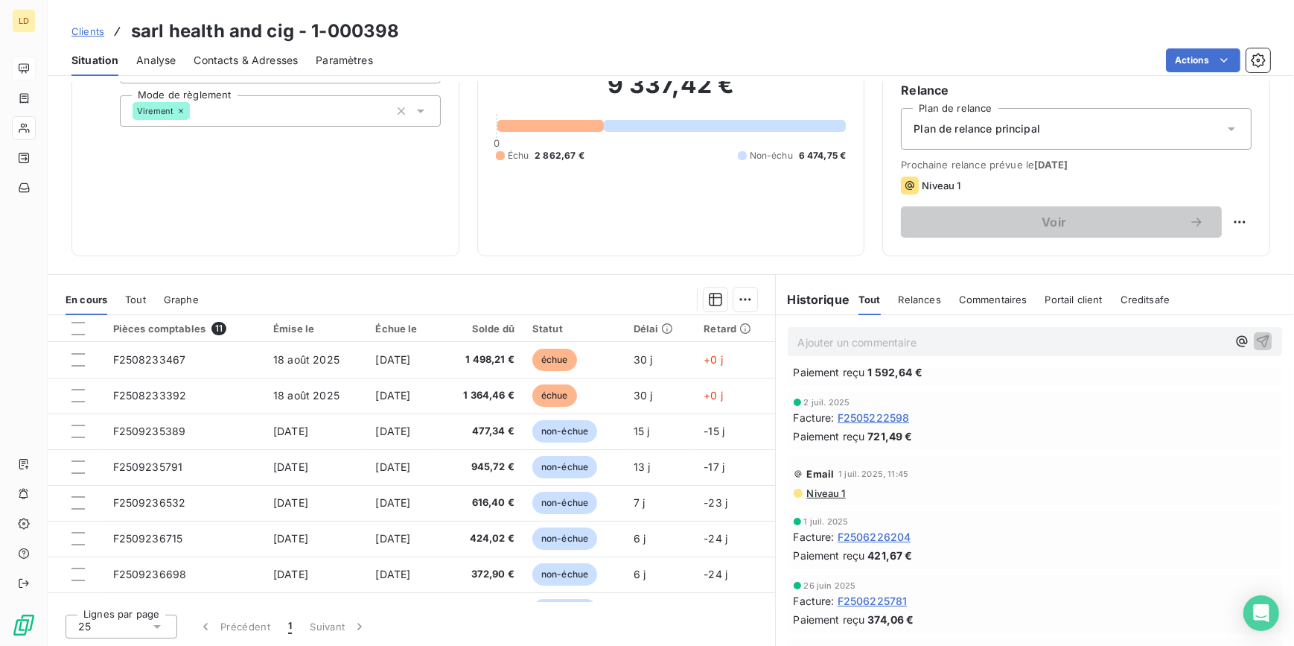
scroll to position [6993, 0]
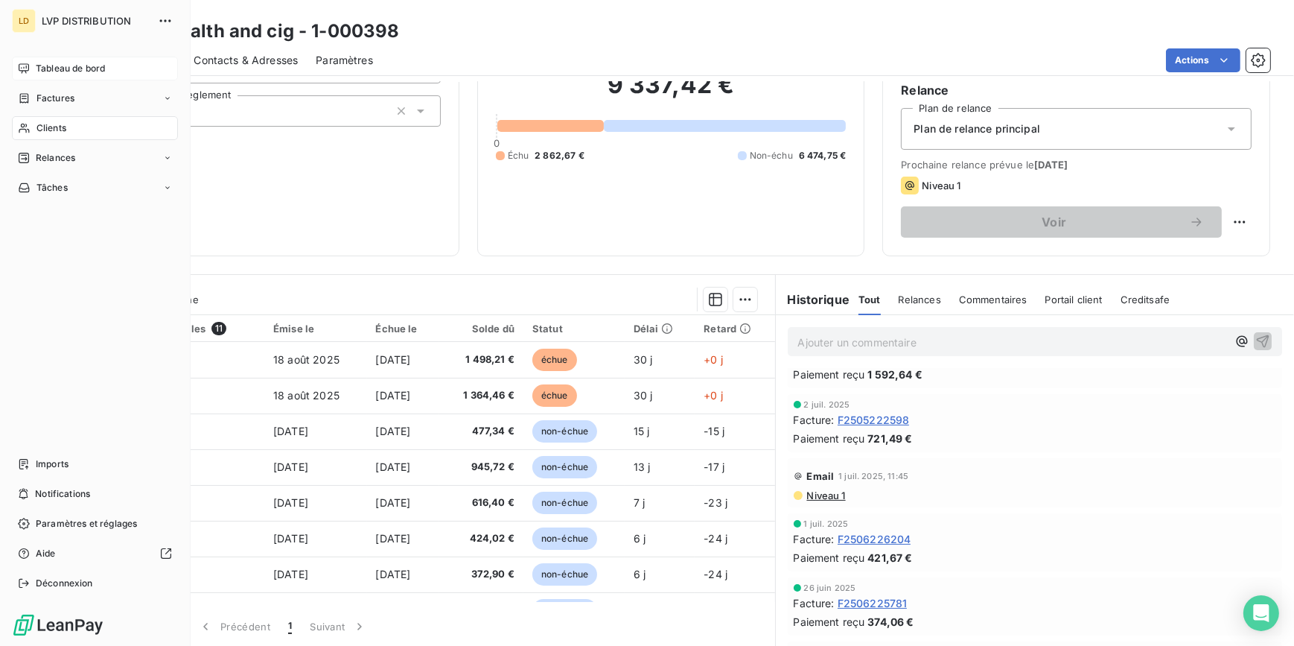
click at [68, 125] on div "Clients" at bounding box center [95, 128] width 166 height 24
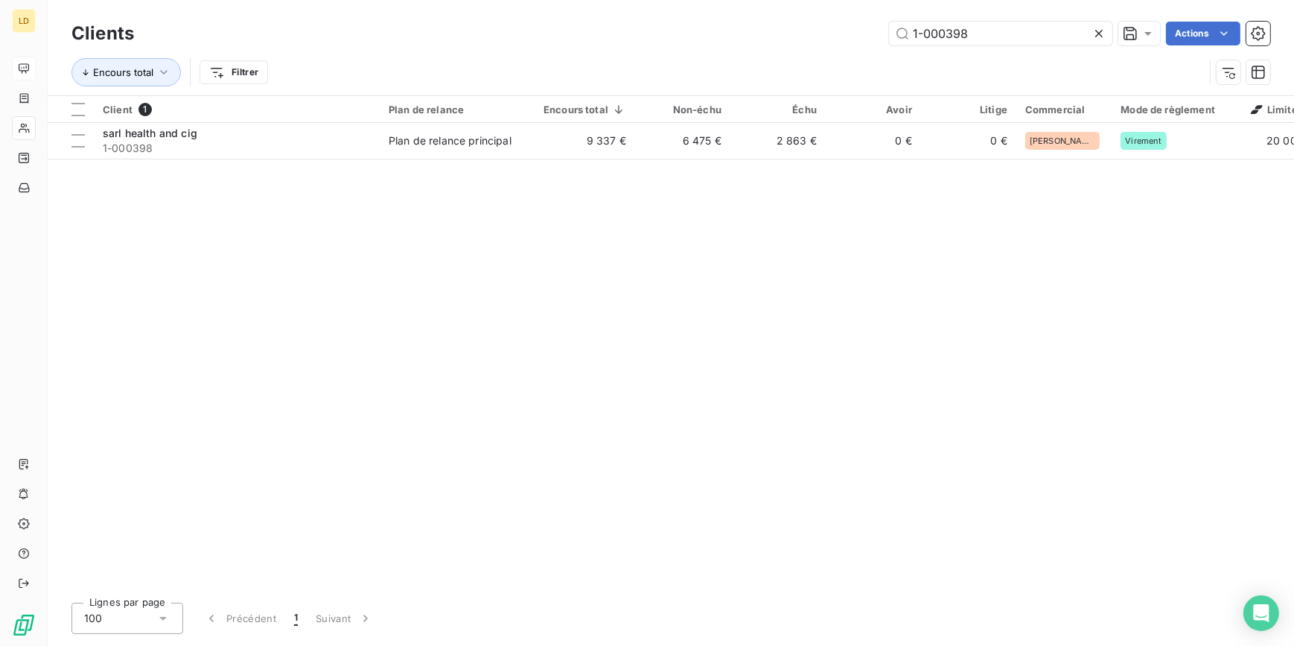
drag, startPoint x: 849, startPoint y: 34, endPoint x: 749, endPoint y: 34, distance: 99.8
click at [773, 34] on div "1-000398 Actions" at bounding box center [711, 34] width 1118 height 24
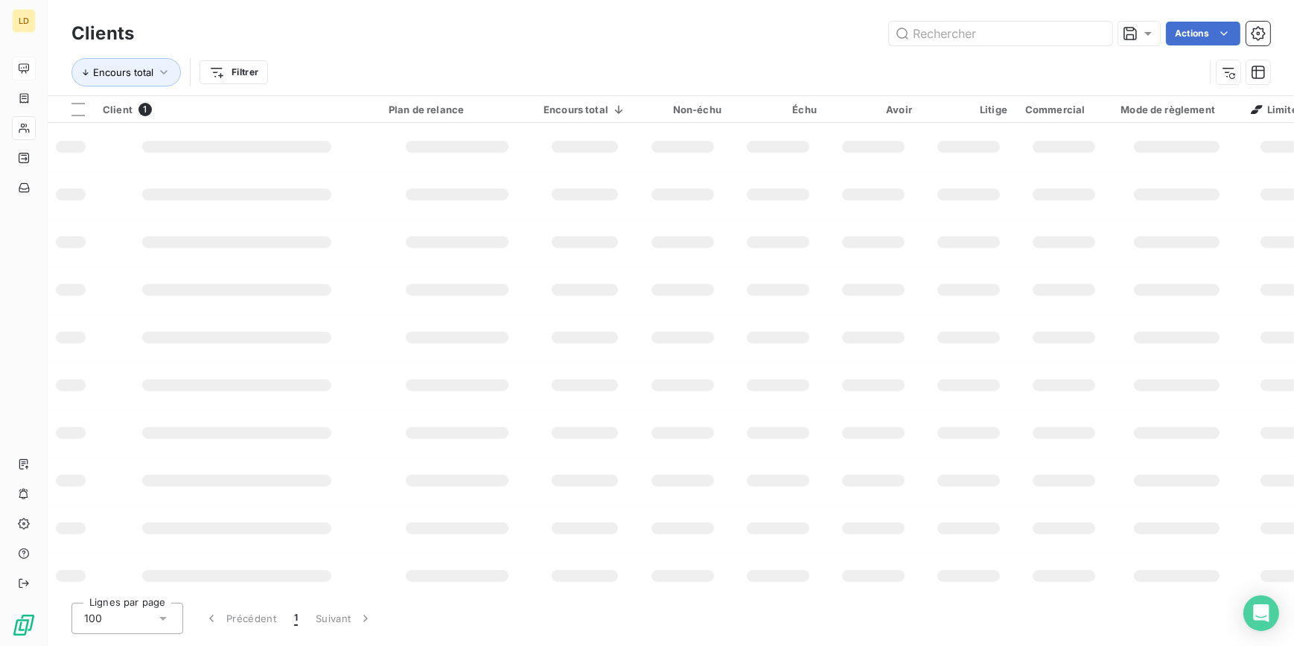
click at [526, 109] on div at bounding box center [526, 109] width 0 height 0
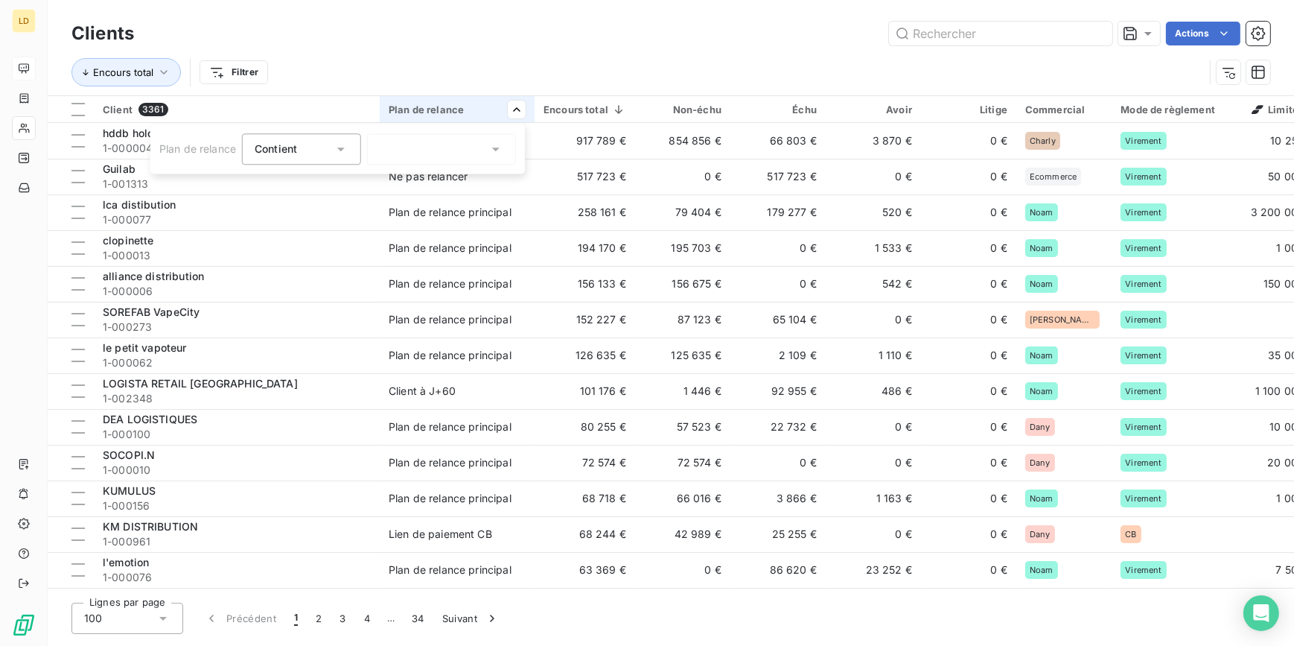
click at [396, 145] on div at bounding box center [441, 148] width 149 height 31
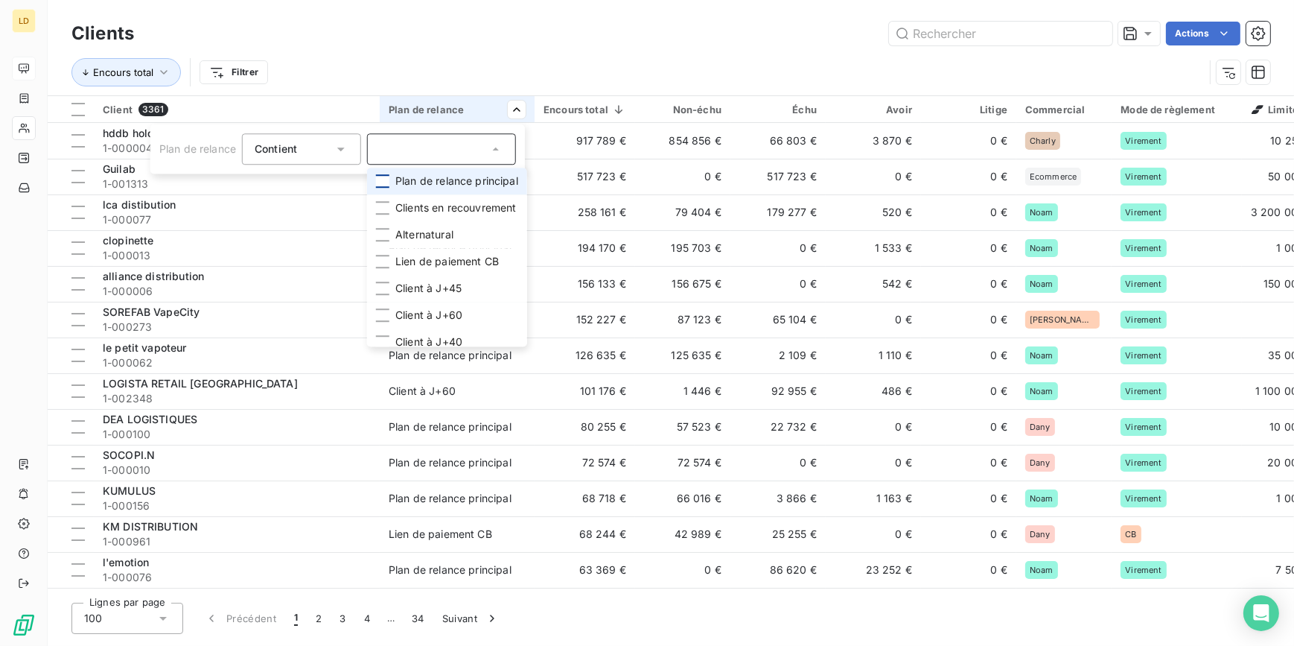
click at [386, 180] on div at bounding box center [382, 180] width 13 height 13
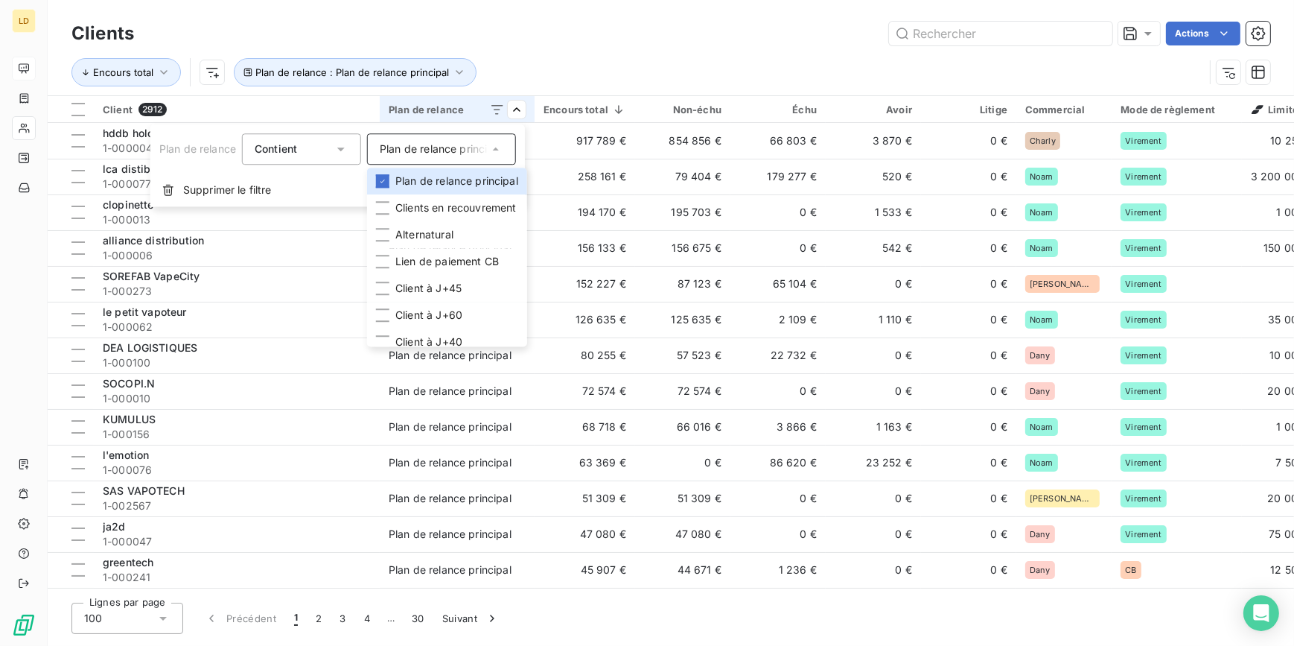
scroll to position [115, 0]
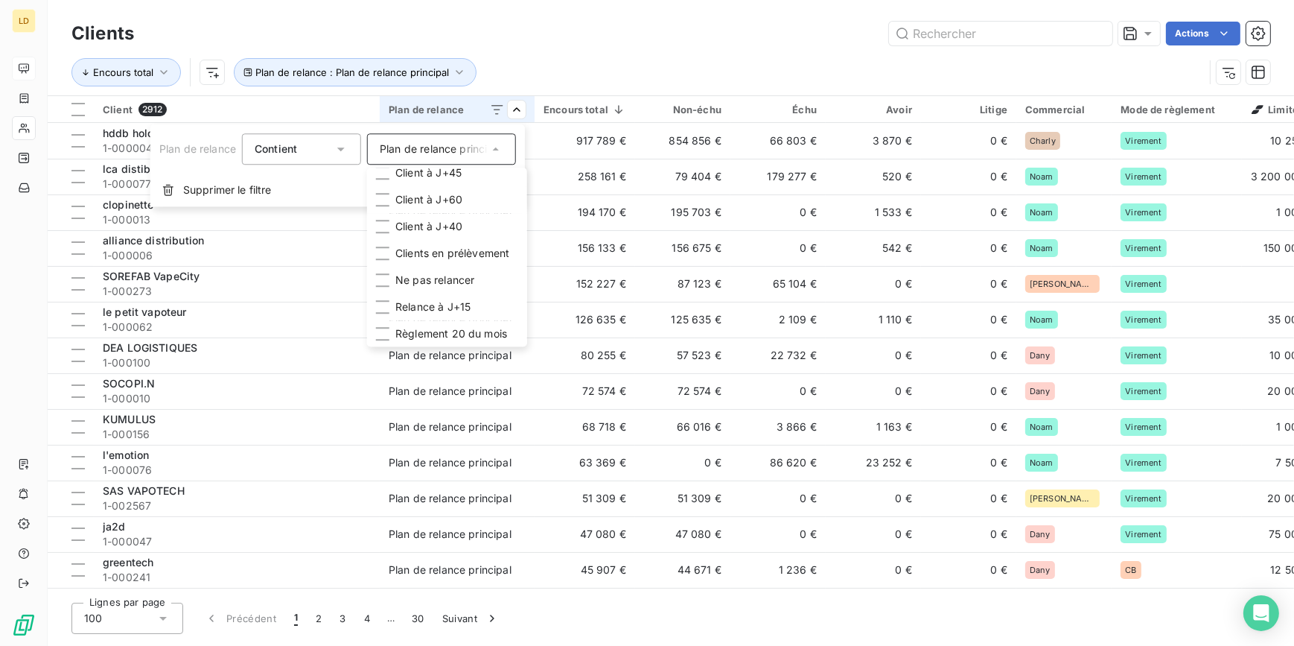
click at [575, 65] on html "LD Clients Actions Encours total Plan de relance : Plan de relance principal Cl…" at bounding box center [647, 323] width 1294 height 646
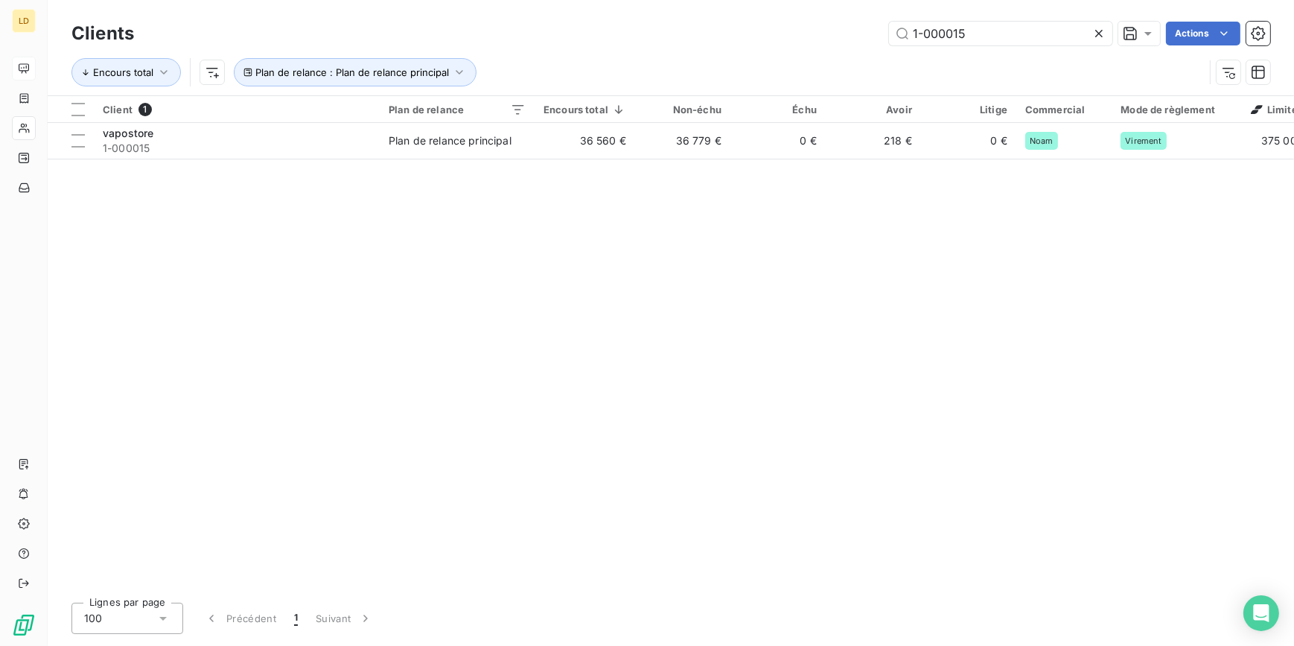
scroll to position [0, 0]
drag, startPoint x: 911, startPoint y: 21, endPoint x: 855, endPoint y: 19, distance: 55.1
click at [855, 19] on div "Clients 1-000015 Actions" at bounding box center [670, 33] width 1199 height 31
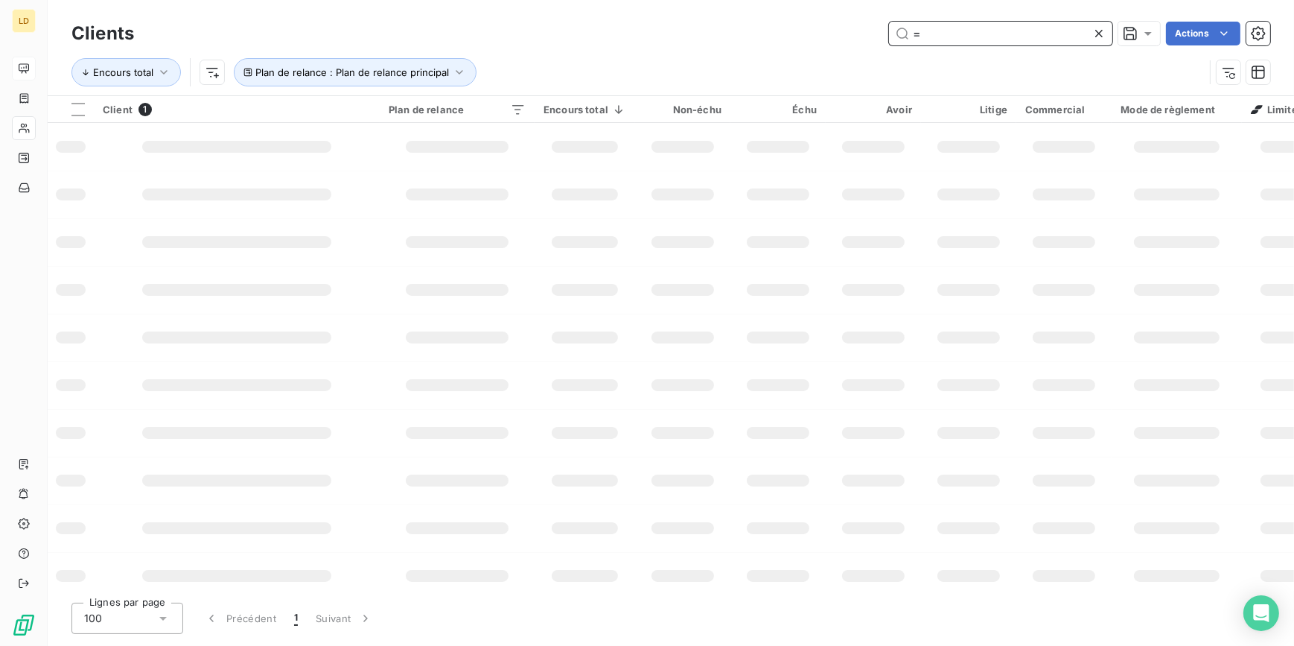
type input "="
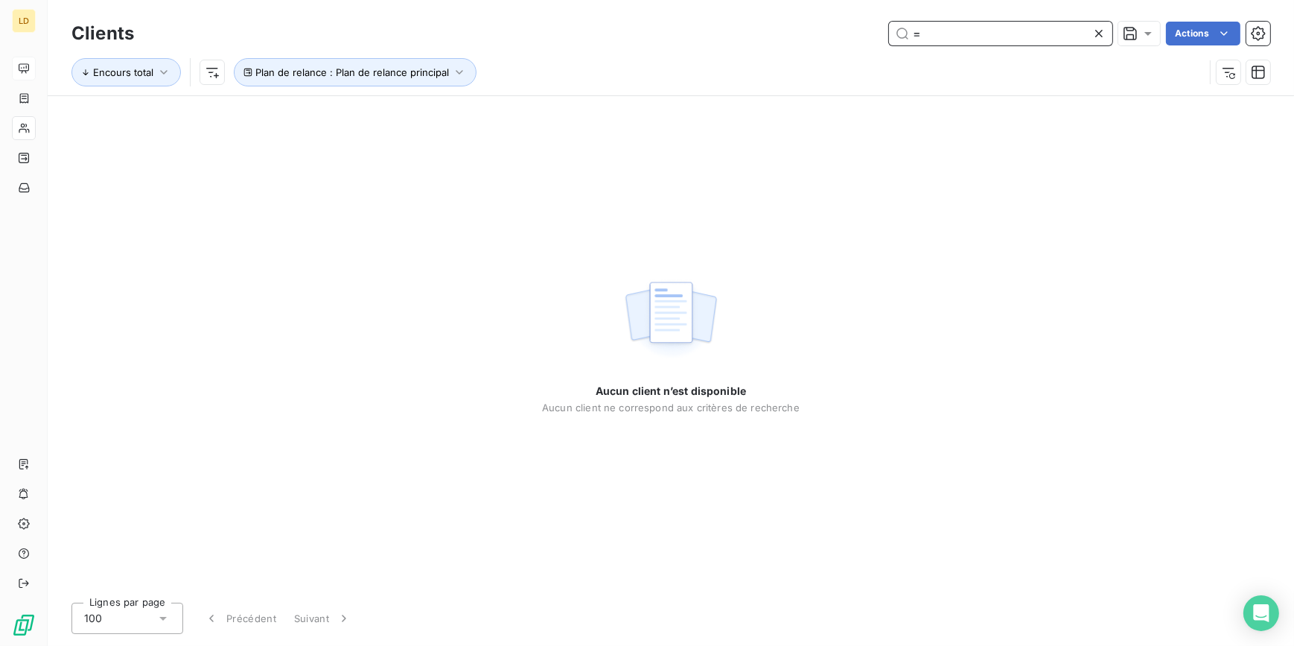
drag, startPoint x: 867, startPoint y: 34, endPoint x: 846, endPoint y: 33, distance: 21.6
click at [856, 33] on div "= Actions" at bounding box center [711, 34] width 1118 height 24
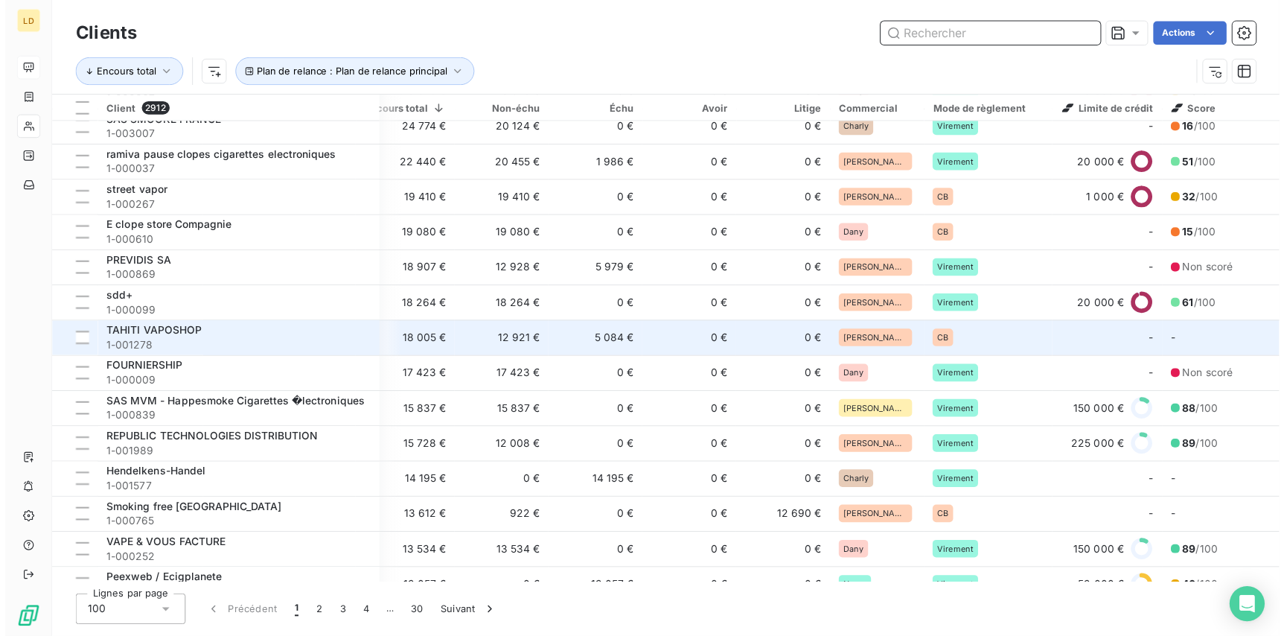
scroll to position [857, 179]
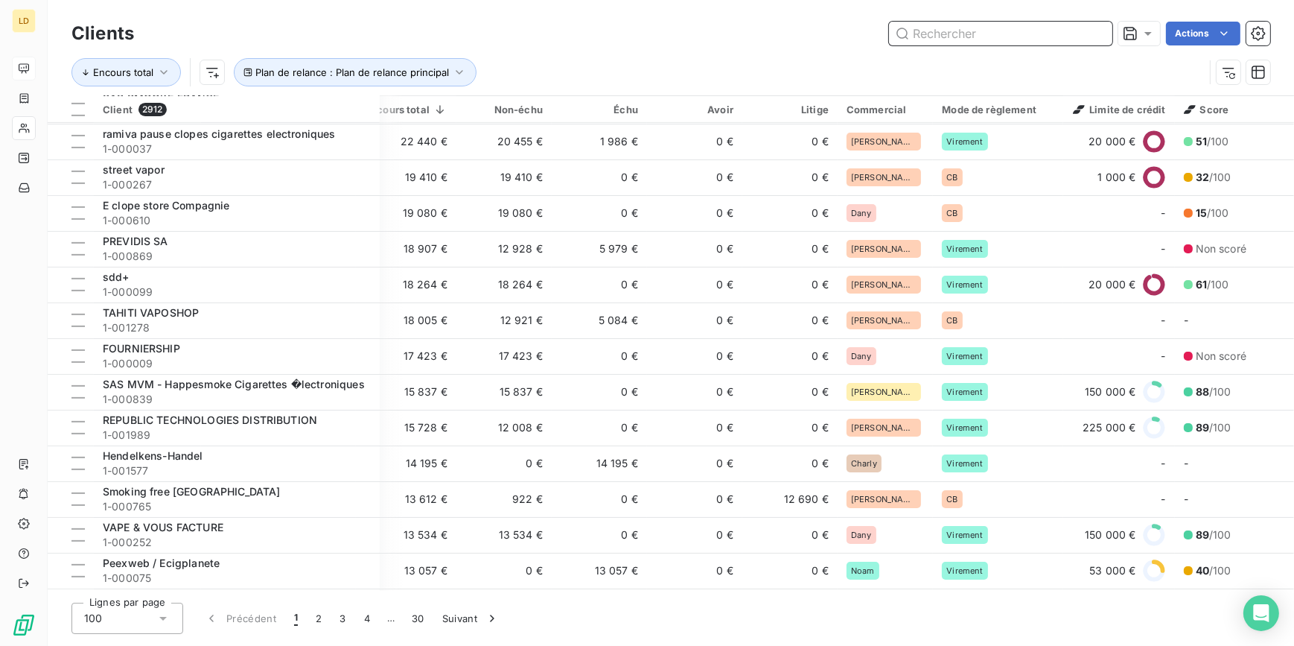
click at [974, 39] on input "text" at bounding box center [1000, 34] width 223 height 24
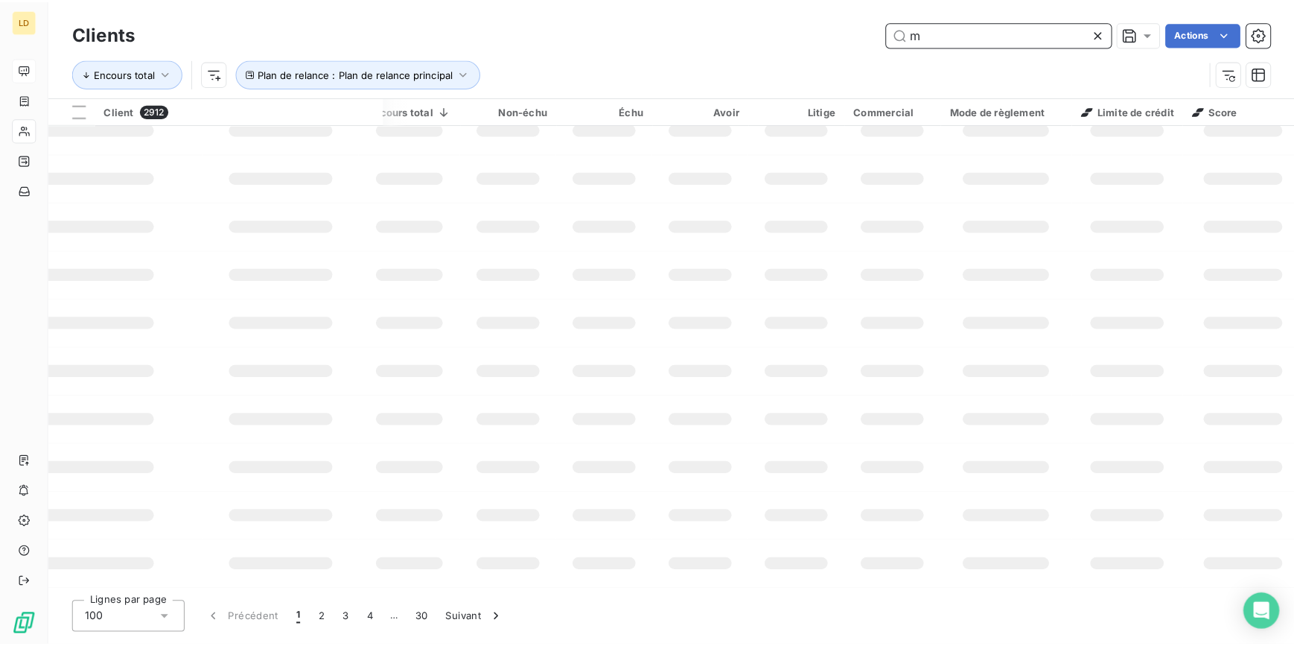
scroll to position [252, 179]
type input "mfk"
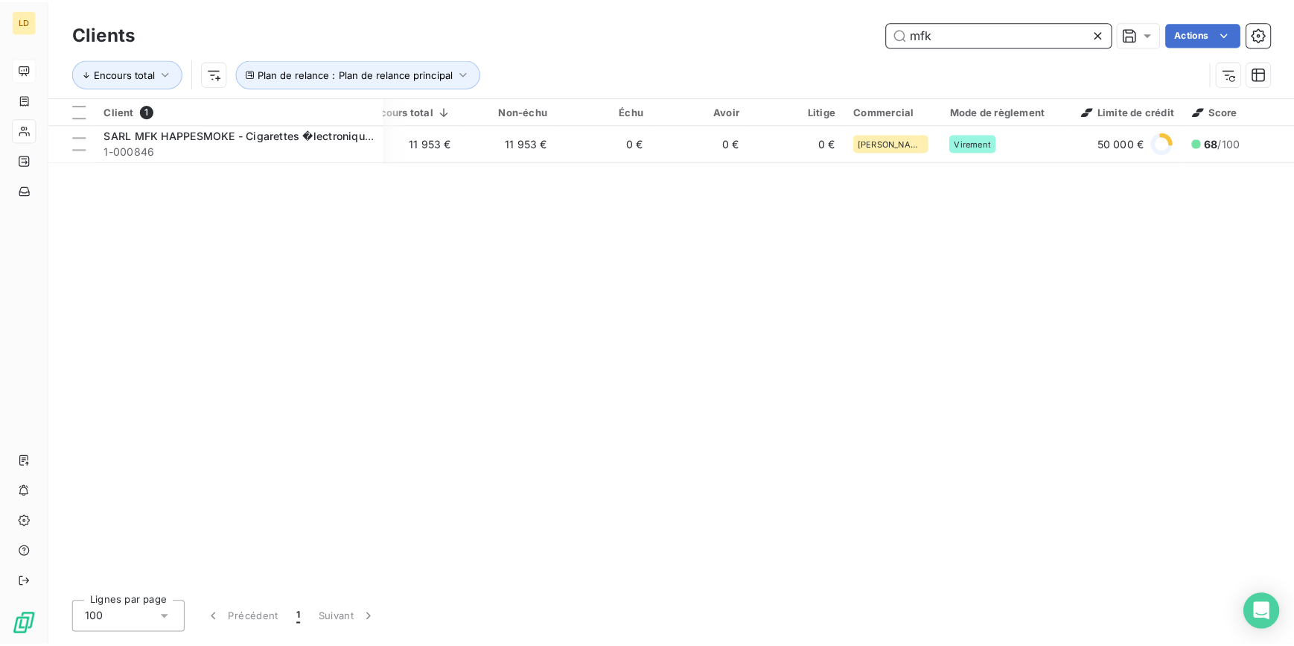
scroll to position [0, 171]
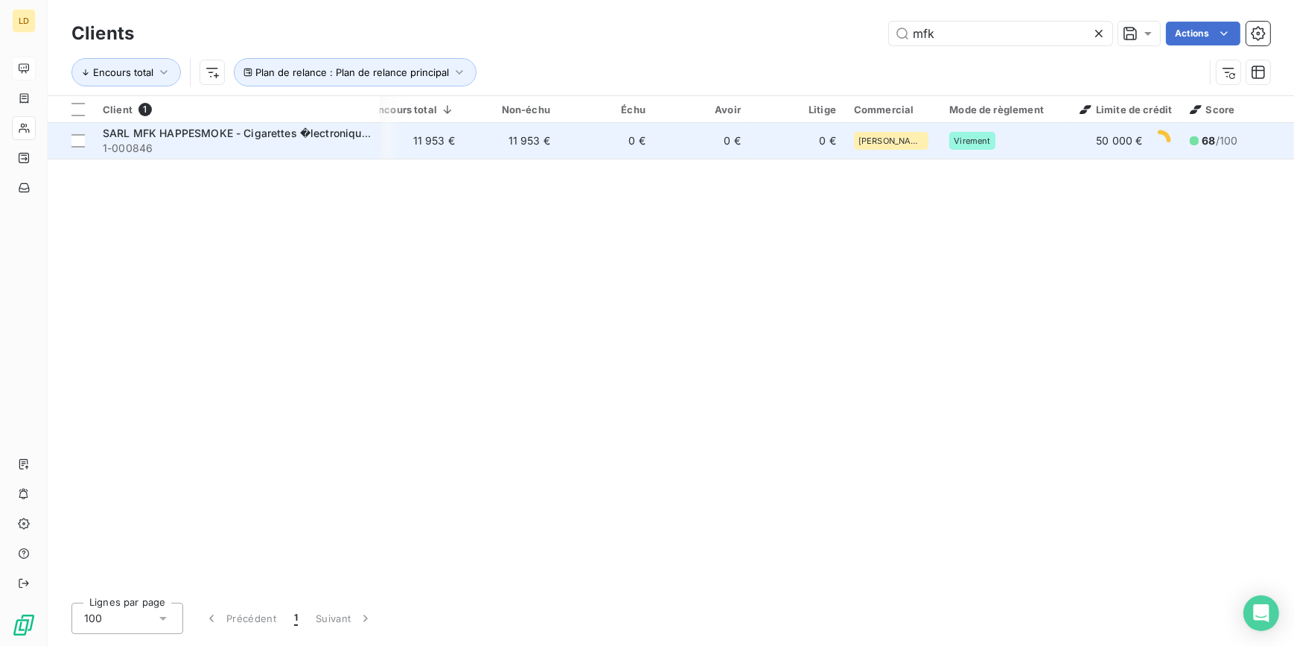
click at [275, 147] on span "1-000846" at bounding box center [237, 148] width 268 height 15
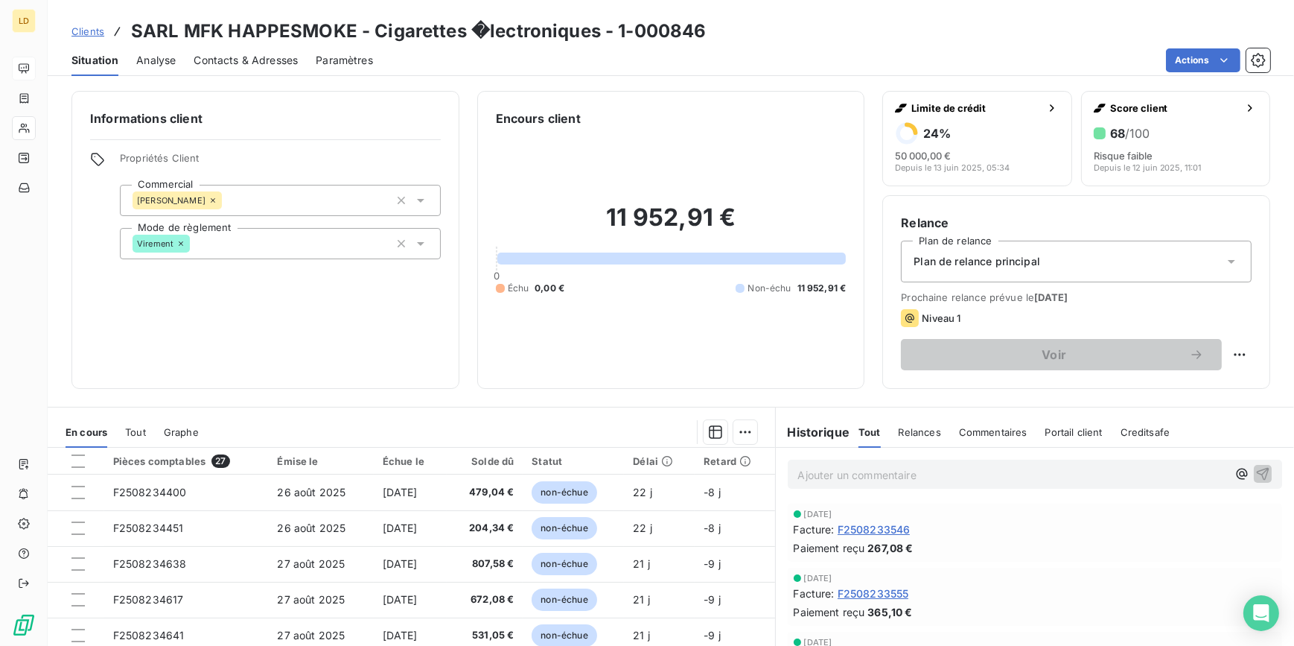
click at [243, 53] on span "Contacts & Adresses" at bounding box center [246, 60] width 104 height 15
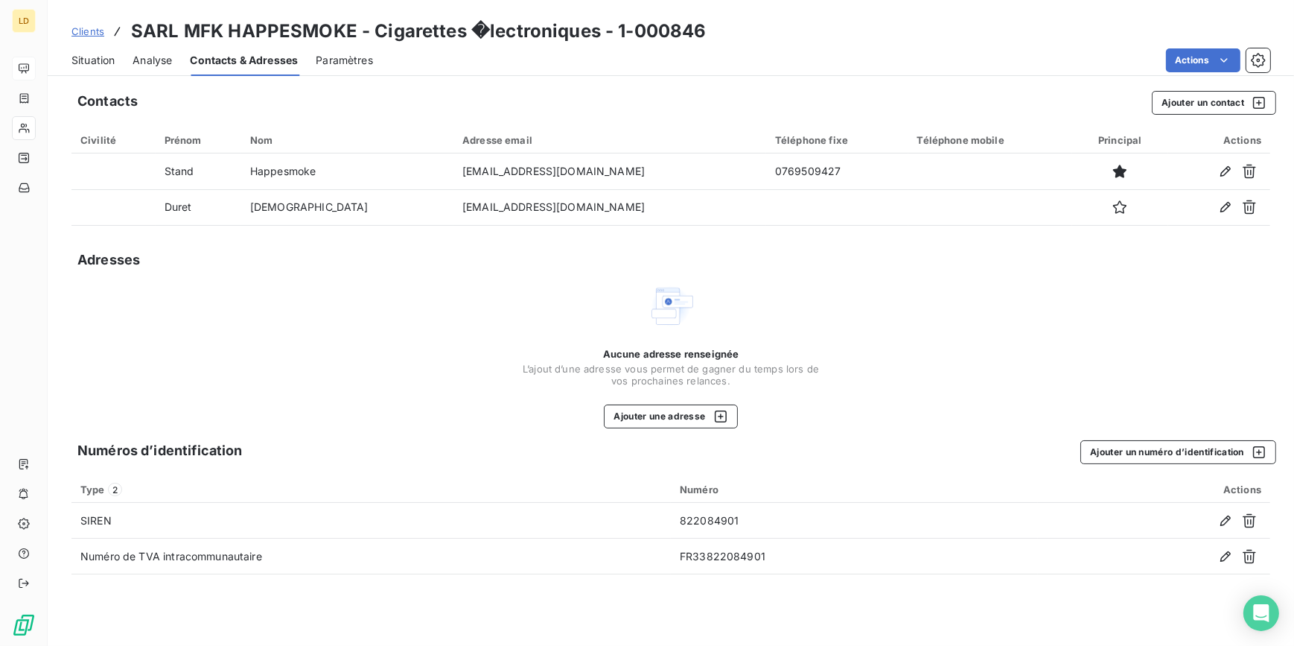
click at [144, 60] on span "Analyse" at bounding box center [152, 60] width 39 height 15
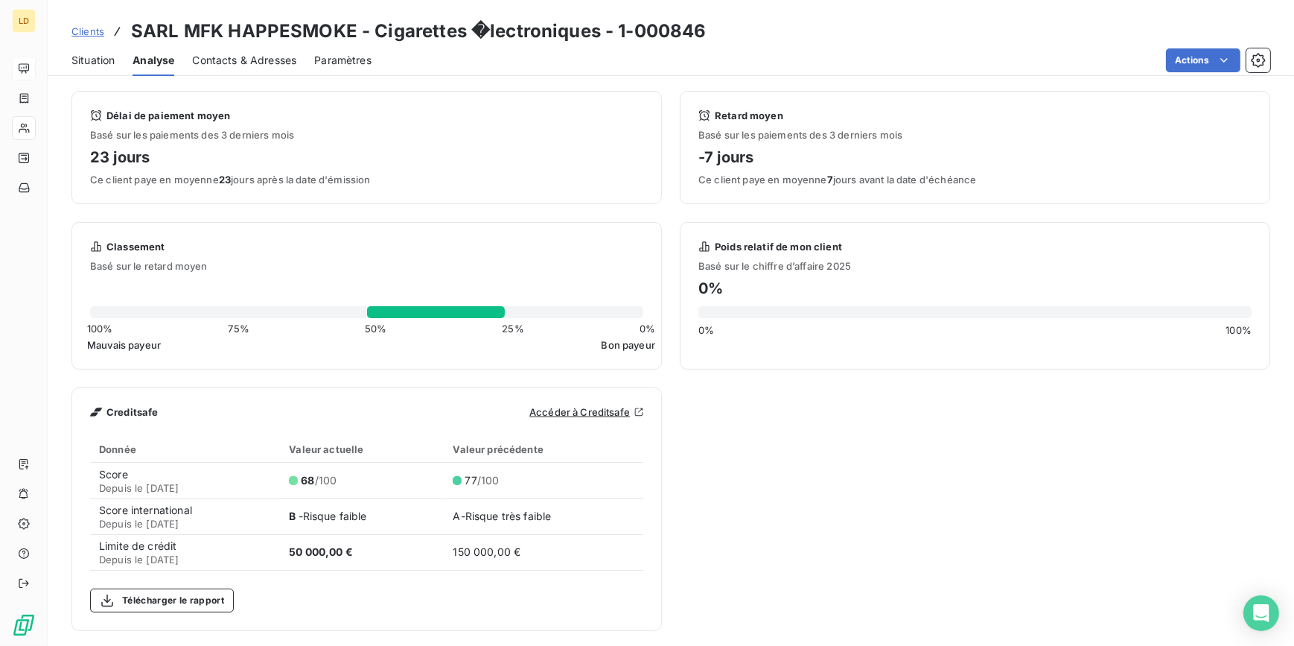
click at [599, 412] on link "Accéder à Creditsafe" at bounding box center [586, 412] width 114 height 12
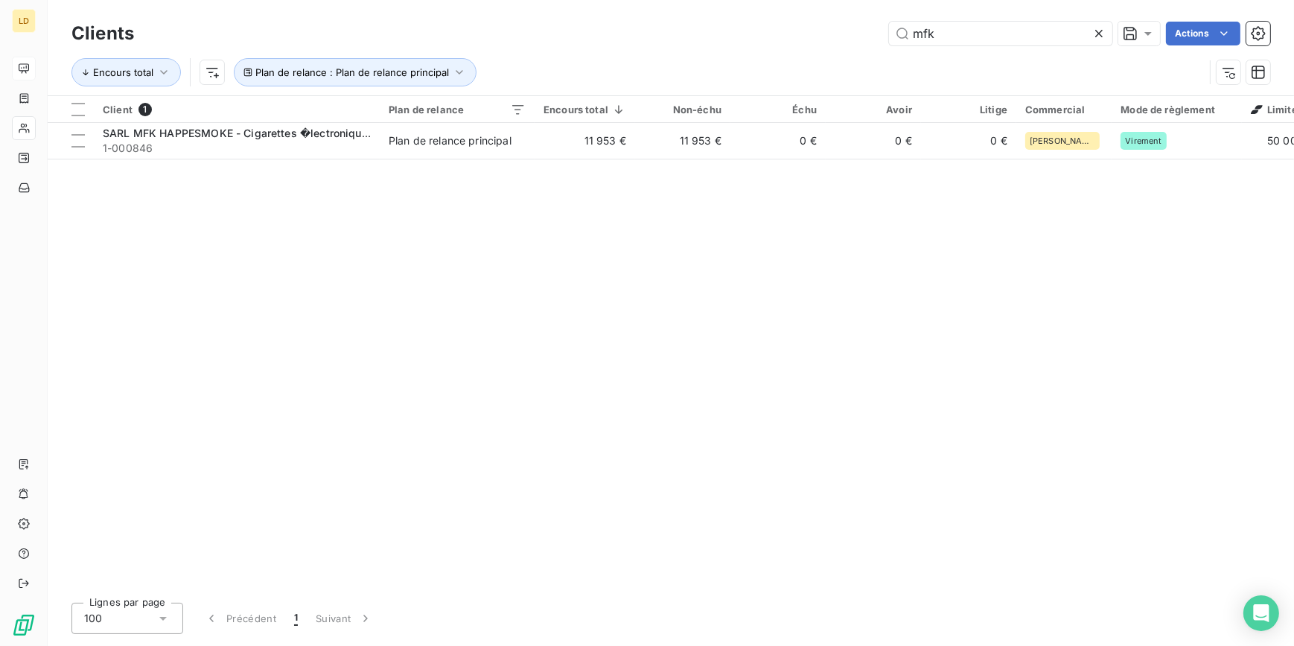
drag, startPoint x: 905, startPoint y: 30, endPoint x: 811, endPoint y: 21, distance: 94.2
click at [811, 19] on div "Clients mfk Actions" at bounding box center [670, 33] width 1199 height 31
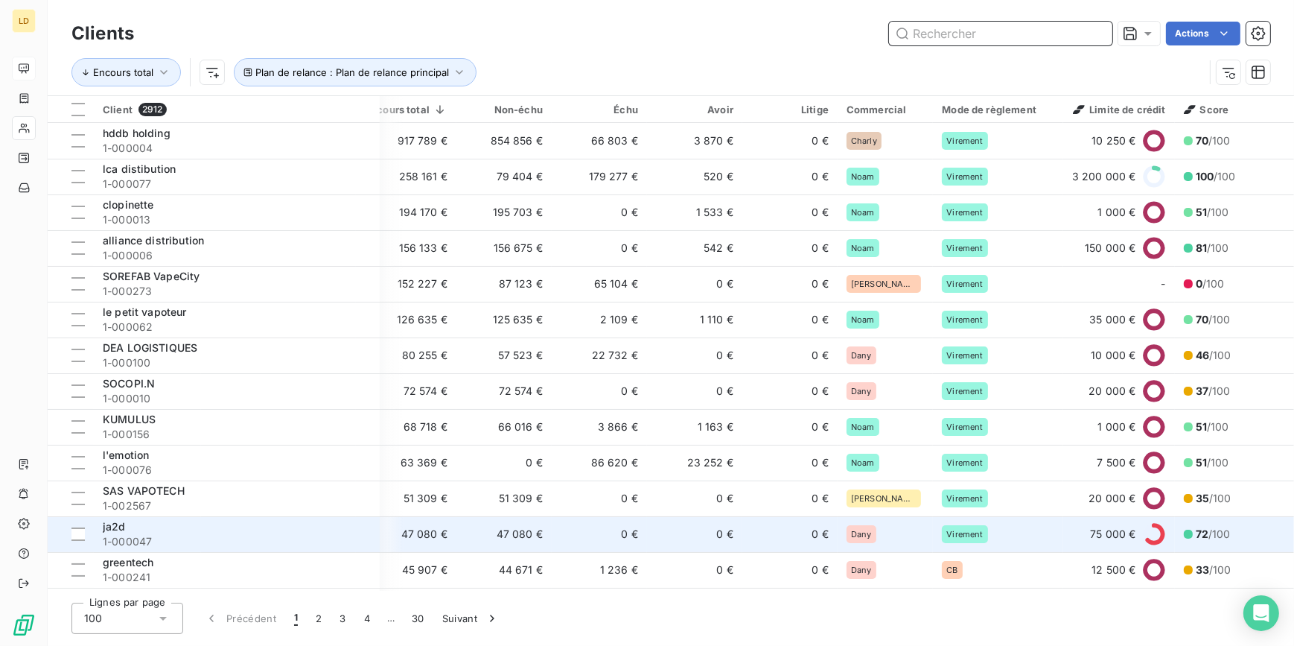
scroll to position [89, 179]
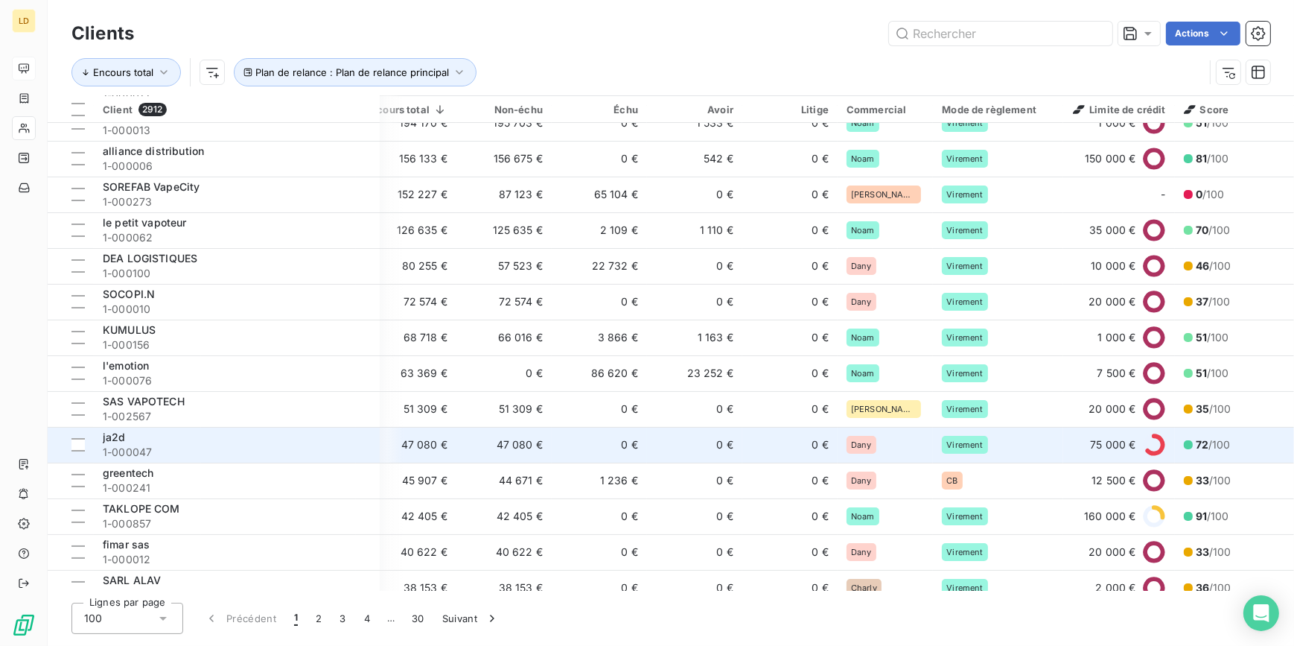
click at [150, 432] on div "ja2d" at bounding box center [237, 437] width 268 height 15
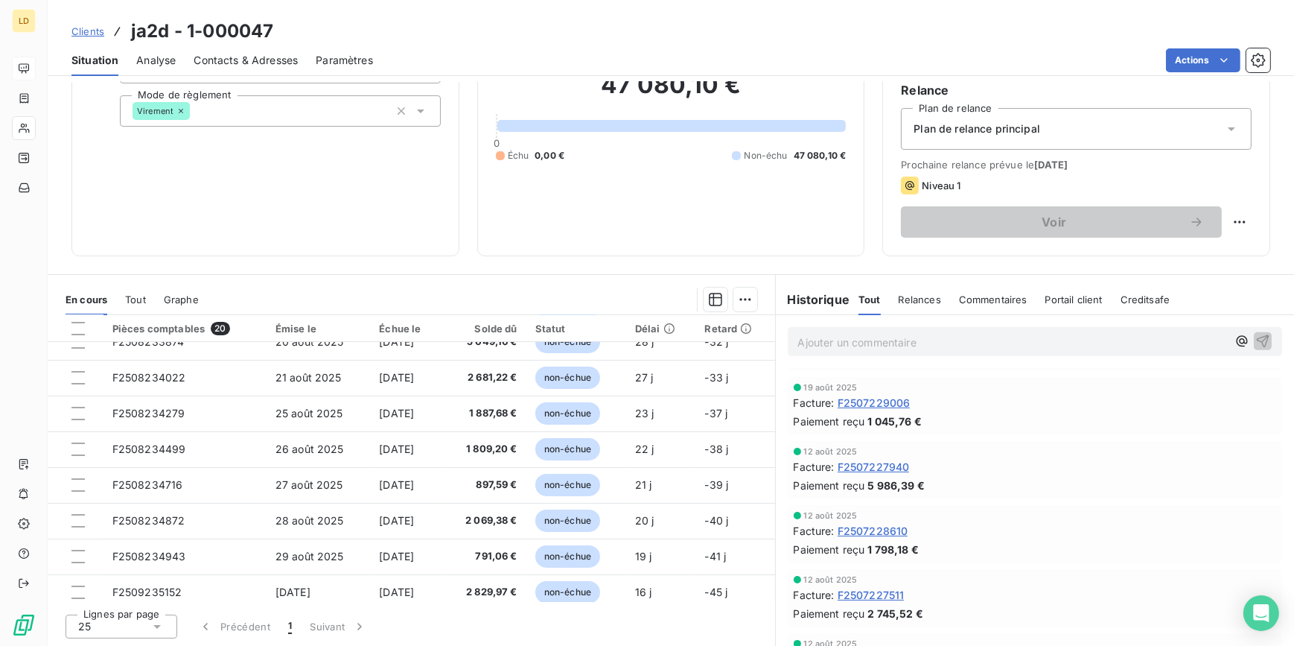
scroll to position [1263, 0]
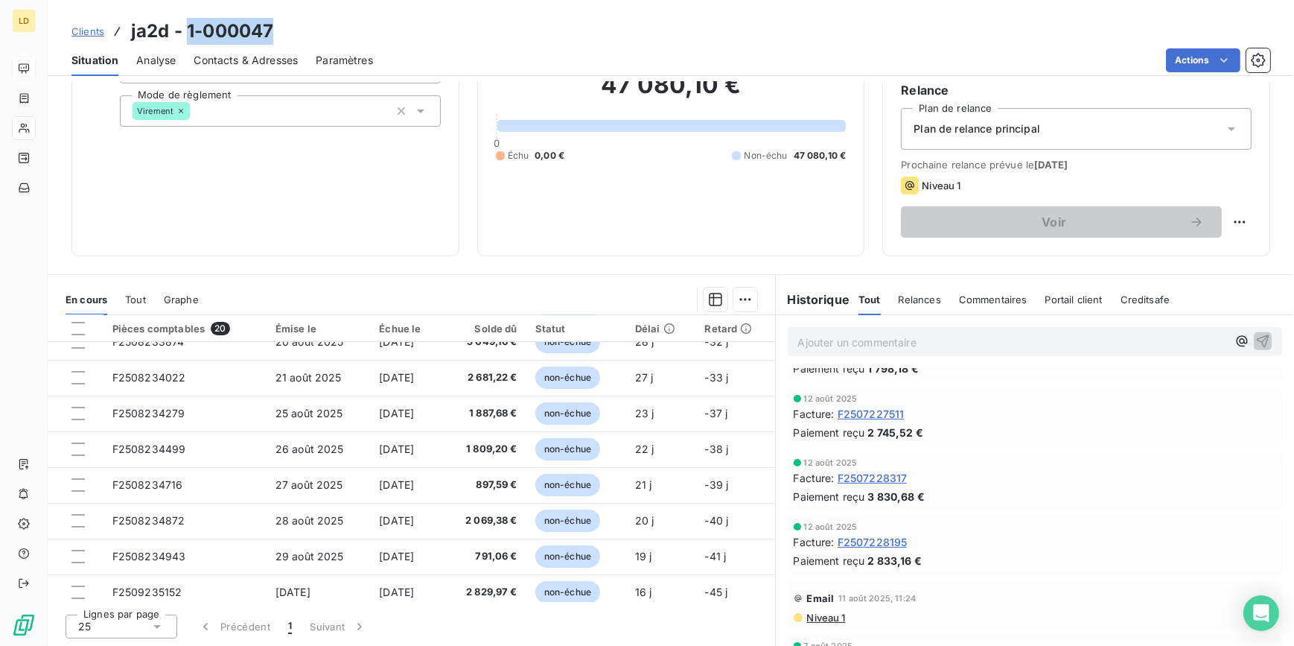
drag, startPoint x: 313, startPoint y: 42, endPoint x: 185, endPoint y: 30, distance: 128.6
click at [185, 30] on div "Clients ja2d - 1-000047" at bounding box center [671, 31] width 1246 height 27
copy h3 "1-000047"
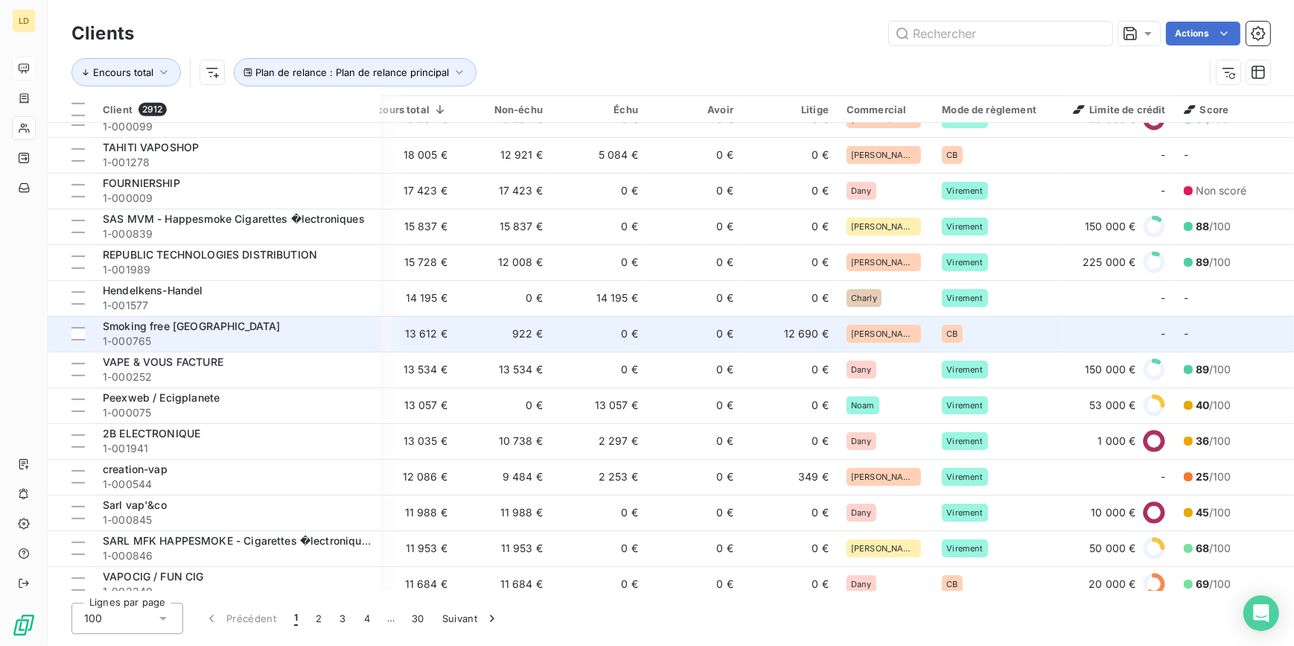
scroll to position [1083, 179]
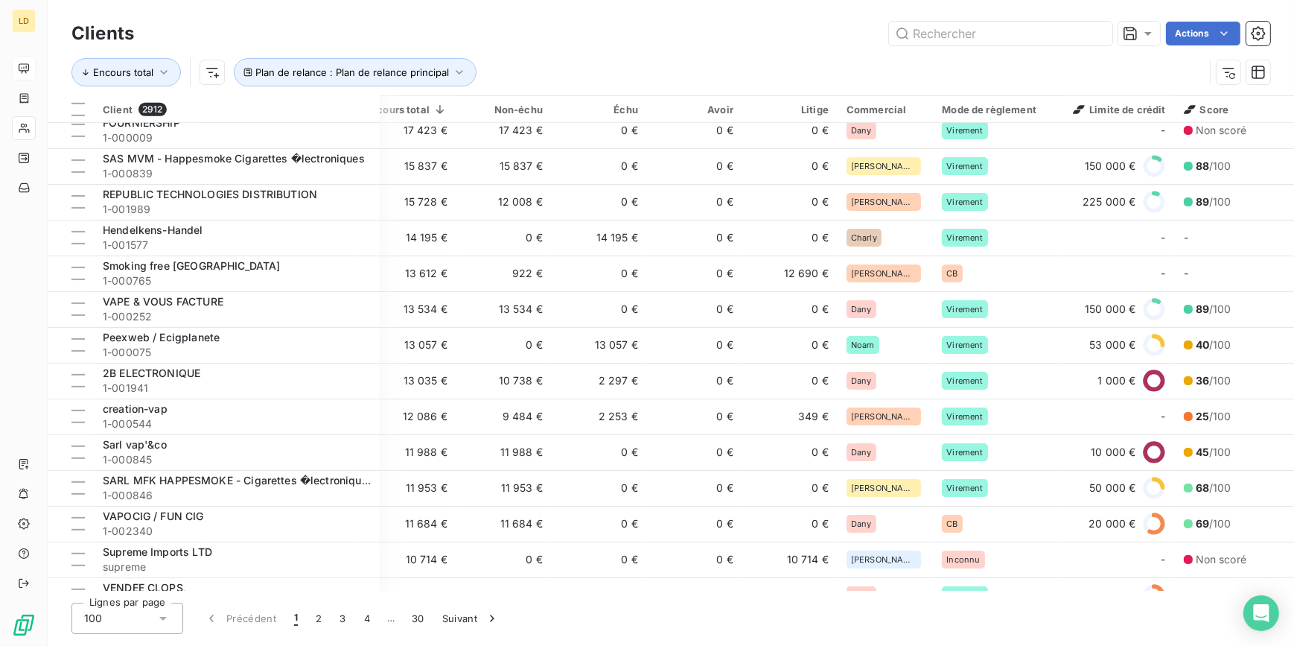
click at [1293, 45] on html "LD Clients Actions Encours total Plan de relance : Plan de relance principal Cl…" at bounding box center [647, 323] width 1294 height 646
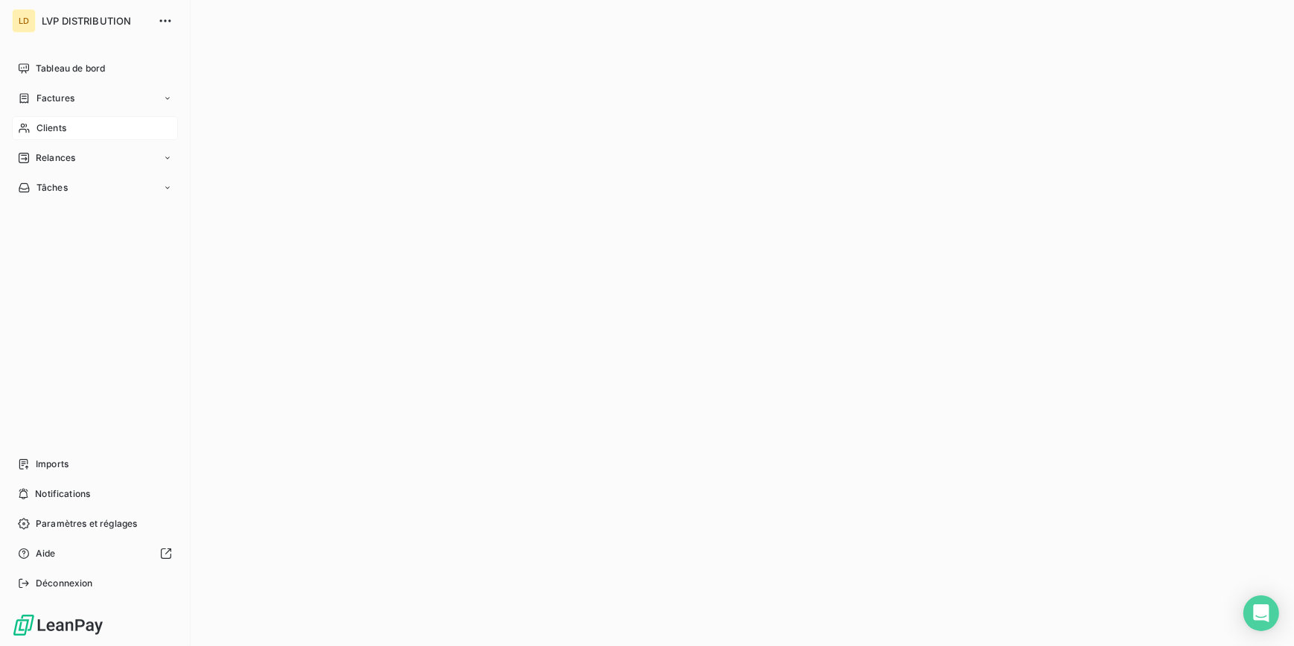
click at [34, 128] on div "Clients" at bounding box center [95, 128] width 166 height 24
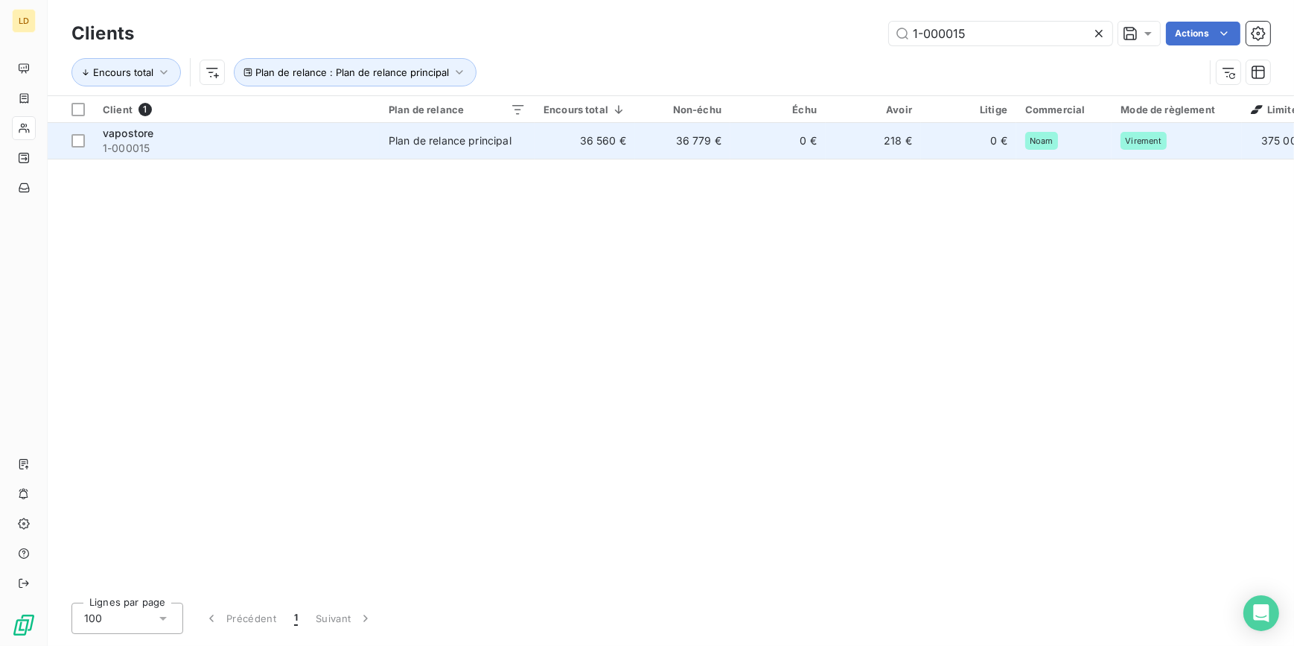
type input "1-000015"
click at [327, 141] on span "1-000015" at bounding box center [237, 148] width 268 height 15
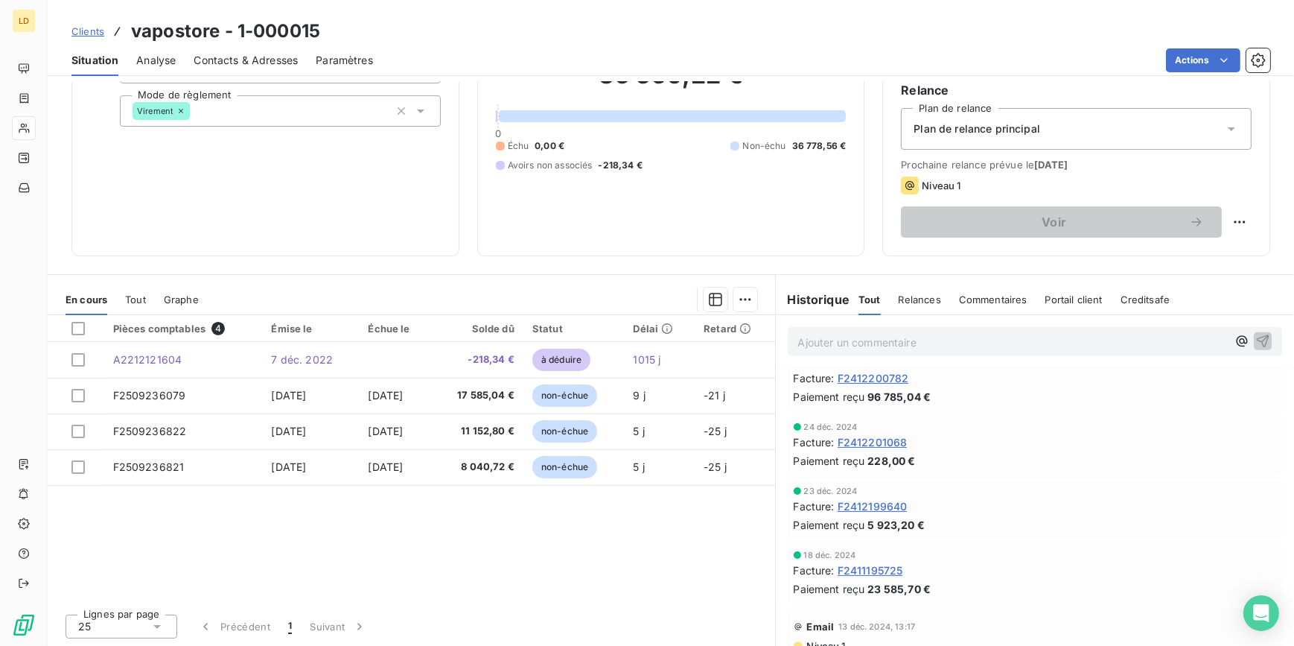
scroll to position [2391, 0]
